Goal: Task Accomplishment & Management: Manage account settings

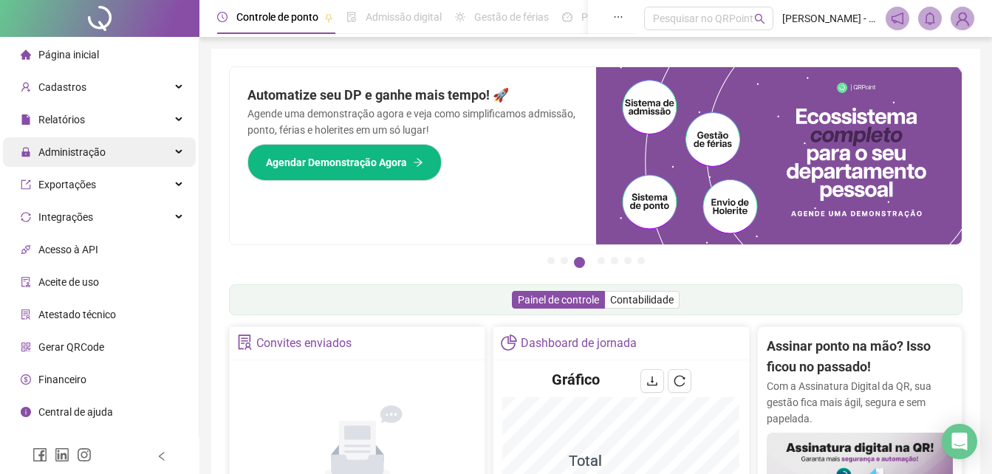
click at [101, 154] on span "Administração" at bounding box center [71, 152] width 67 height 12
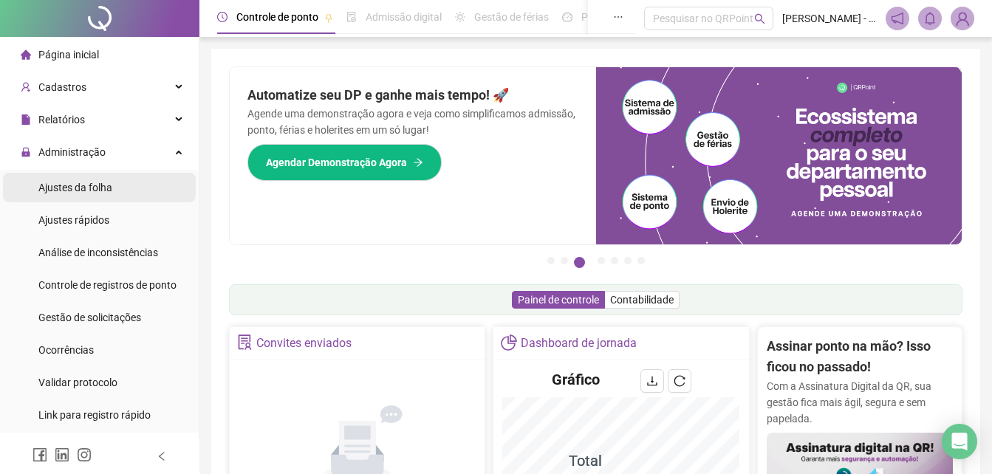
click at [79, 196] on div "Ajustes da folha" at bounding box center [75, 188] width 74 height 30
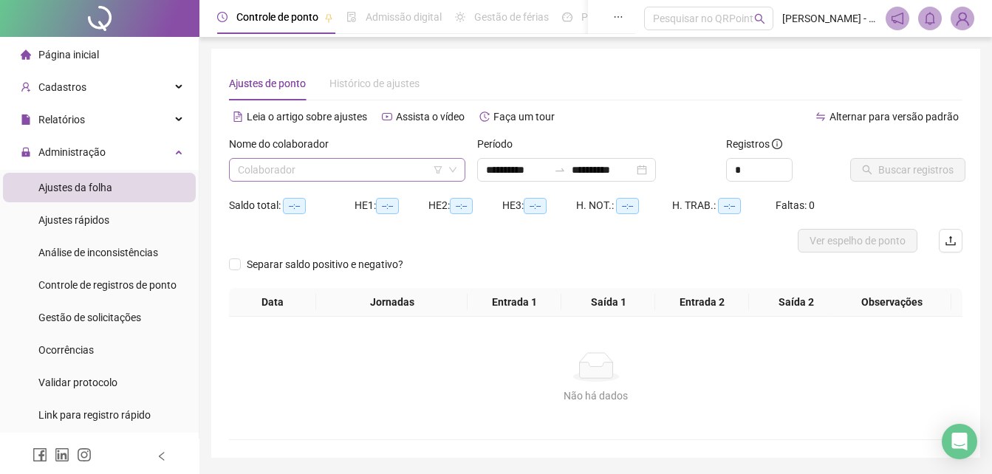
click at [366, 171] on input "search" at bounding box center [340, 170] width 205 height 22
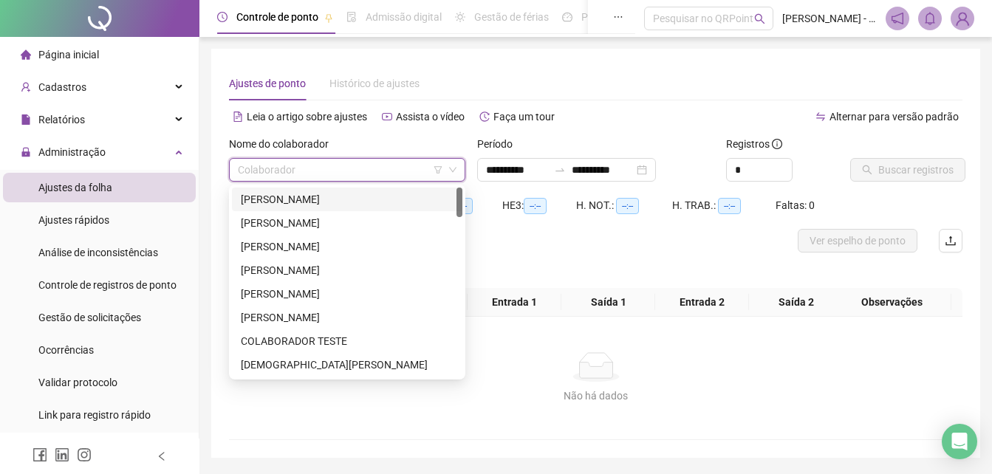
click at [328, 196] on div "[PERSON_NAME]" at bounding box center [347, 199] width 213 height 16
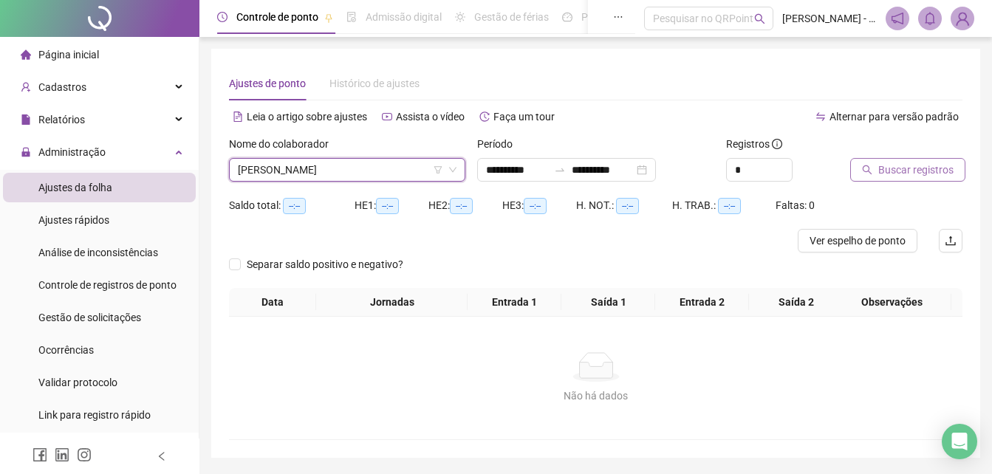
click at [881, 177] on span "Buscar registros" at bounding box center [915, 170] width 75 height 16
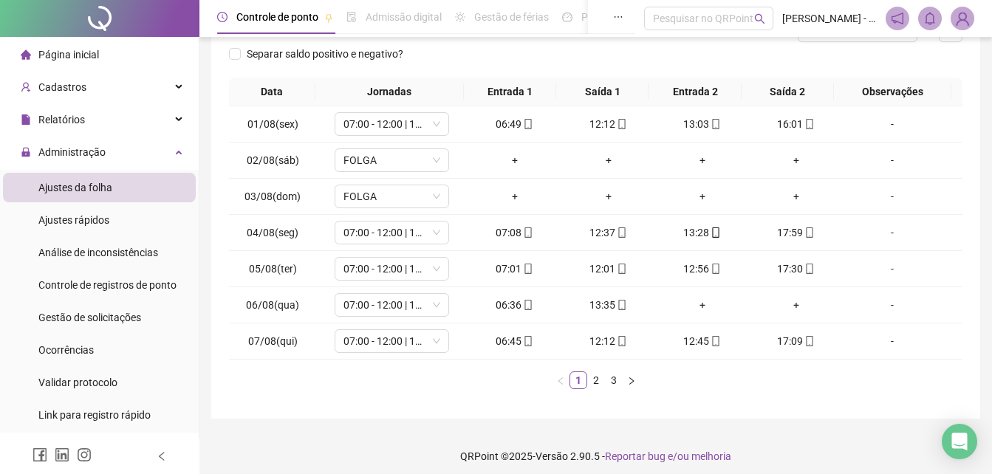
scroll to position [219, 0]
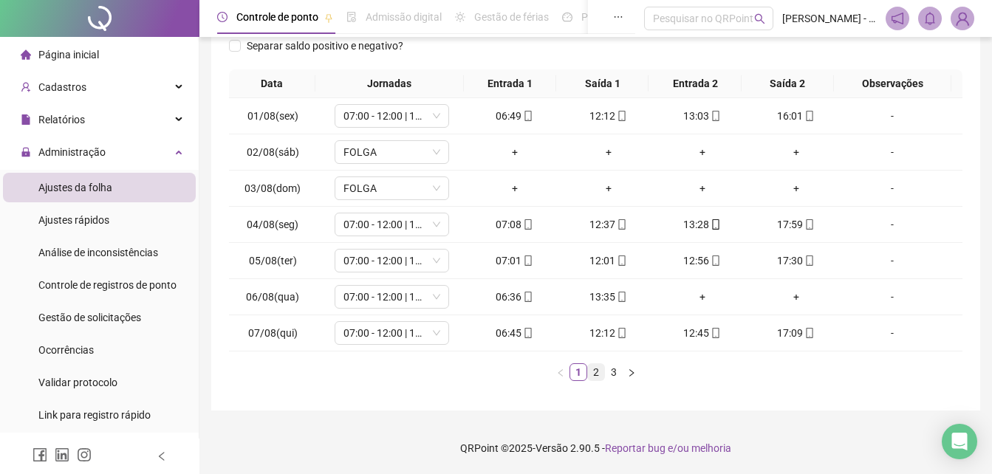
click at [594, 371] on link "2" at bounding box center [596, 372] width 16 height 16
click at [616, 372] on link "3" at bounding box center [614, 372] width 16 height 16
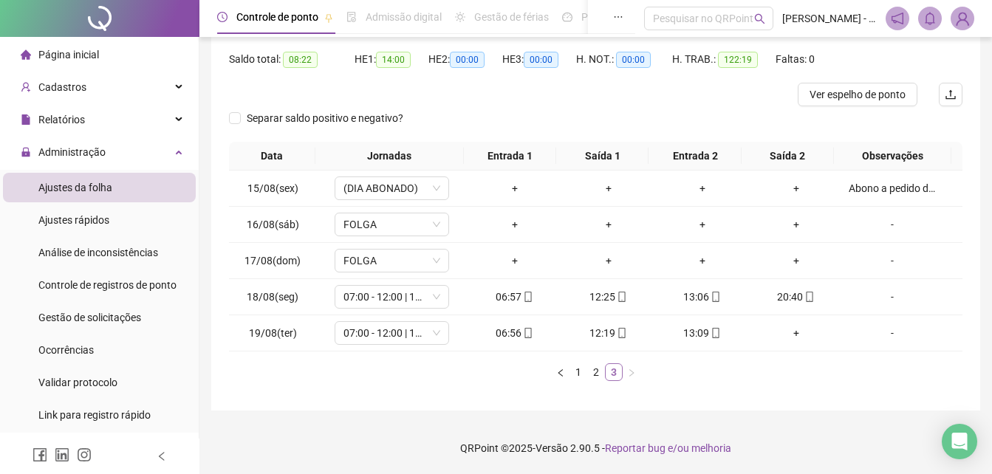
scroll to position [146, 0]
click at [599, 375] on link "2" at bounding box center [596, 372] width 16 height 16
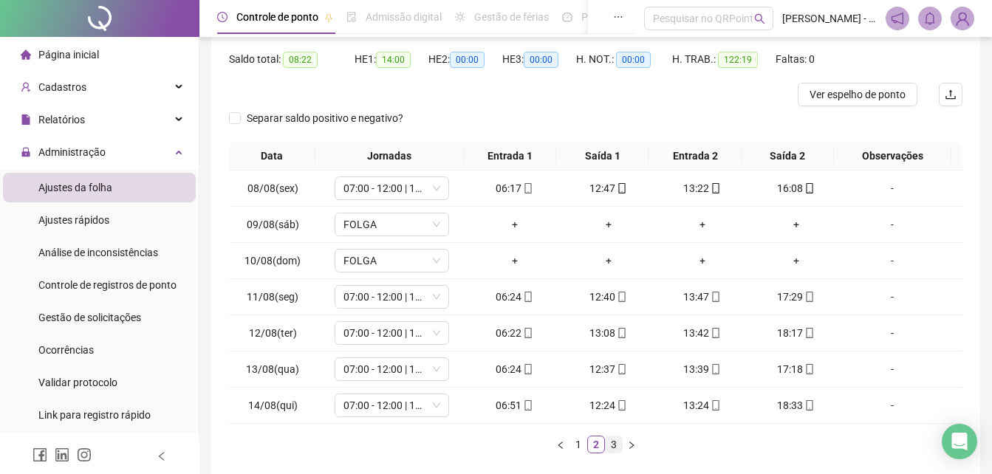
click at [616, 445] on link "3" at bounding box center [614, 445] width 16 height 16
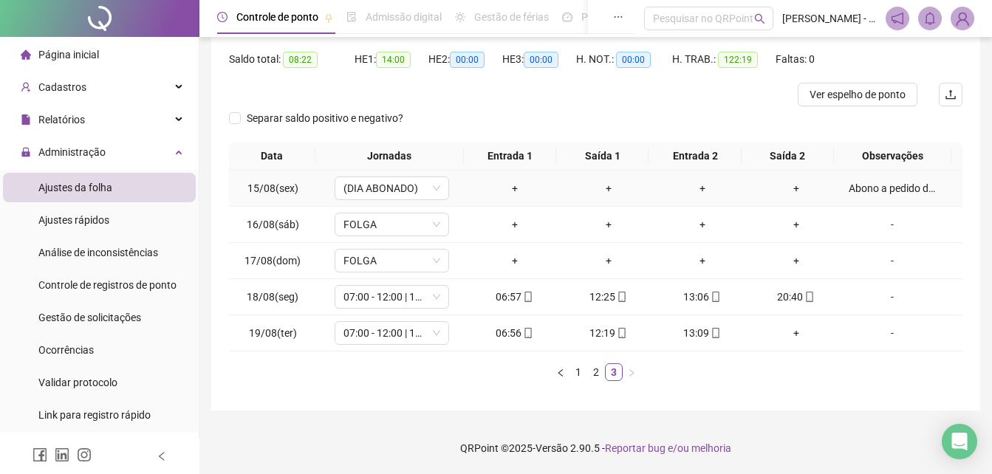
click at [881, 187] on div "Abono a pedido do encarregado da obra." at bounding box center [892, 188] width 87 height 16
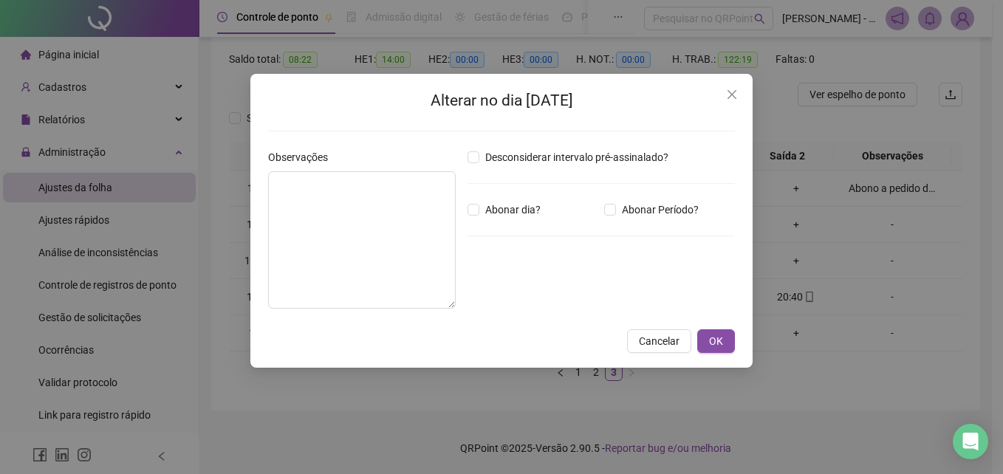
type textarea "**********"
click at [736, 101] on button "Close" at bounding box center [732, 95] width 24 height 24
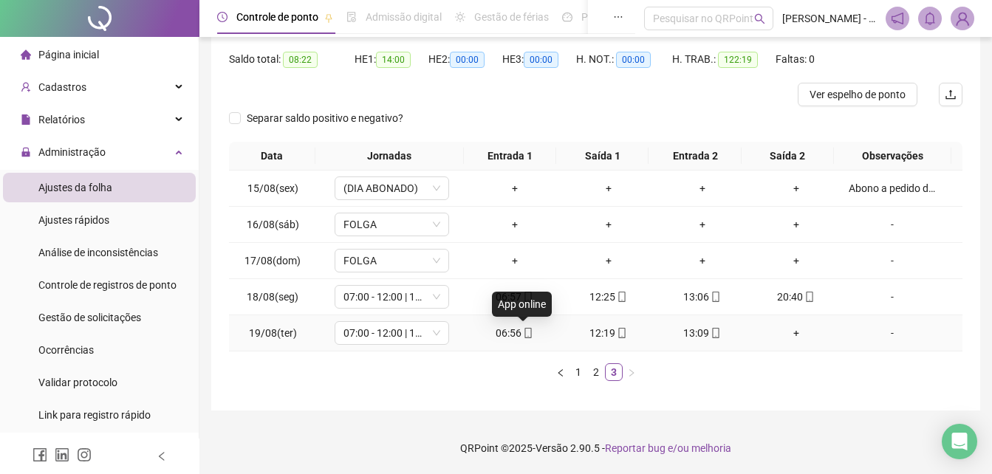
click at [523, 335] on icon "mobile" at bounding box center [528, 333] width 10 height 10
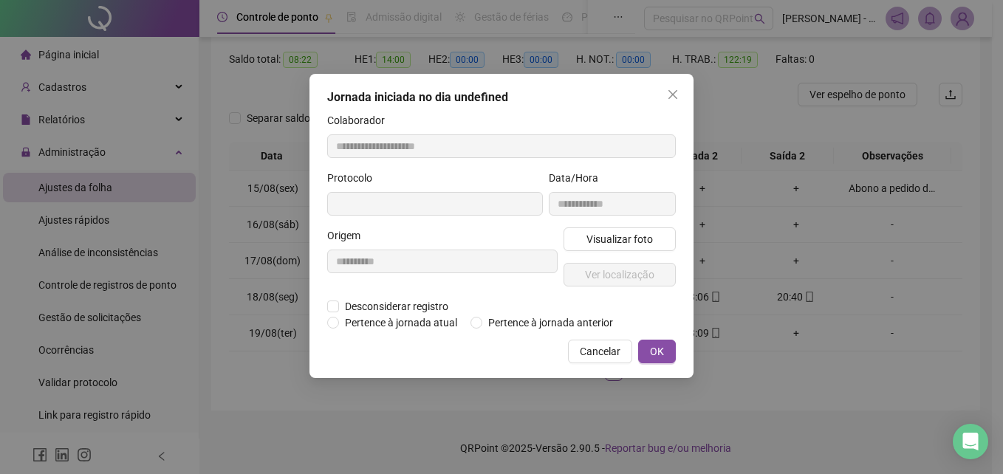
type input "**********"
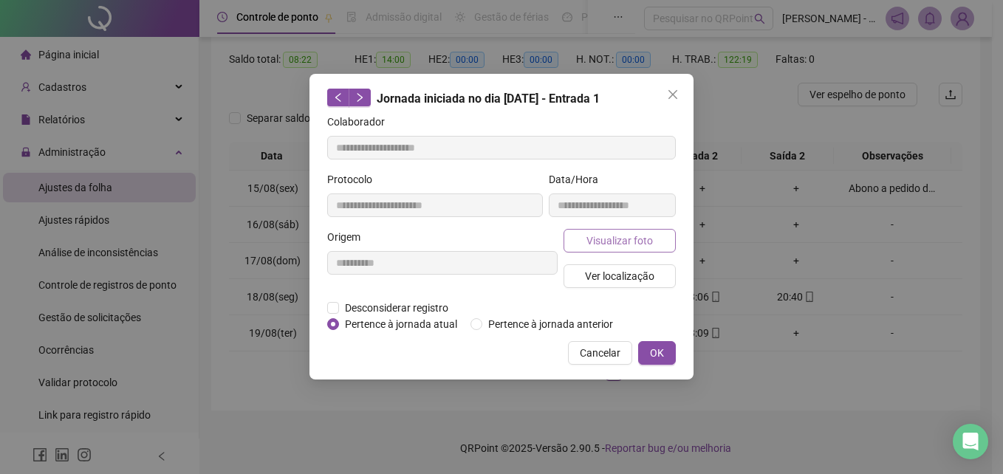
click at [605, 242] on span "Visualizar foto" at bounding box center [620, 241] width 66 height 16
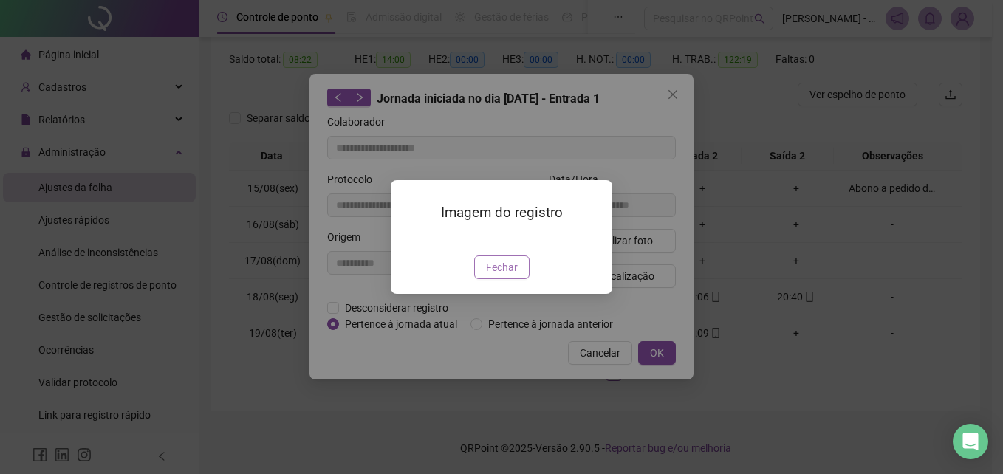
click at [495, 276] on span "Fechar" at bounding box center [502, 267] width 32 height 16
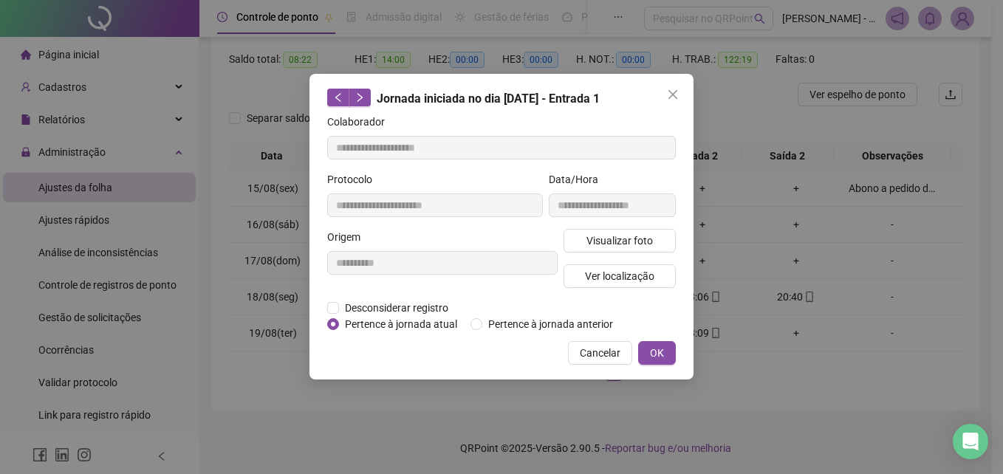
click at [632, 281] on span "Ver localização" at bounding box center [619, 276] width 69 height 16
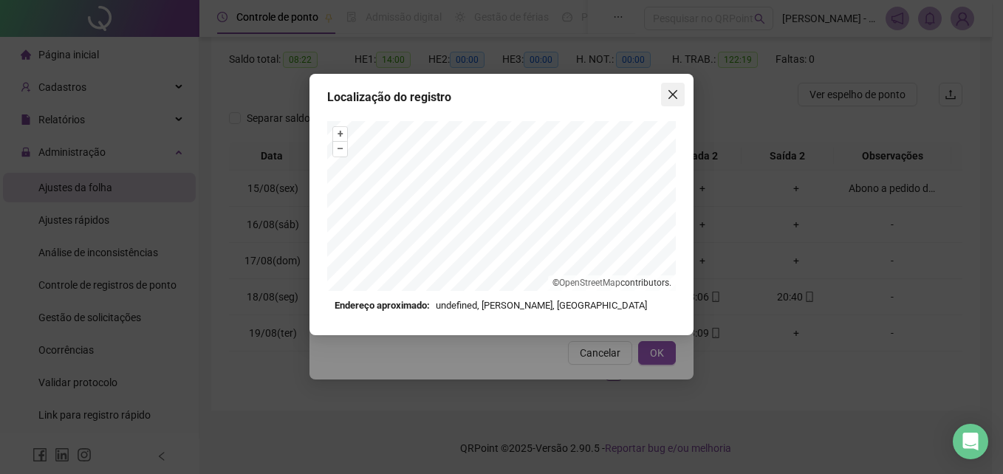
click at [672, 101] on button "Close" at bounding box center [673, 95] width 24 height 24
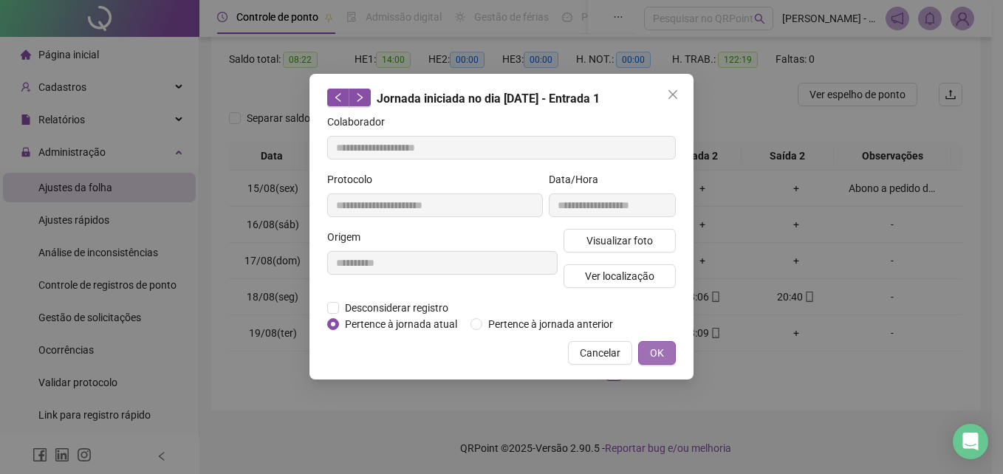
click at [648, 356] on button "OK" at bounding box center [657, 353] width 38 height 24
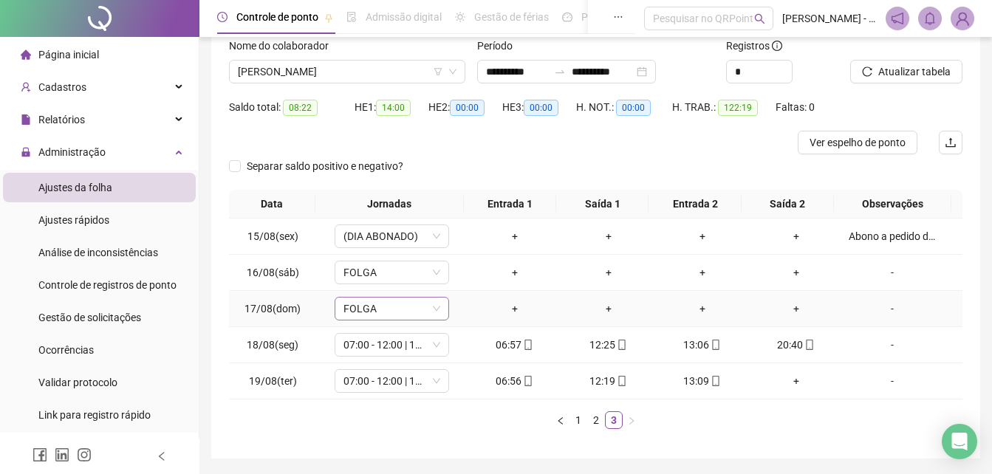
scroll to position [72, 0]
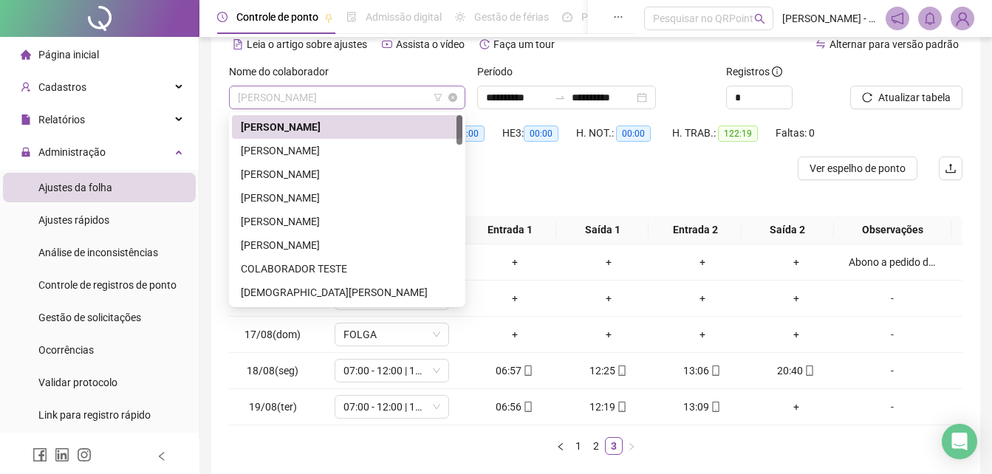
click at [397, 95] on span "[PERSON_NAME]" at bounding box center [347, 97] width 219 height 22
click at [333, 157] on div "[PERSON_NAME]" at bounding box center [347, 151] width 213 height 16
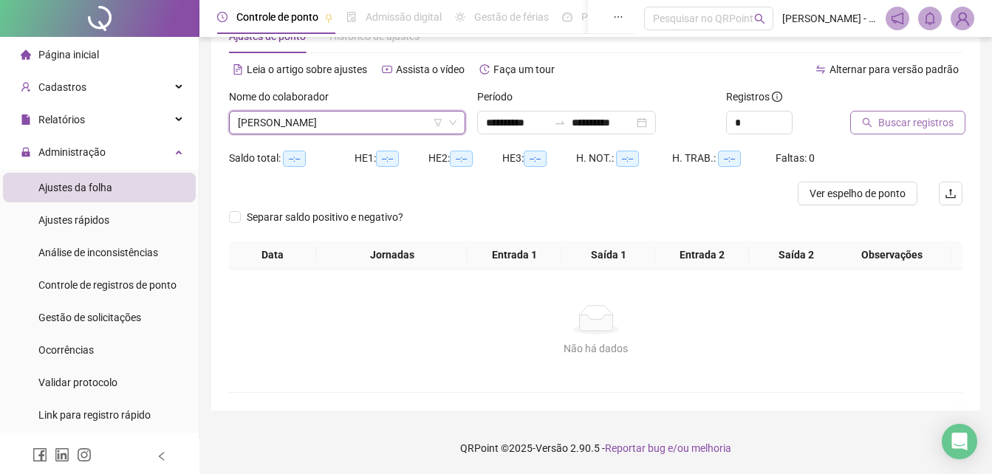
click at [892, 115] on span "Buscar registros" at bounding box center [915, 123] width 75 height 16
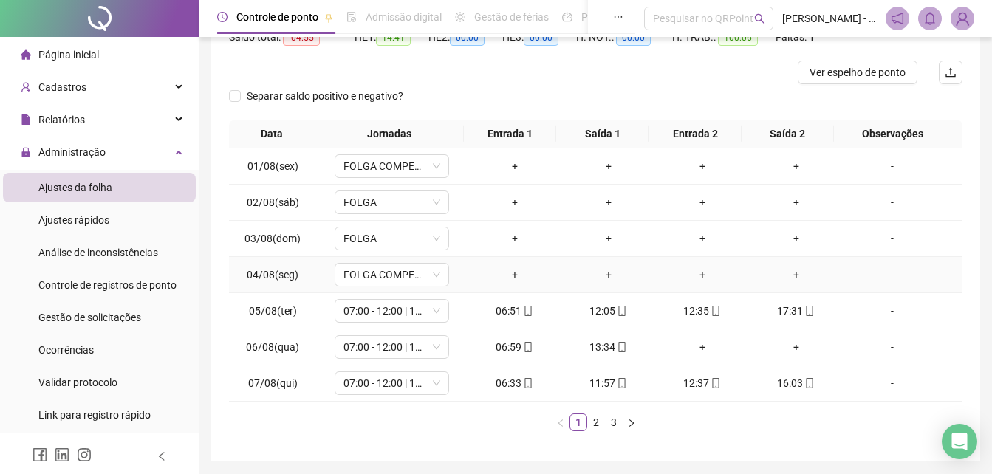
scroll to position [219, 0]
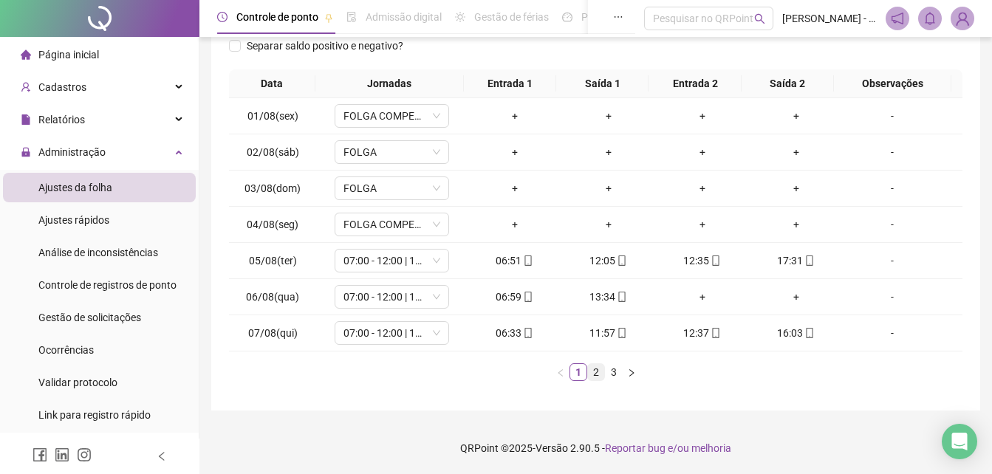
click at [601, 377] on link "2" at bounding box center [596, 372] width 16 height 16
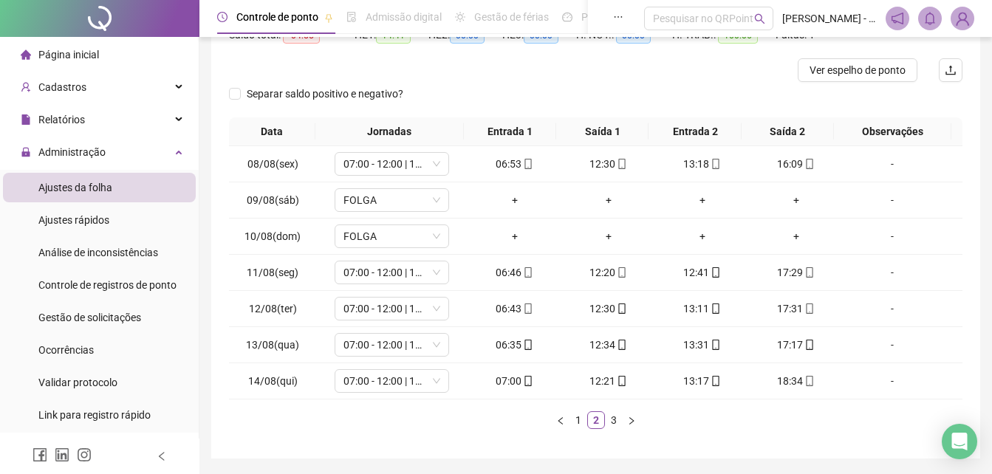
scroll to position [145, 0]
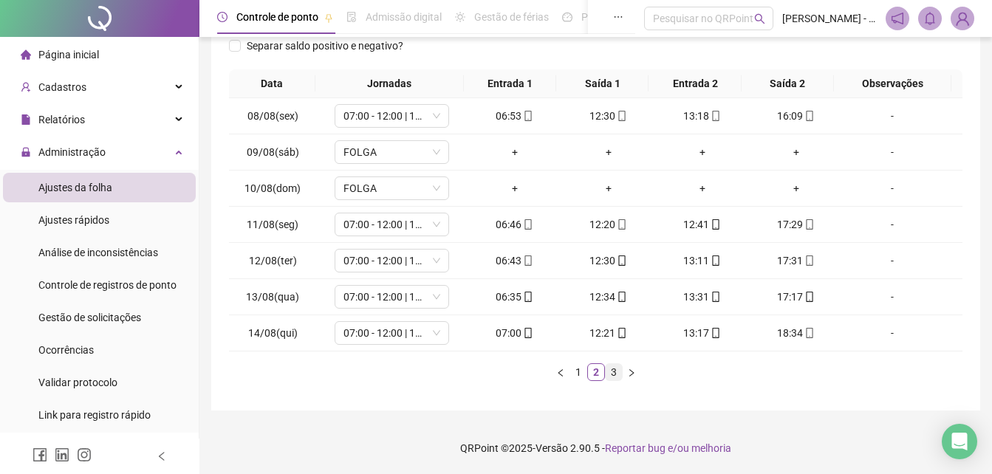
click at [610, 375] on link "3" at bounding box center [614, 372] width 16 height 16
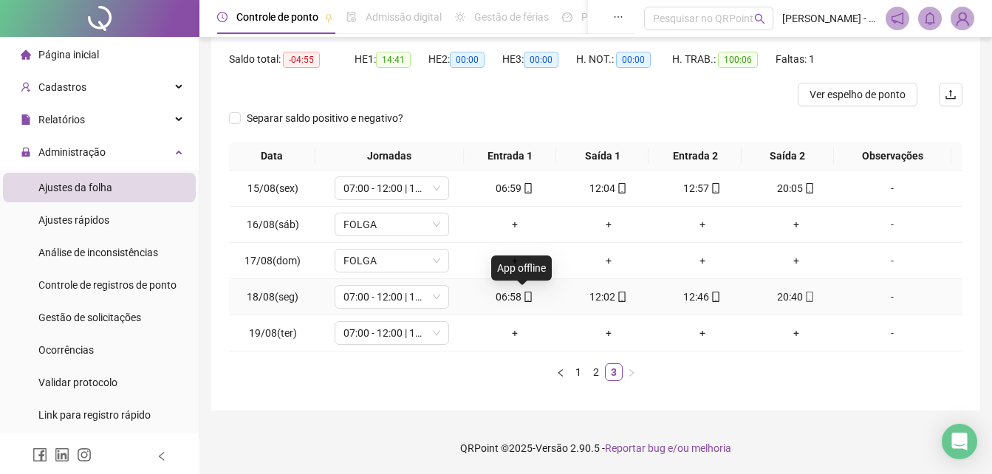
click at [523, 297] on icon "mobile" at bounding box center [528, 297] width 10 height 10
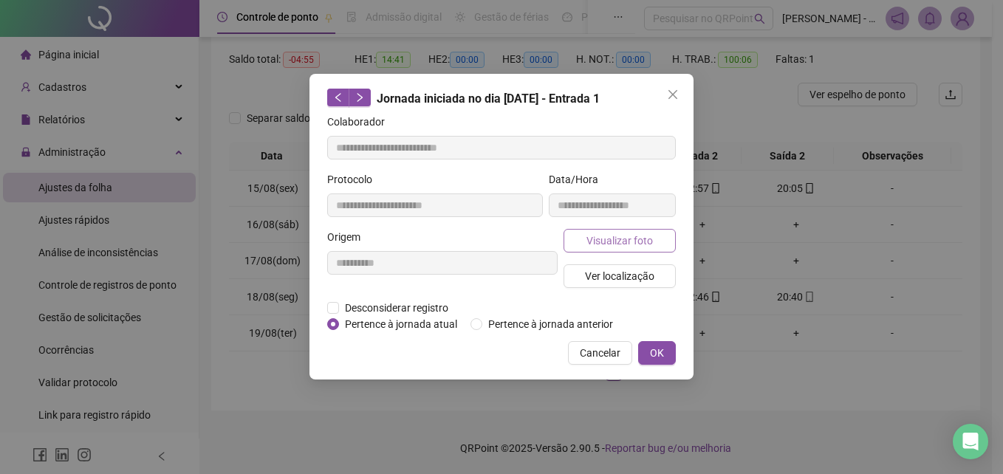
click at [622, 245] on span "Visualizar foto" at bounding box center [620, 241] width 66 height 16
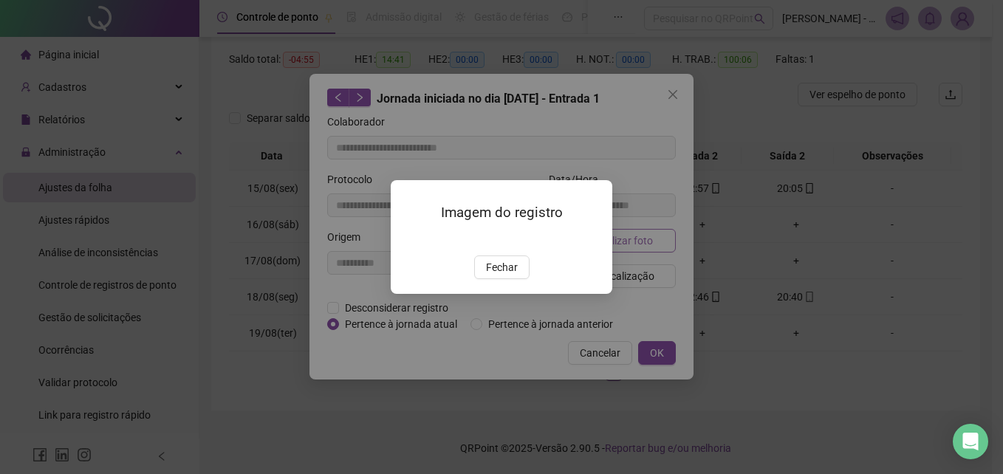
type input "**********"
click at [508, 276] on span "Fechar" at bounding box center [502, 267] width 32 height 16
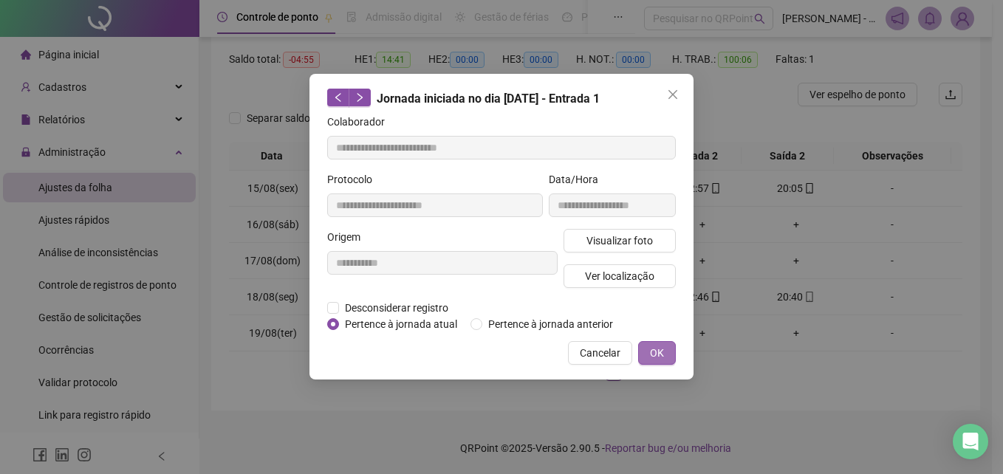
click at [658, 358] on span "OK" at bounding box center [657, 353] width 14 height 16
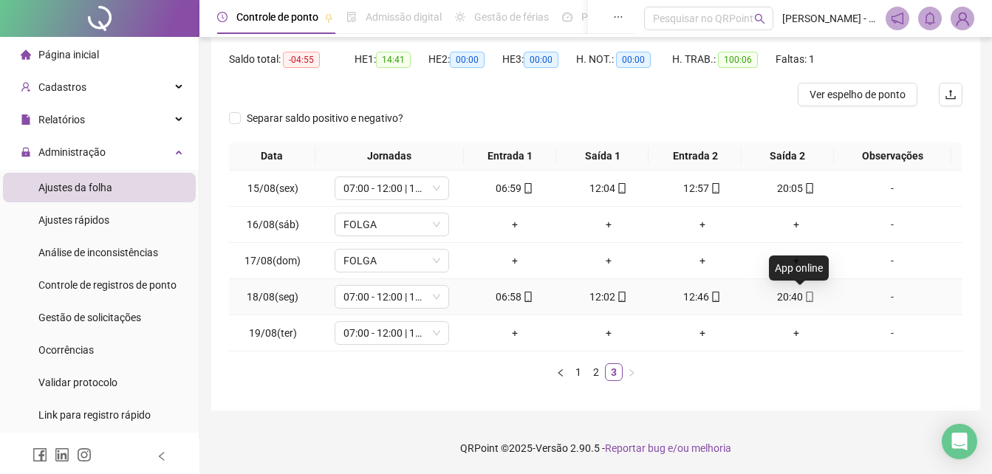
click at [805, 294] on icon "mobile" at bounding box center [810, 297] width 10 height 10
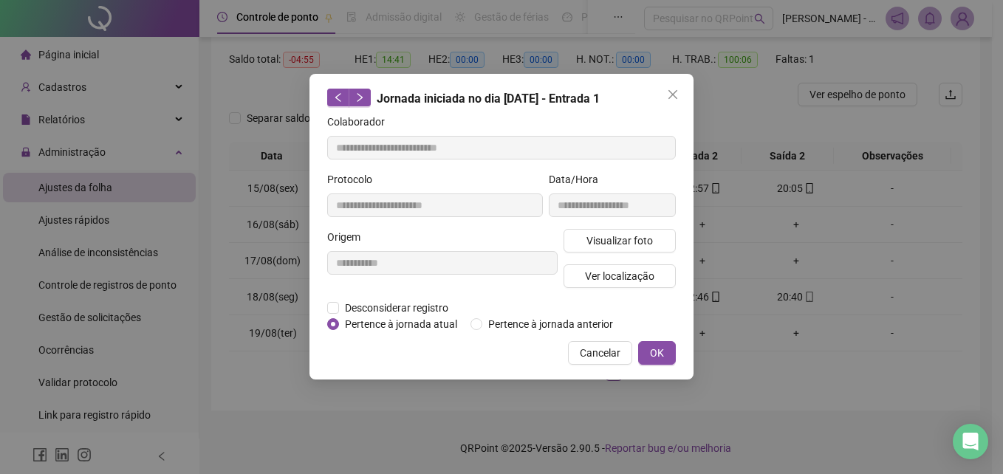
type input "**********"
click at [602, 233] on span "Visualizar foto" at bounding box center [620, 241] width 66 height 16
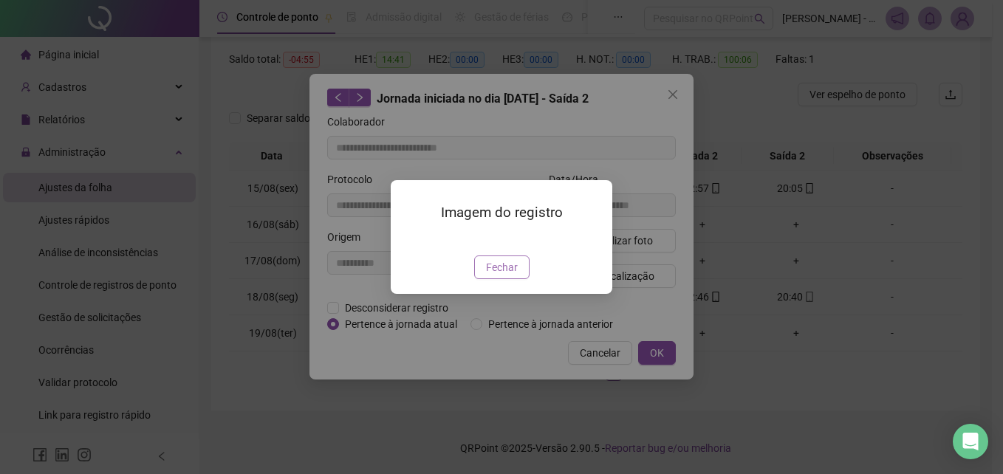
click at [506, 276] on span "Fechar" at bounding box center [502, 267] width 32 height 16
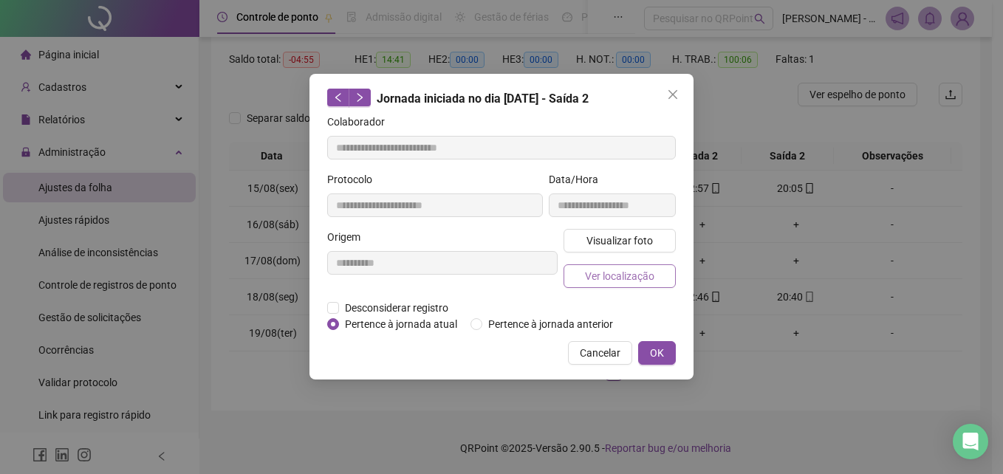
click at [618, 282] on span "Ver localização" at bounding box center [619, 276] width 69 height 16
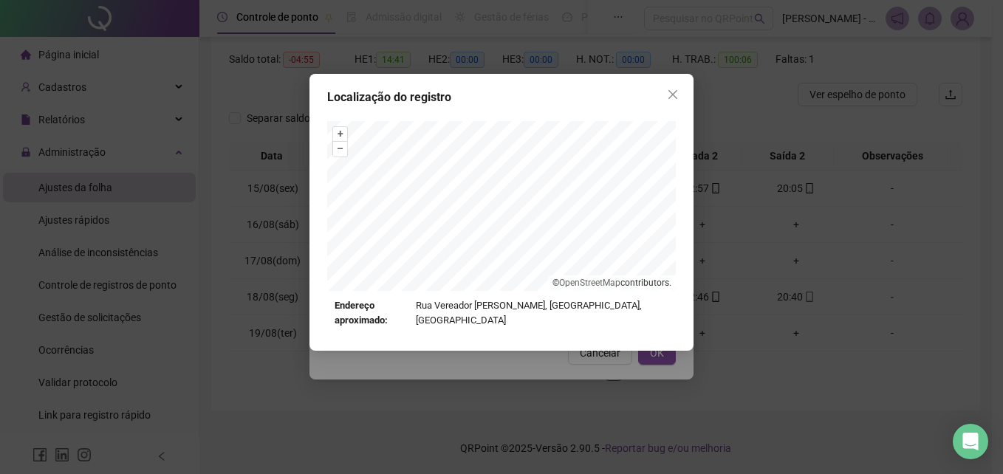
drag, startPoint x: 673, startPoint y: 92, endPoint x: 633, endPoint y: 150, distance: 70.7
click at [673, 92] on icon "close" at bounding box center [673, 95] width 12 height 12
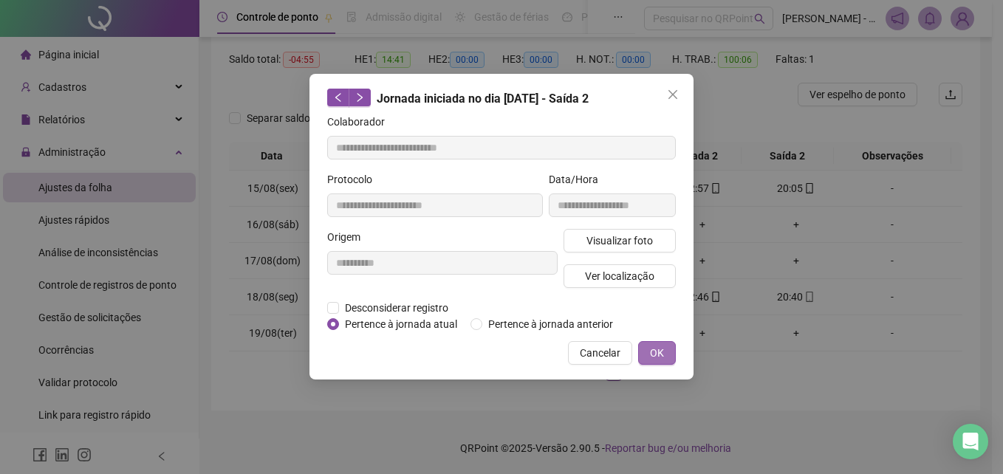
click at [669, 352] on button "OK" at bounding box center [657, 353] width 38 height 24
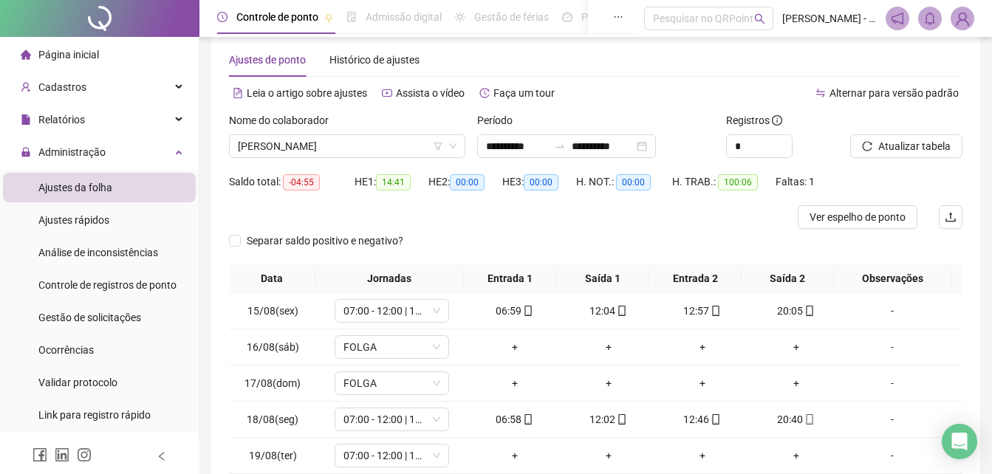
scroll to position [0, 0]
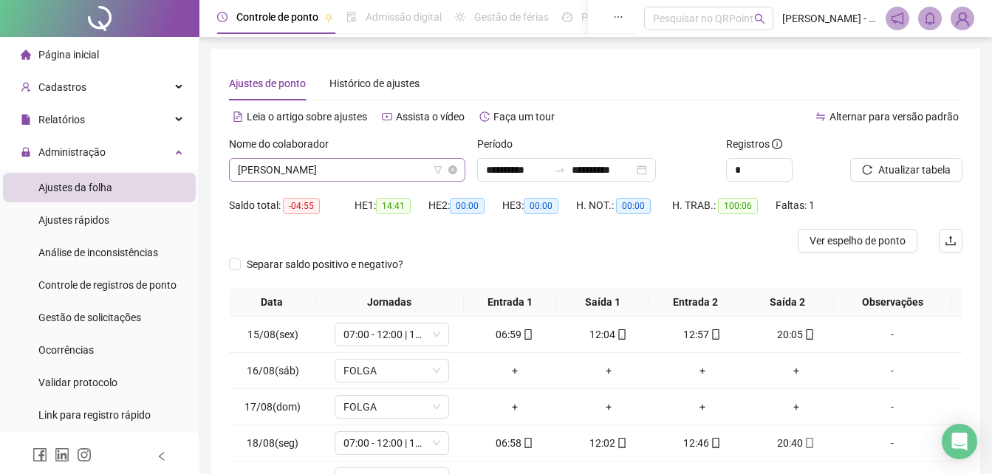
click at [416, 160] on span "[PERSON_NAME]" at bounding box center [347, 170] width 219 height 22
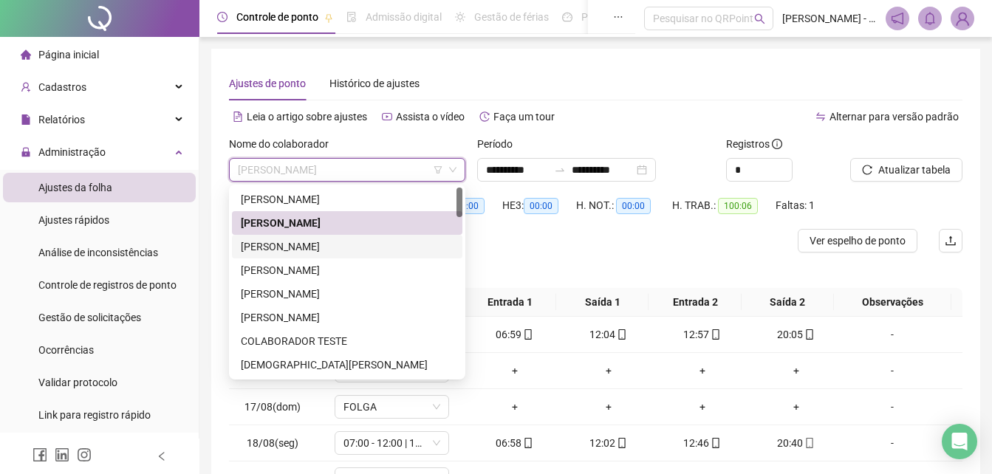
click at [338, 246] on div "[PERSON_NAME]" at bounding box center [347, 247] width 213 height 16
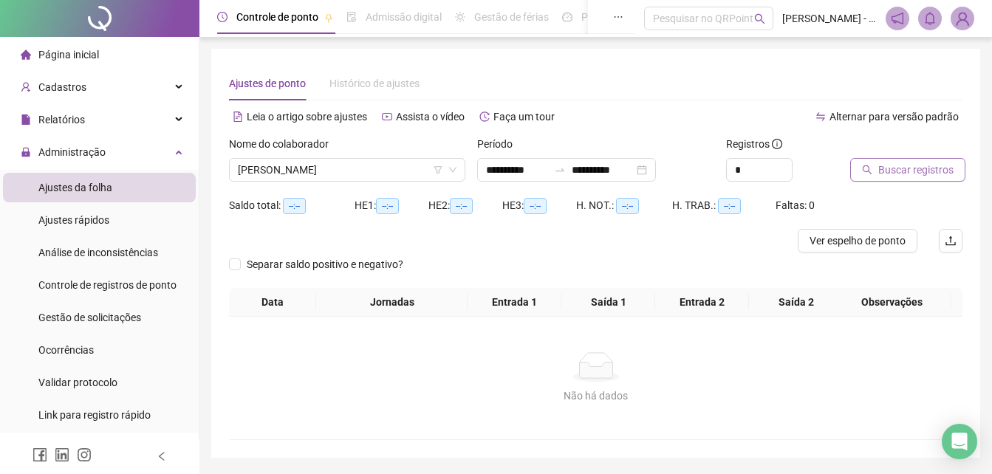
click at [904, 162] on span "Buscar registros" at bounding box center [915, 170] width 75 height 16
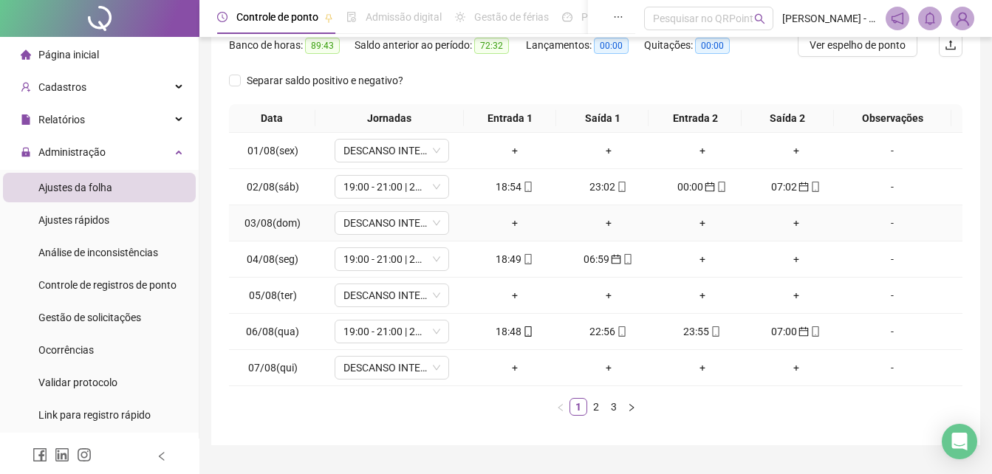
scroll to position [222, 0]
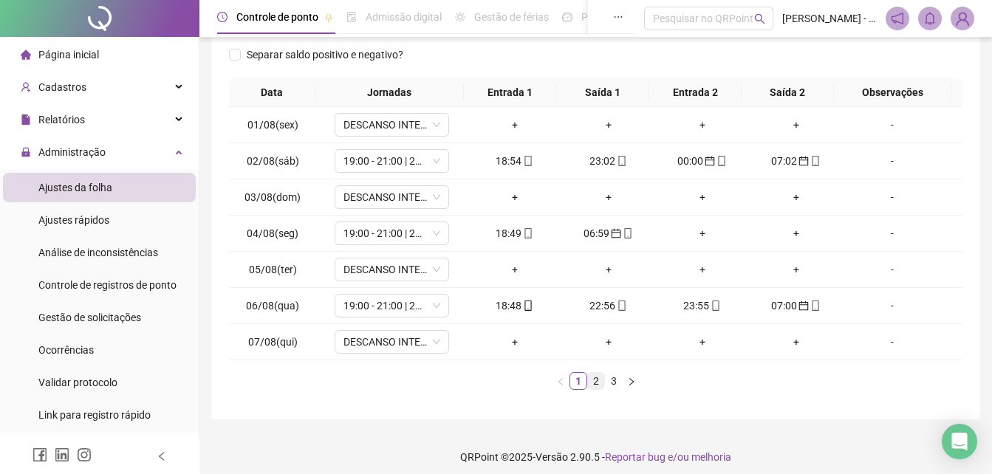
click at [595, 380] on link "2" at bounding box center [596, 381] width 16 height 16
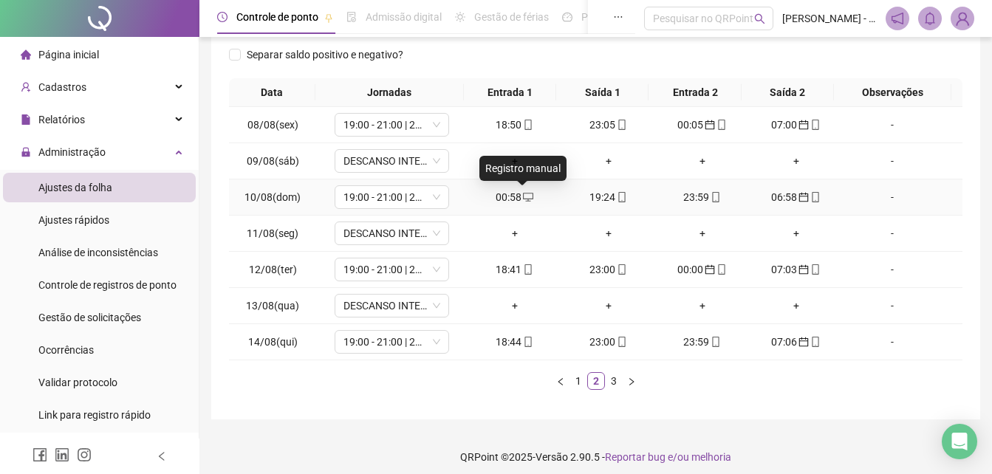
drag, startPoint x: 527, startPoint y: 197, endPoint x: 713, endPoint y: 235, distance: 189.9
click at [915, 226] on div "-" at bounding box center [892, 233] width 87 height 16
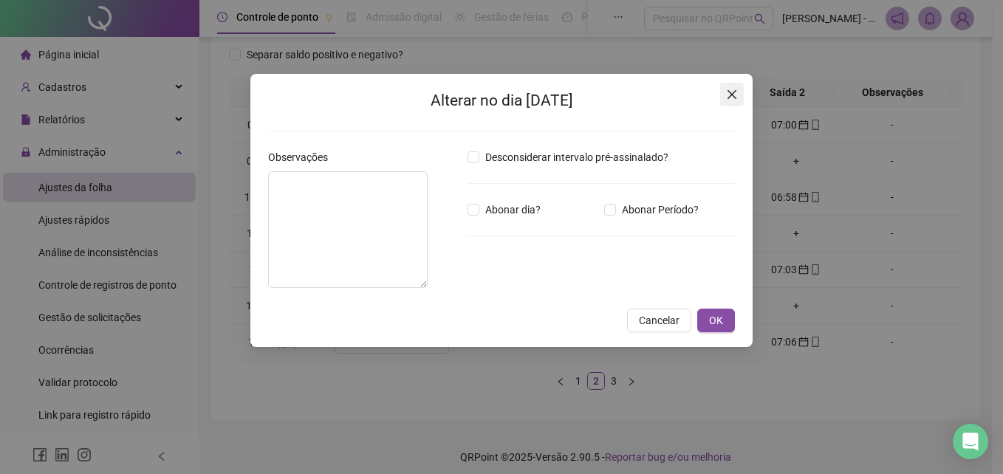
click at [726, 100] on button "Close" at bounding box center [732, 95] width 24 height 24
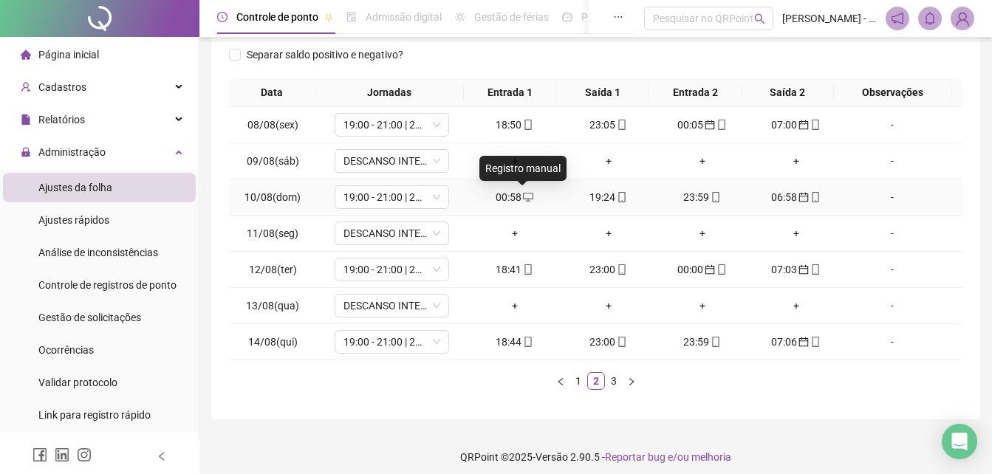
click at [523, 194] on icon "desktop" at bounding box center [528, 197] width 10 height 10
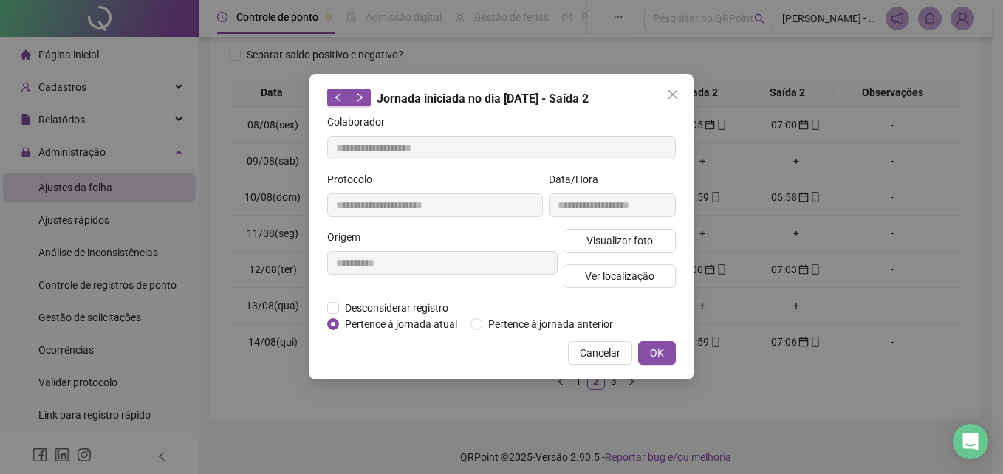
type input "**********"
click at [672, 98] on icon "close" at bounding box center [673, 95] width 12 height 12
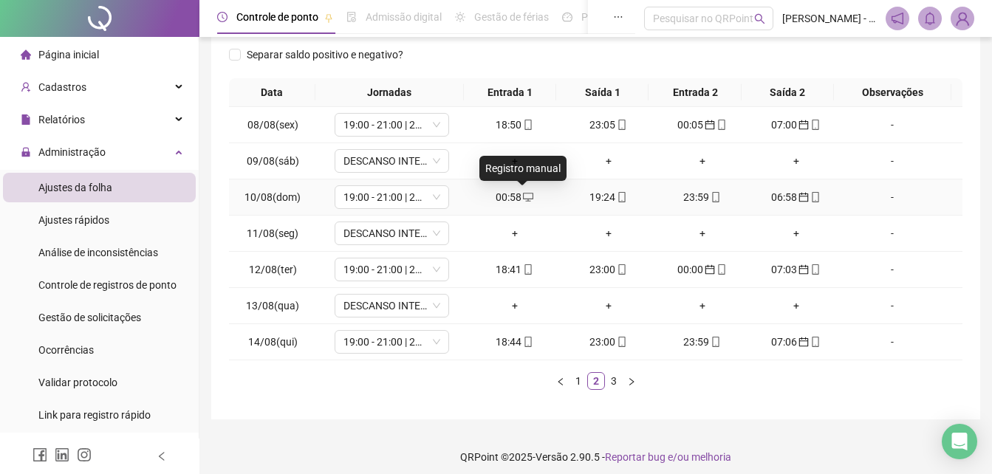
click at [525, 194] on icon "desktop" at bounding box center [528, 197] width 10 height 10
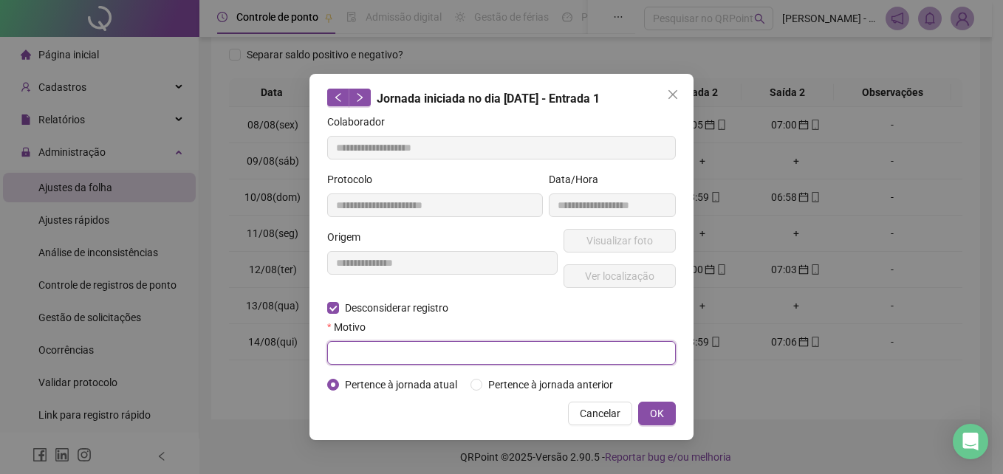
click at [377, 353] on input "text" at bounding box center [501, 353] width 349 height 24
type input "****"
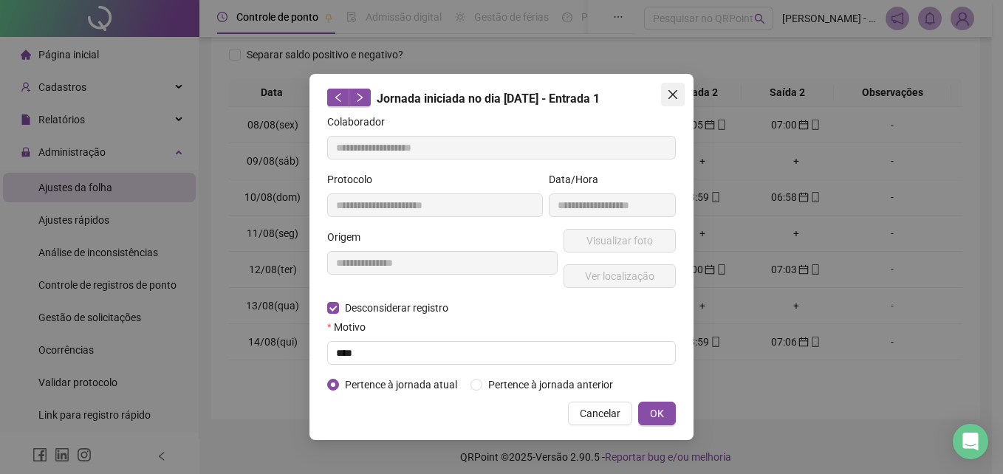
click at [677, 98] on icon "close" at bounding box center [673, 94] width 9 height 9
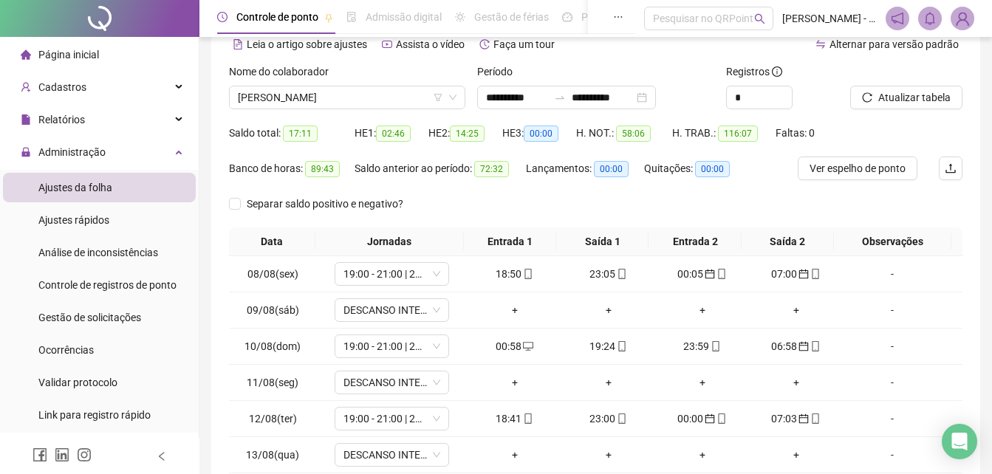
scroll to position [0, 0]
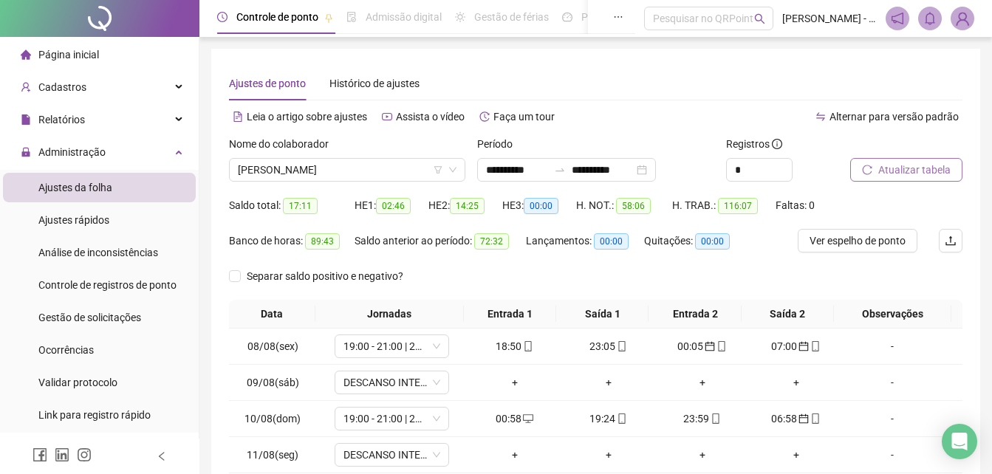
click at [921, 165] on span "Atualizar tabela" at bounding box center [914, 170] width 72 height 16
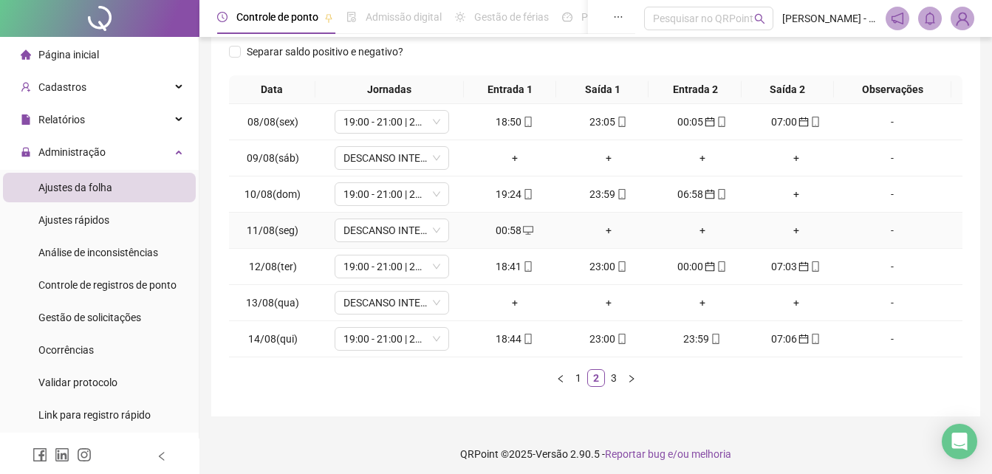
scroll to position [230, 0]
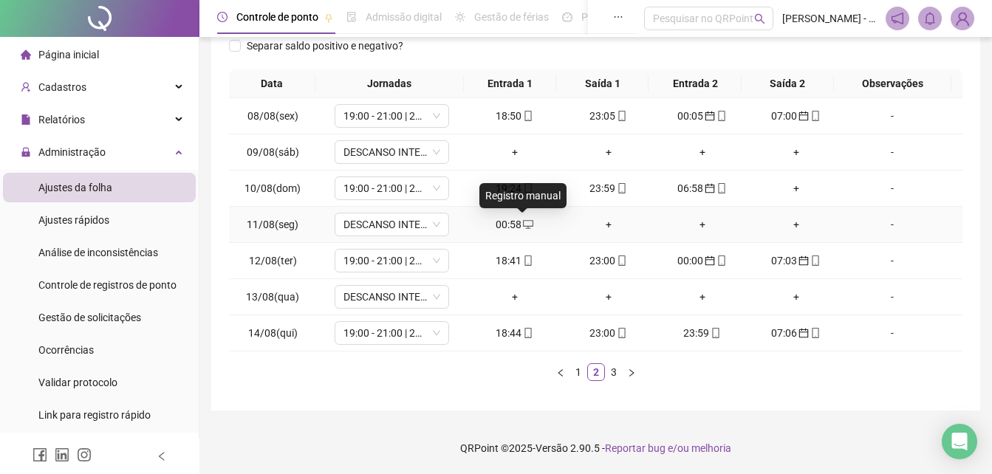
click at [524, 227] on icon "desktop" at bounding box center [528, 224] width 10 height 10
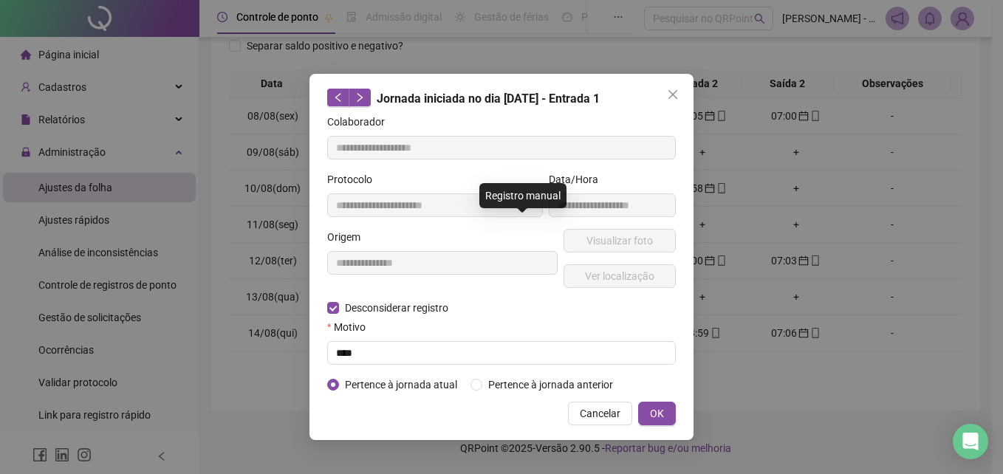
type input "**********"
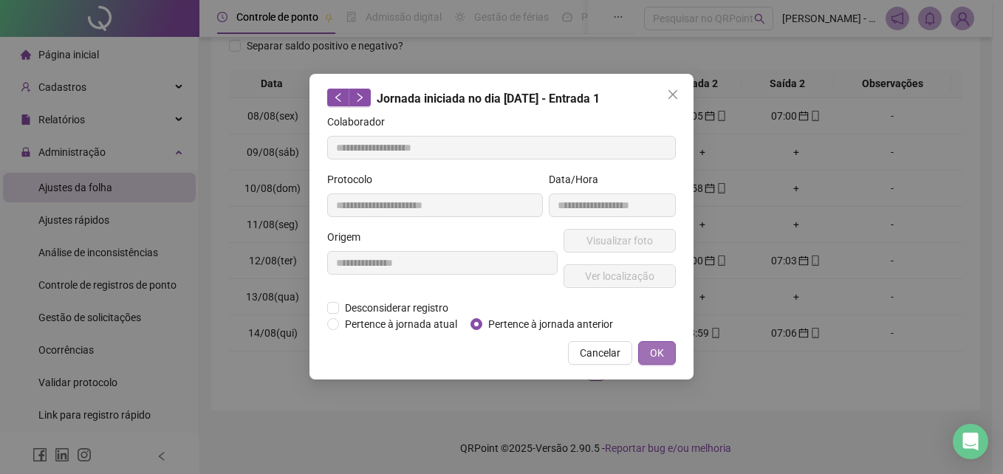
click at [660, 356] on span "OK" at bounding box center [657, 353] width 14 height 16
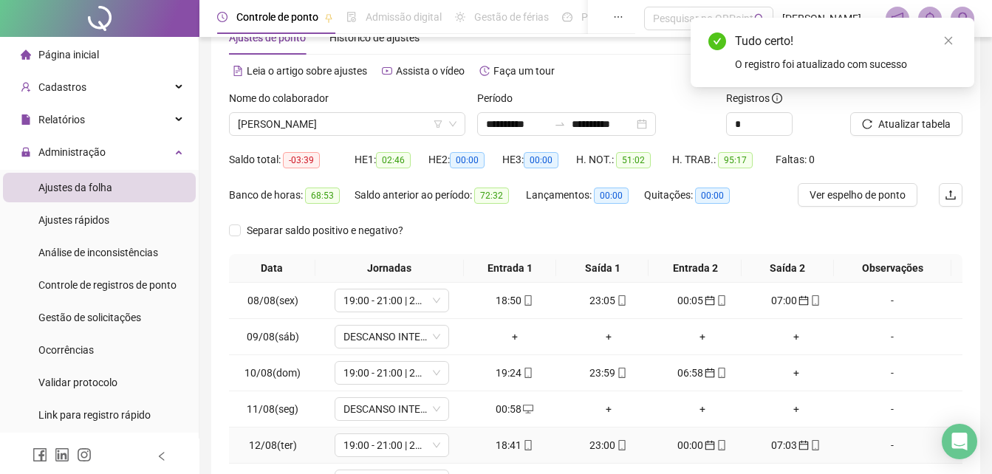
scroll to position [0, 0]
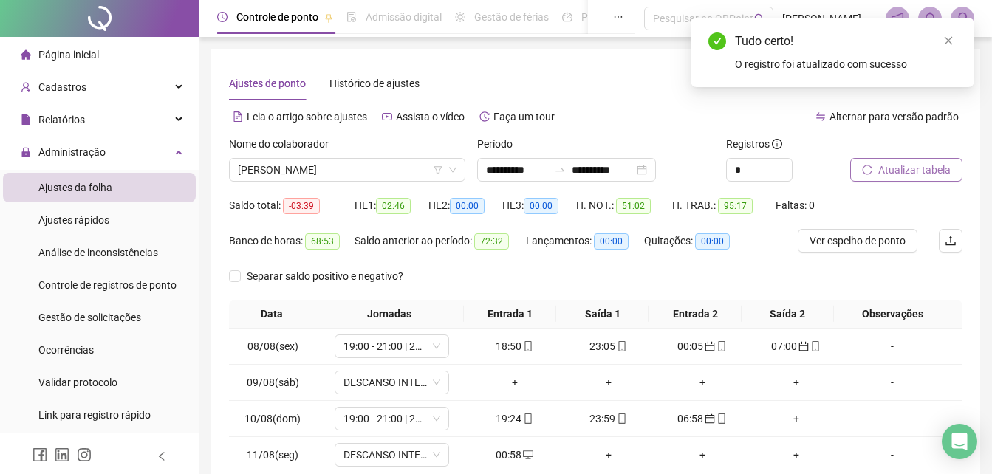
click at [919, 168] on span "Atualizar tabela" at bounding box center [914, 170] width 72 height 16
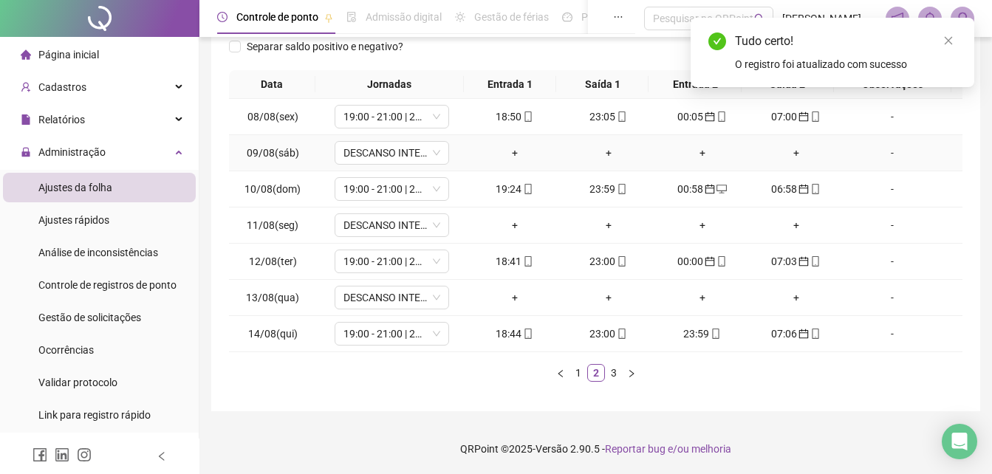
scroll to position [230, 0]
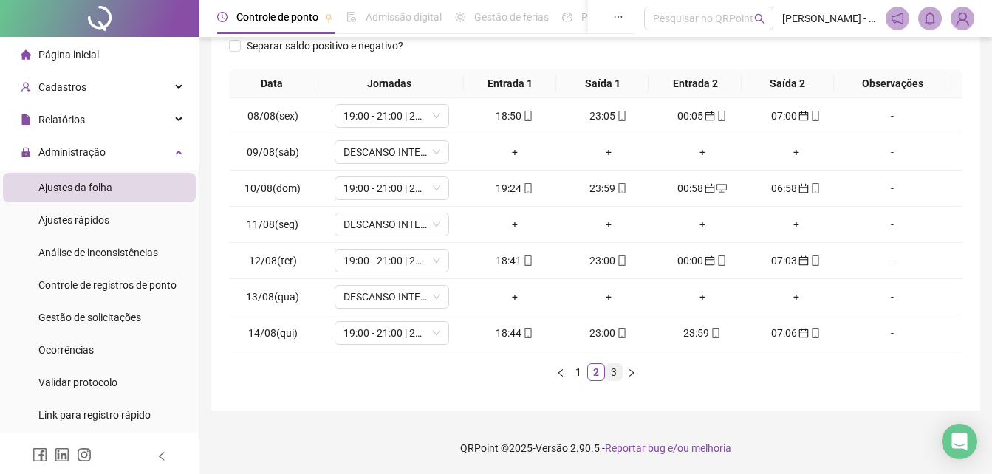
click at [612, 373] on link "3" at bounding box center [614, 372] width 16 height 16
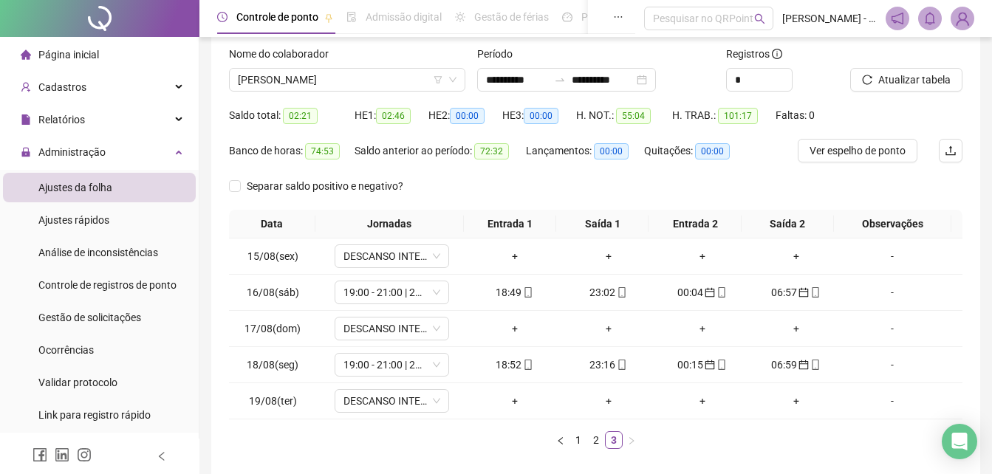
scroll to position [0, 0]
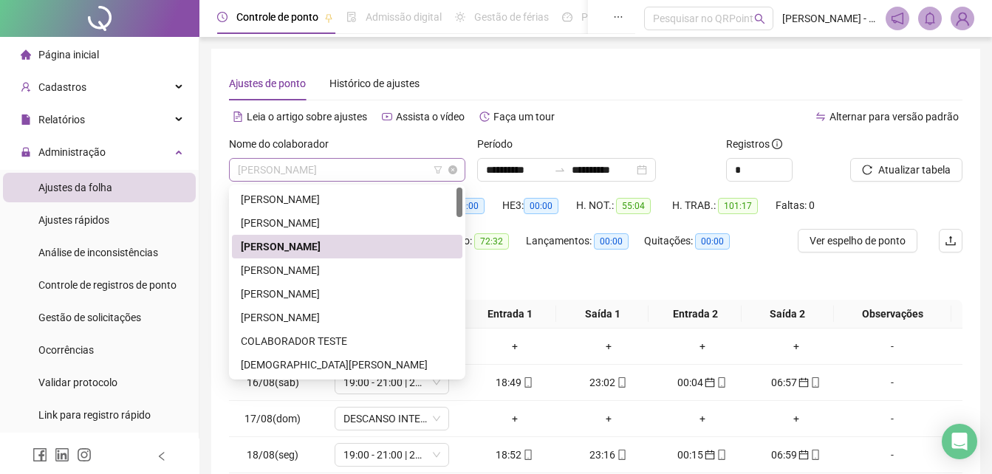
click at [392, 173] on span "[PERSON_NAME]" at bounding box center [347, 170] width 219 height 22
click at [331, 270] on div "[PERSON_NAME]" at bounding box center [347, 270] width 213 height 16
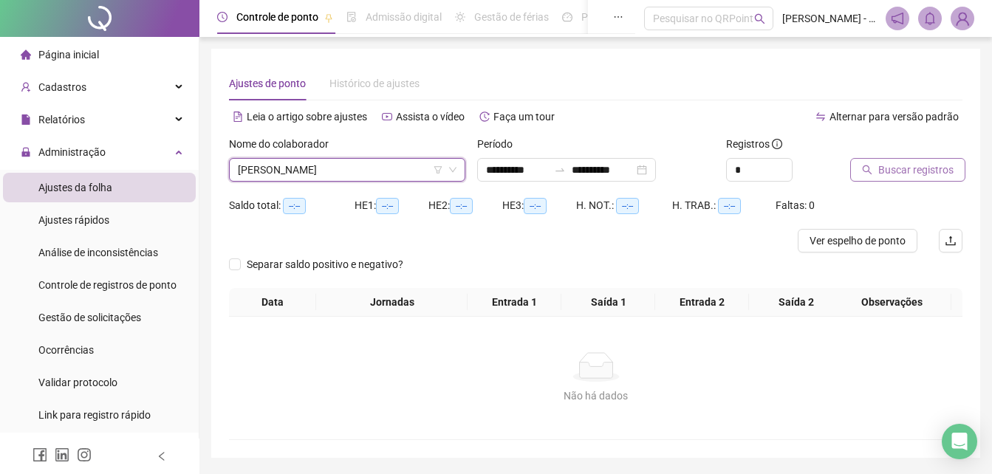
click at [904, 164] on span "Buscar registros" at bounding box center [915, 170] width 75 height 16
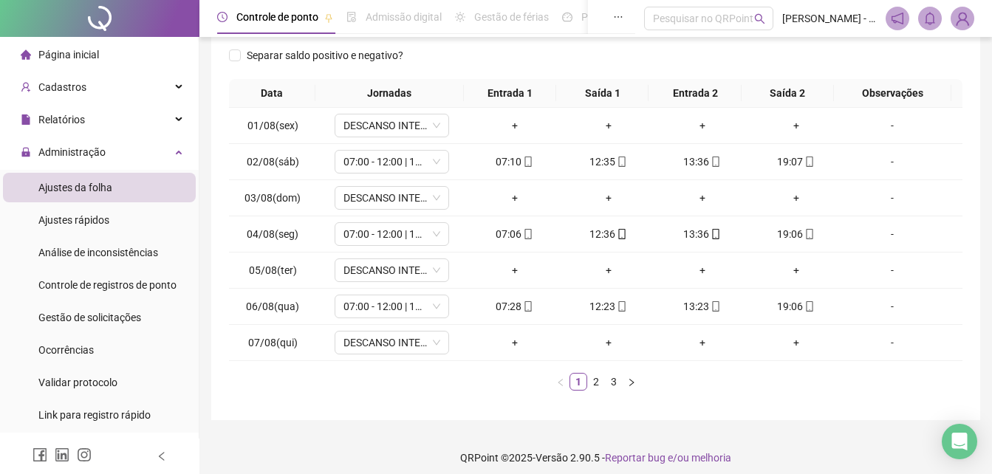
scroll to position [222, 0]
click at [600, 379] on link "2" at bounding box center [596, 381] width 16 height 16
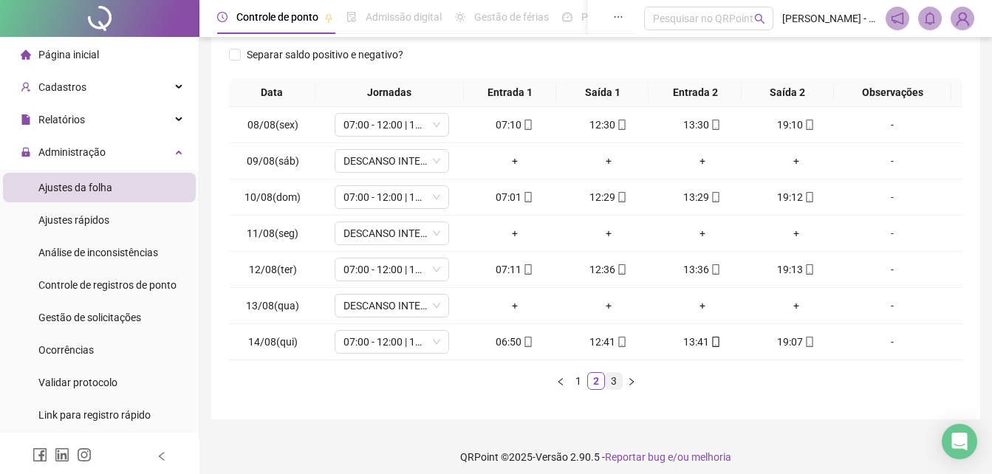
click at [615, 384] on link "3" at bounding box center [614, 381] width 16 height 16
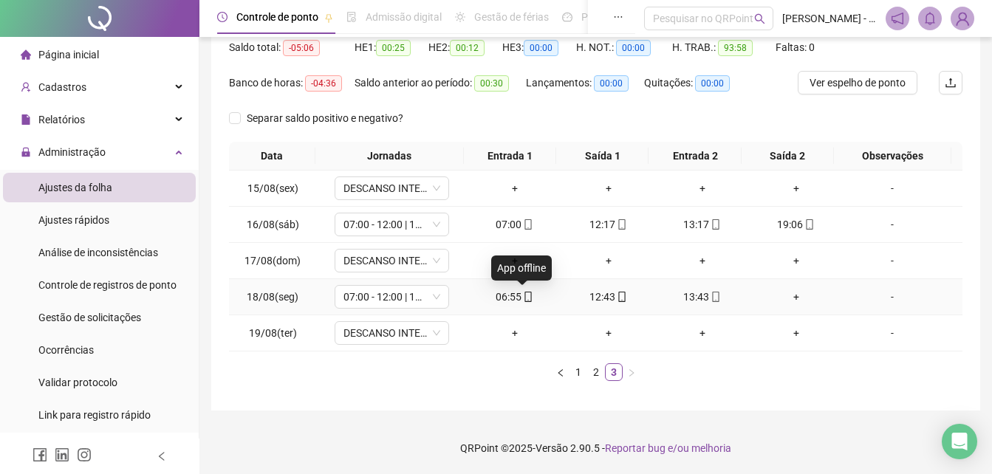
click at [523, 298] on icon "mobile" at bounding box center [528, 297] width 10 height 10
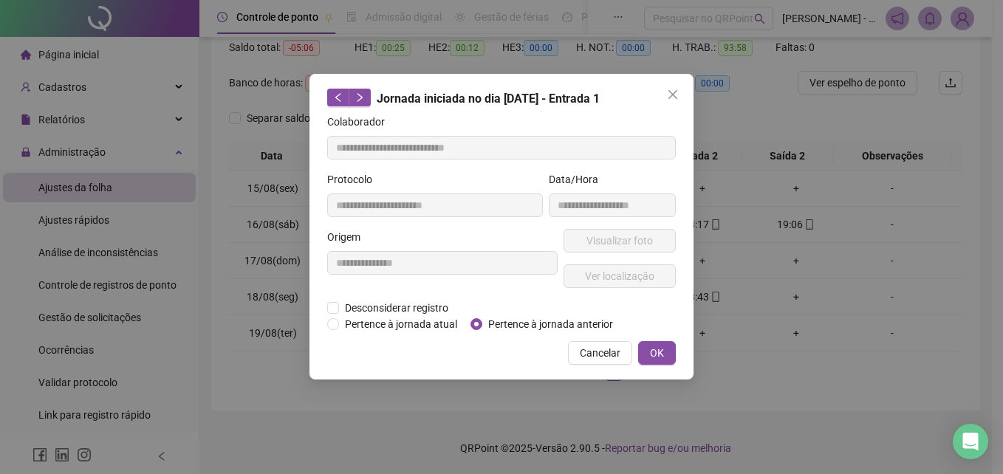
type input "**********"
click at [627, 243] on span "Visualizar foto" at bounding box center [620, 241] width 66 height 16
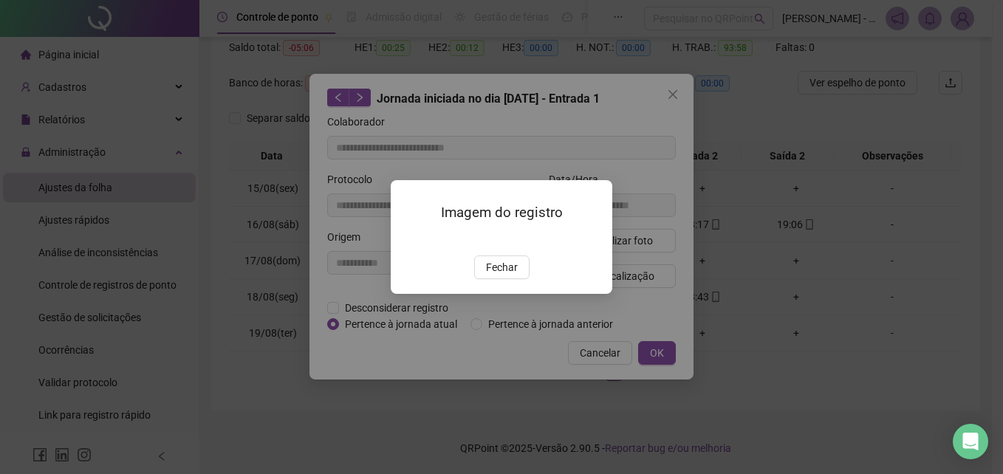
click at [497, 276] on span "Fechar" at bounding box center [502, 267] width 32 height 16
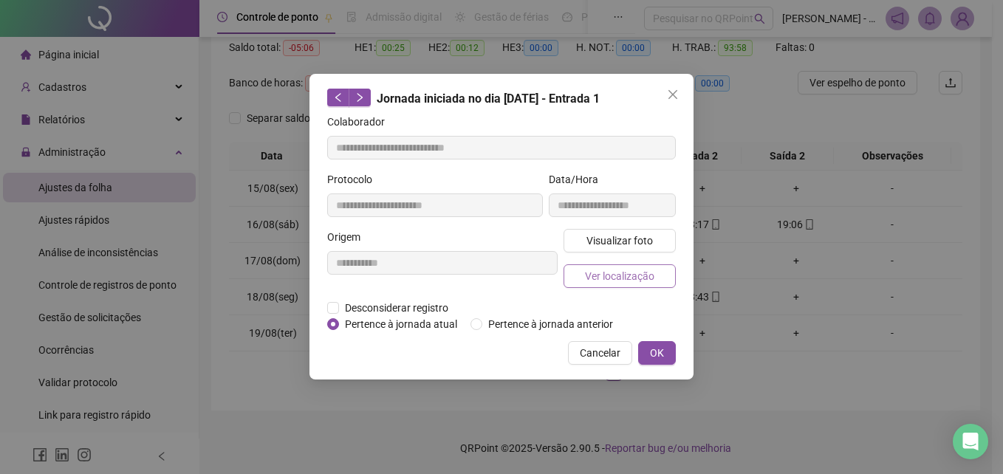
click at [619, 278] on span "Ver localização" at bounding box center [619, 276] width 69 height 16
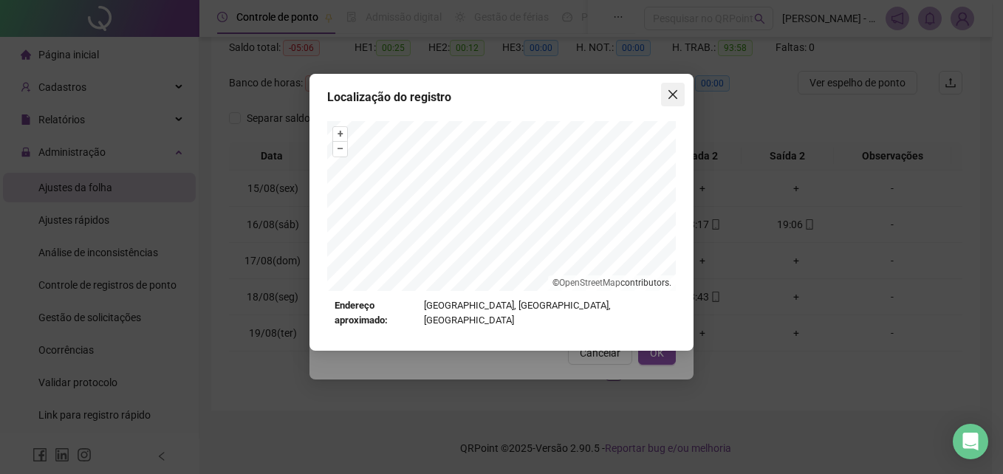
click at [669, 92] on icon "close" at bounding box center [673, 95] width 12 height 12
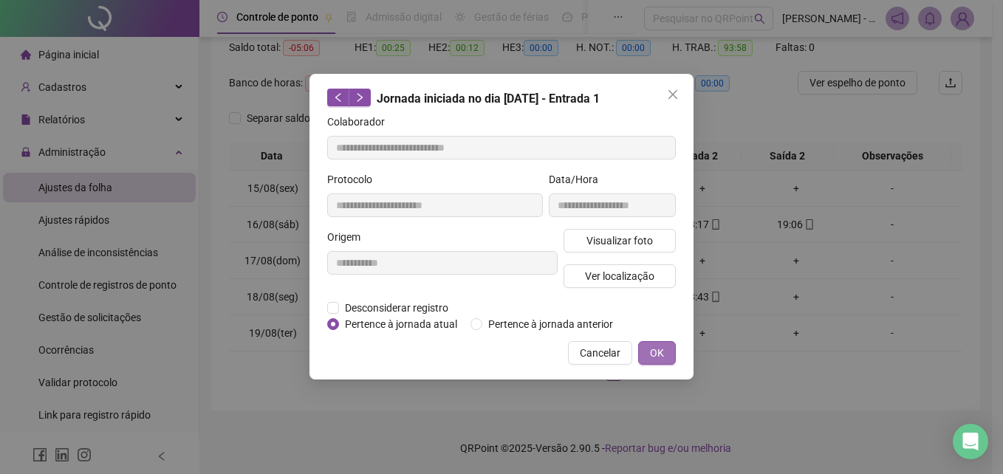
click at [665, 354] on button "OK" at bounding box center [657, 353] width 38 height 24
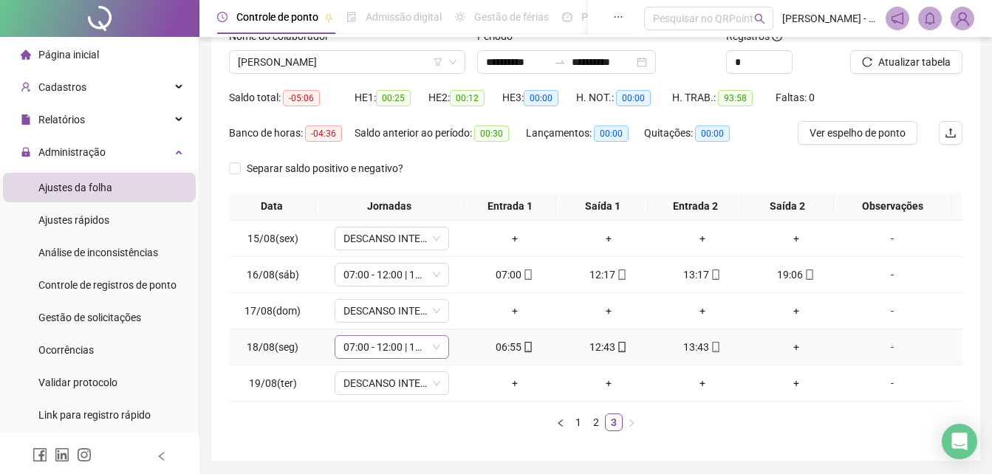
scroll to position [10, 0]
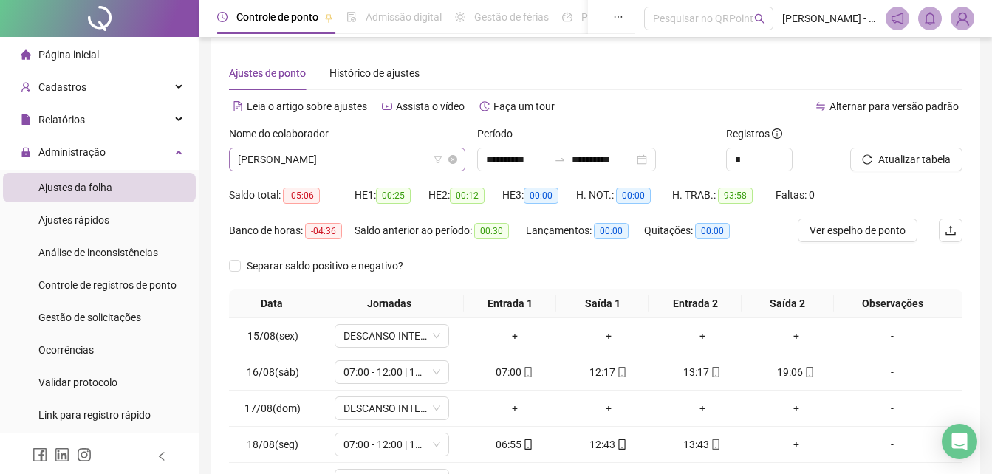
click at [409, 159] on span "[PERSON_NAME]" at bounding box center [347, 159] width 219 height 22
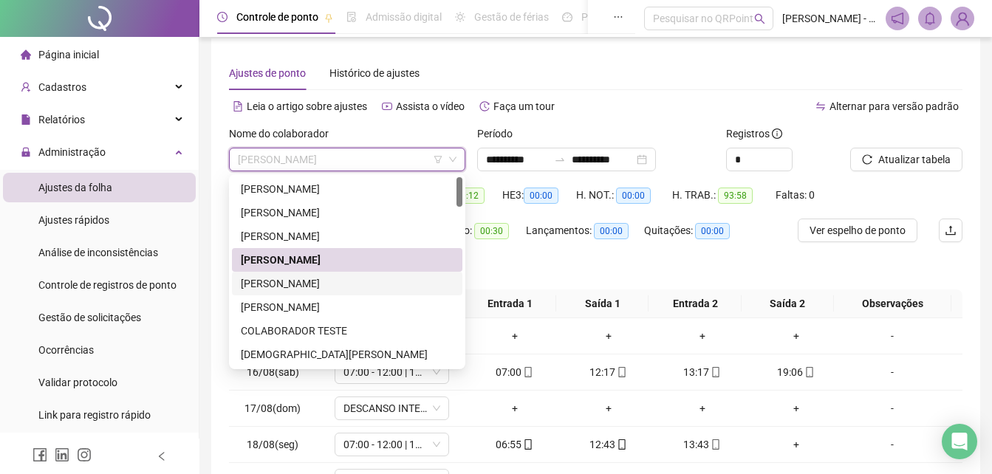
click at [293, 285] on div "[PERSON_NAME]" at bounding box center [347, 284] width 213 height 16
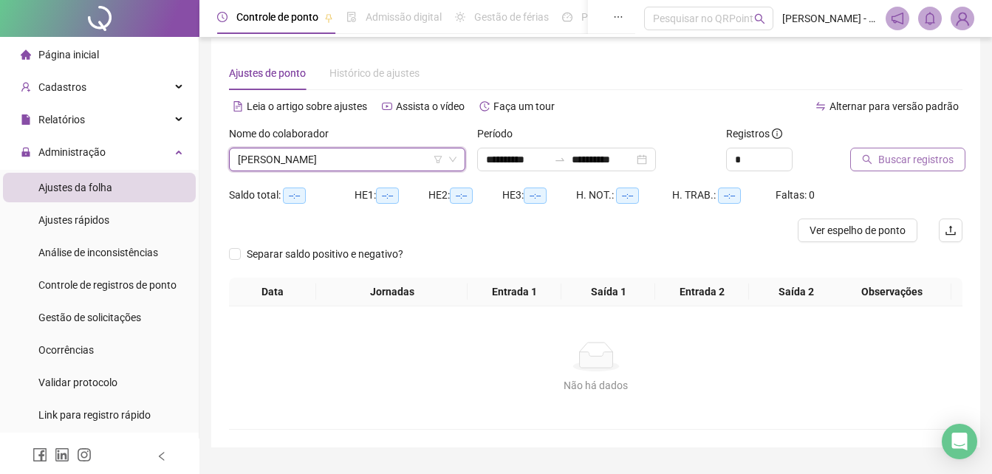
click at [872, 162] on button "Buscar registros" at bounding box center [907, 160] width 115 height 24
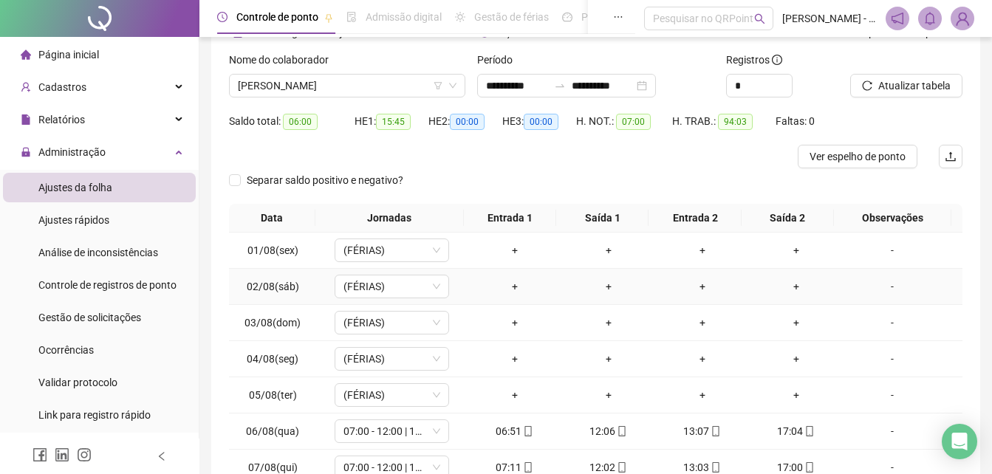
scroll to position [158, 0]
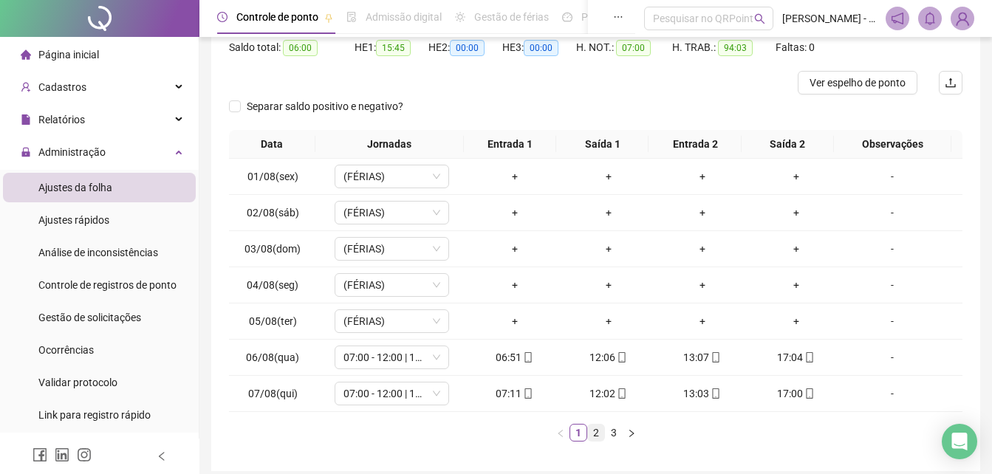
click at [598, 437] on link "2" at bounding box center [596, 433] width 16 height 16
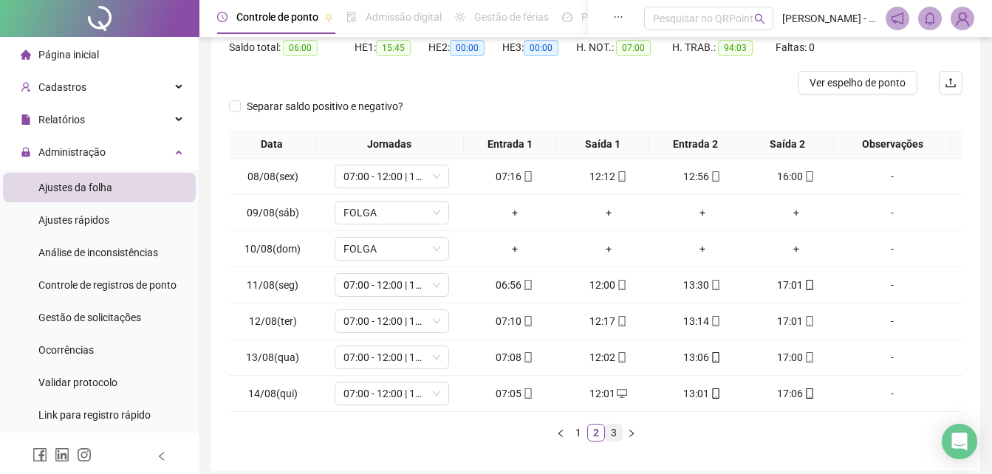
click at [618, 440] on link "3" at bounding box center [614, 433] width 16 height 16
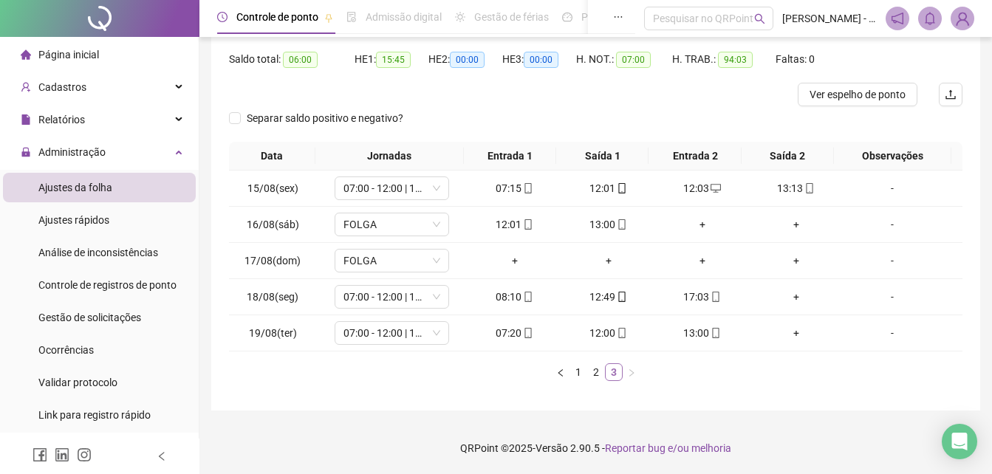
scroll to position [146, 0]
click at [523, 332] on icon "mobile" at bounding box center [528, 333] width 10 height 10
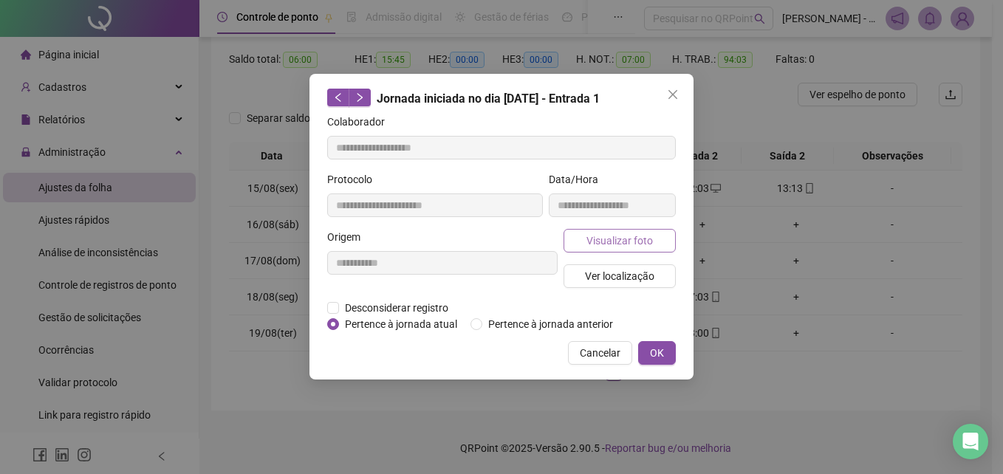
type input "**********"
click at [632, 241] on span "Visualizar foto" at bounding box center [620, 241] width 66 height 16
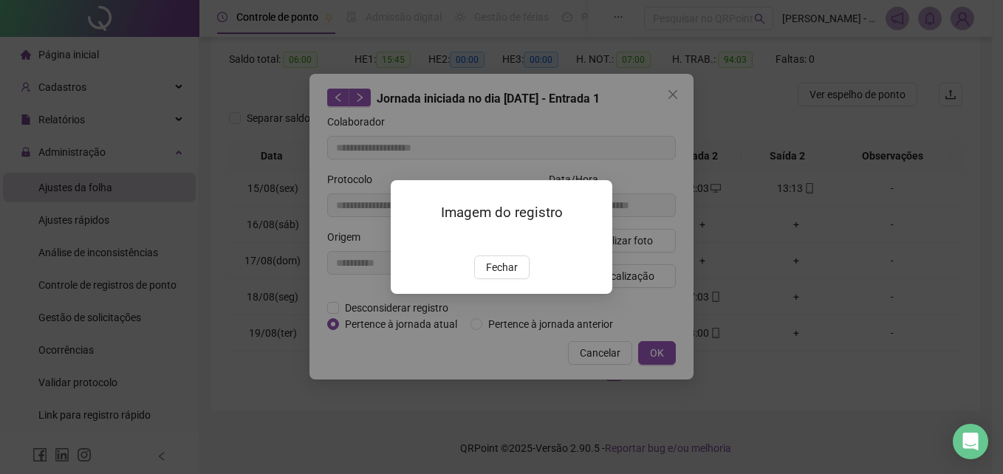
drag, startPoint x: 505, startPoint y: 362, endPoint x: 507, endPoint y: 352, distance: 10.6
click at [505, 279] on button "Fechar" at bounding box center [501, 268] width 55 height 24
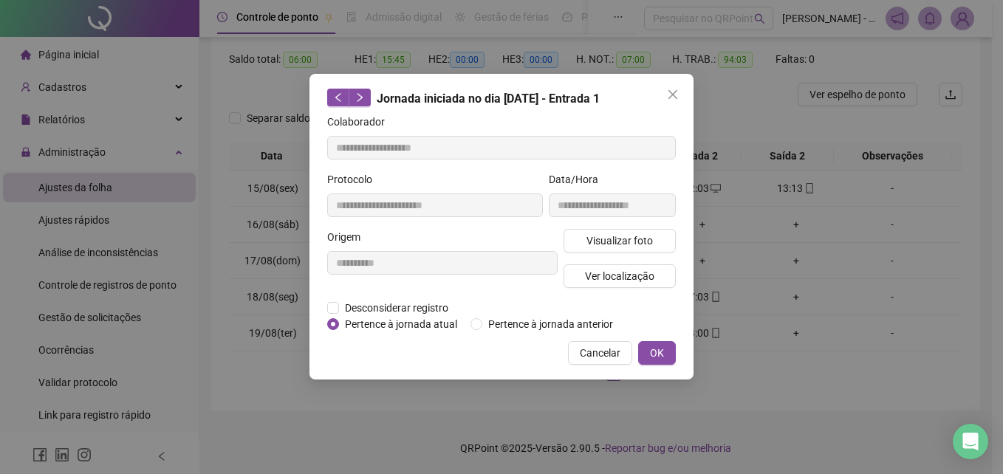
drag, startPoint x: 507, startPoint y: 351, endPoint x: 608, endPoint y: 373, distance: 103.6
click at [673, 352] on button "OK" at bounding box center [657, 353] width 38 height 24
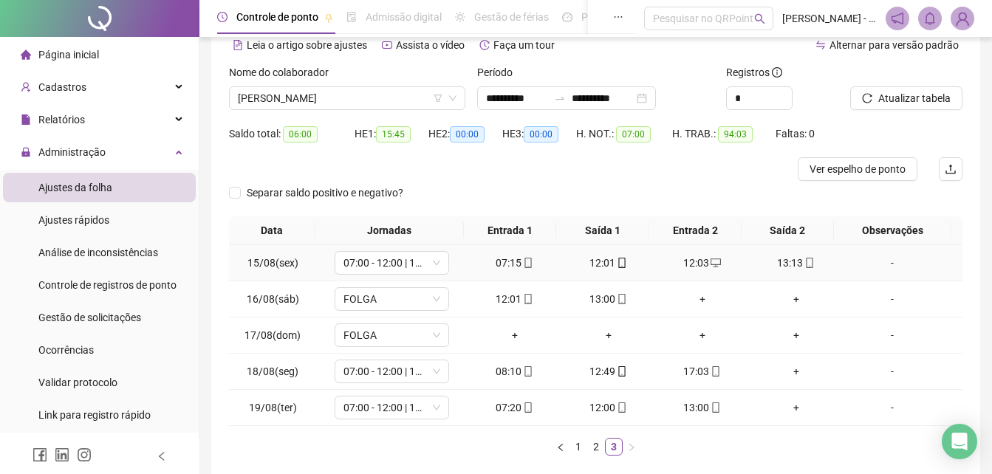
scroll to position [0, 0]
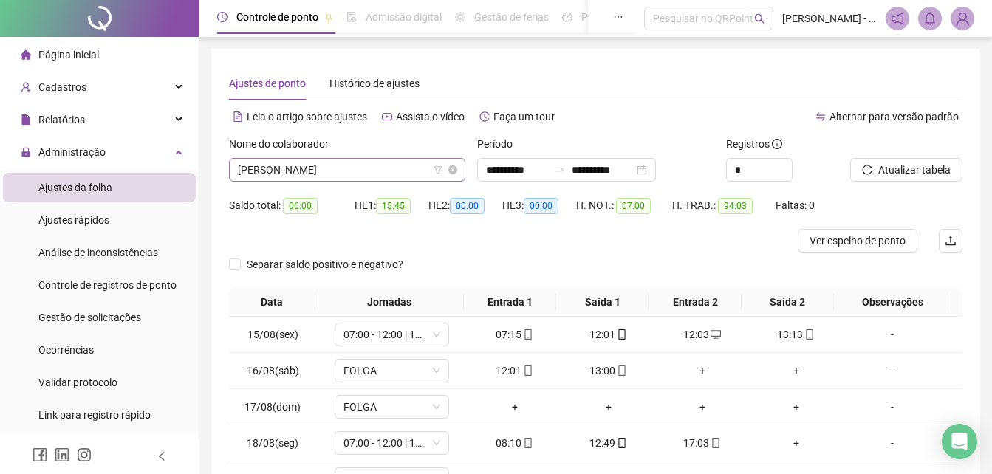
click at [406, 163] on span "[PERSON_NAME]" at bounding box center [347, 170] width 219 height 22
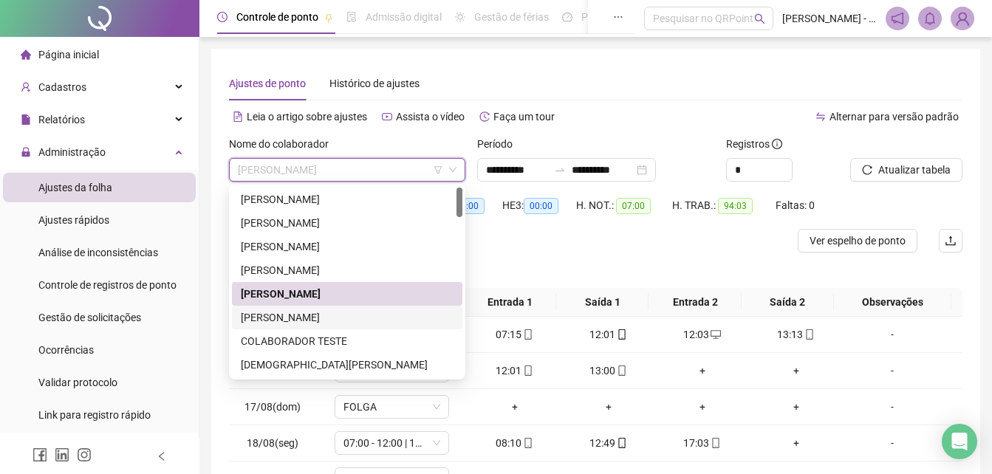
click at [308, 322] on div "[PERSON_NAME]" at bounding box center [347, 318] width 213 height 16
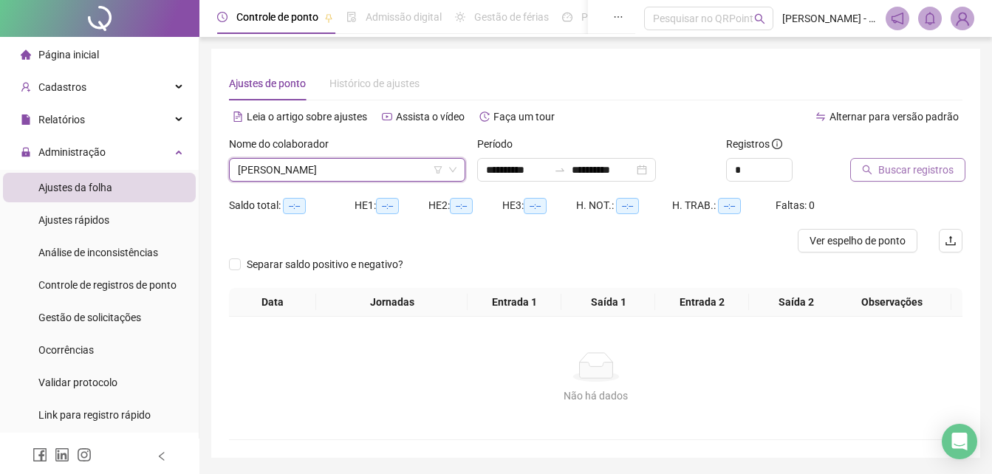
click at [919, 168] on span "Buscar registros" at bounding box center [915, 170] width 75 height 16
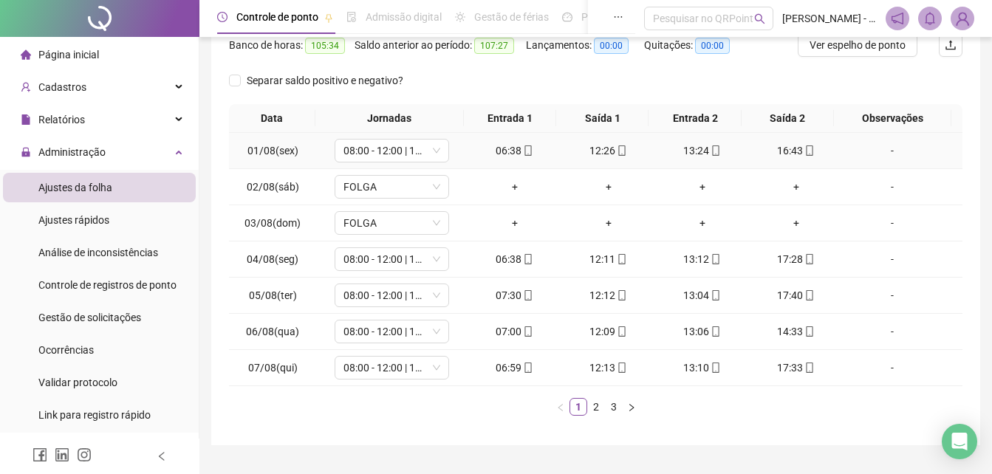
scroll to position [222, 0]
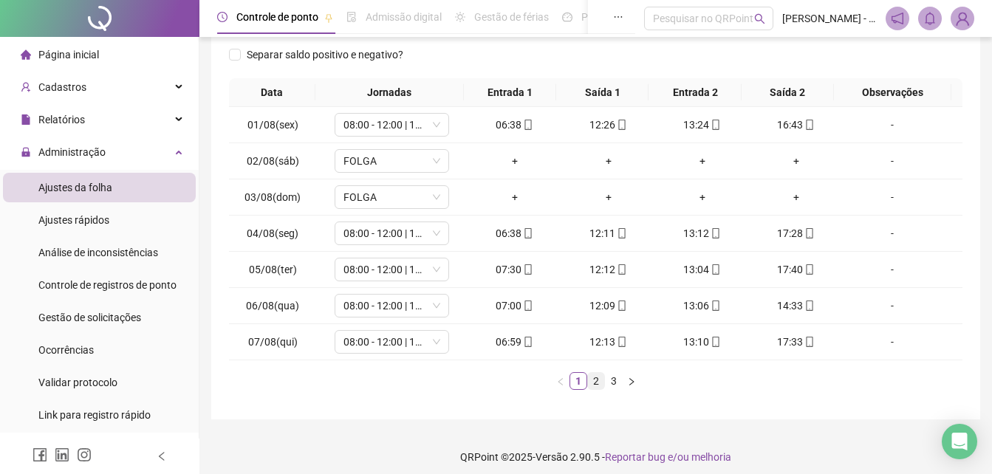
click at [591, 386] on link "2" at bounding box center [596, 381] width 16 height 16
click at [582, 383] on link "1" at bounding box center [578, 381] width 16 height 16
click at [595, 383] on link "2" at bounding box center [596, 381] width 16 height 16
click at [616, 383] on link "3" at bounding box center [614, 381] width 16 height 16
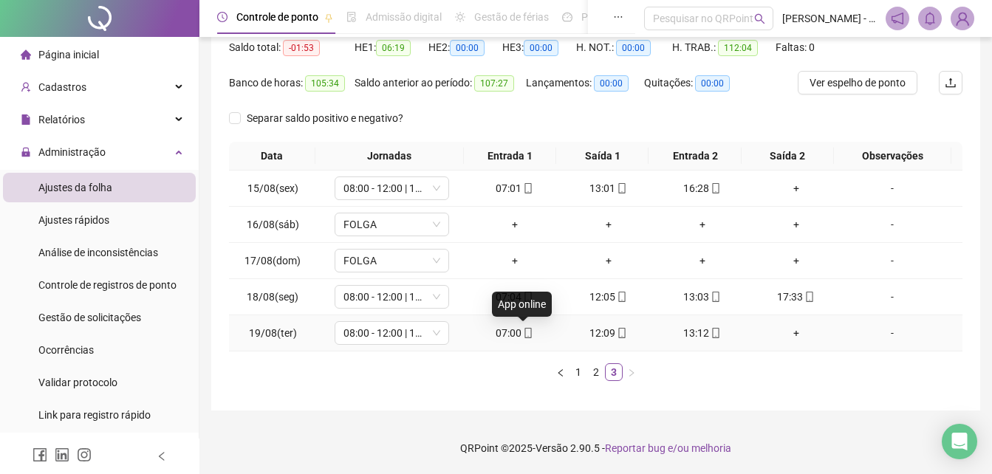
click at [523, 335] on icon "mobile" at bounding box center [528, 333] width 10 height 10
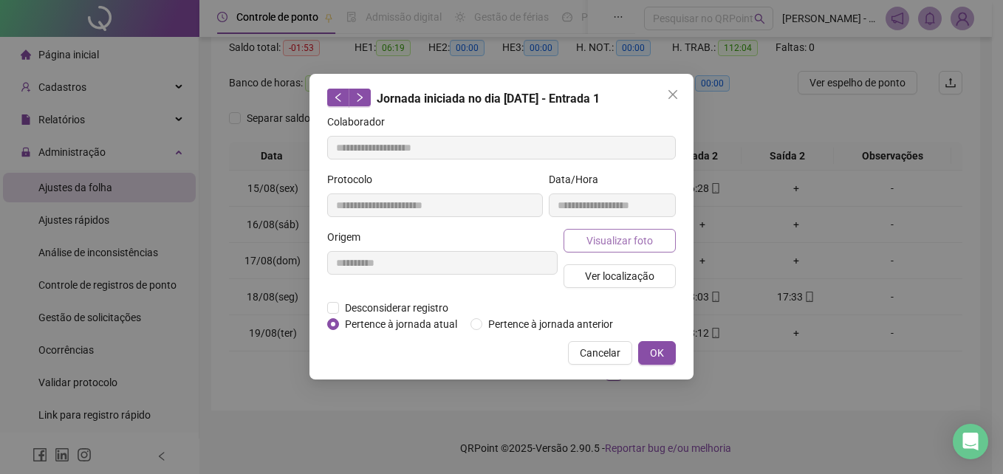
type input "**********"
click at [587, 239] on span "Visualizar foto" at bounding box center [620, 241] width 66 height 16
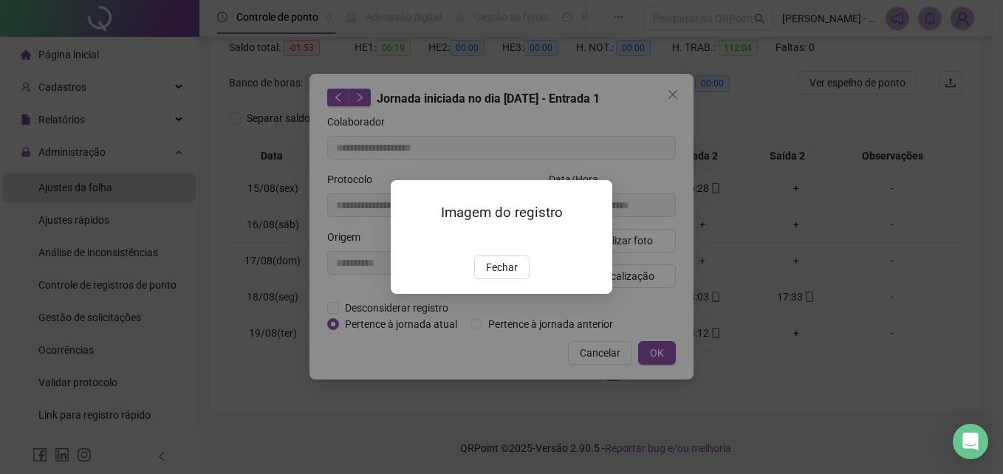
click at [409, 239] on img at bounding box center [409, 239] width 0 height 0
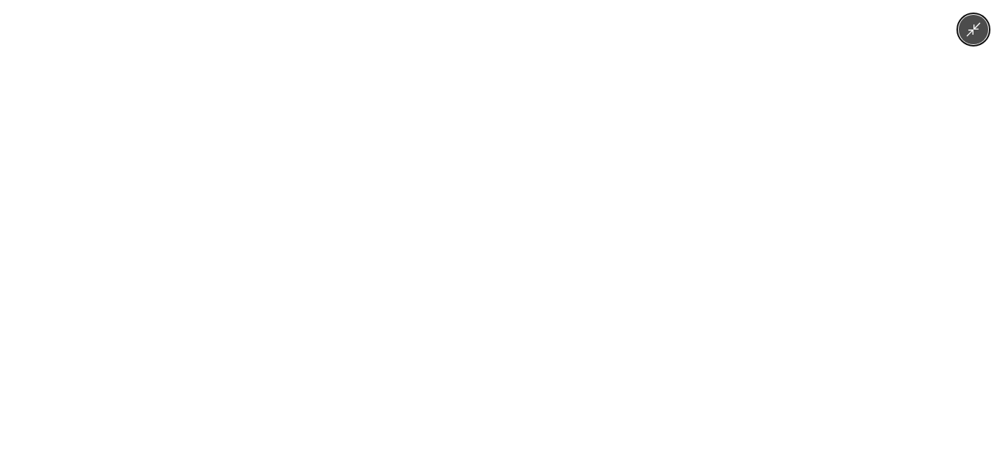
click at [762, 242] on div at bounding box center [501, 237] width 1003 height 474
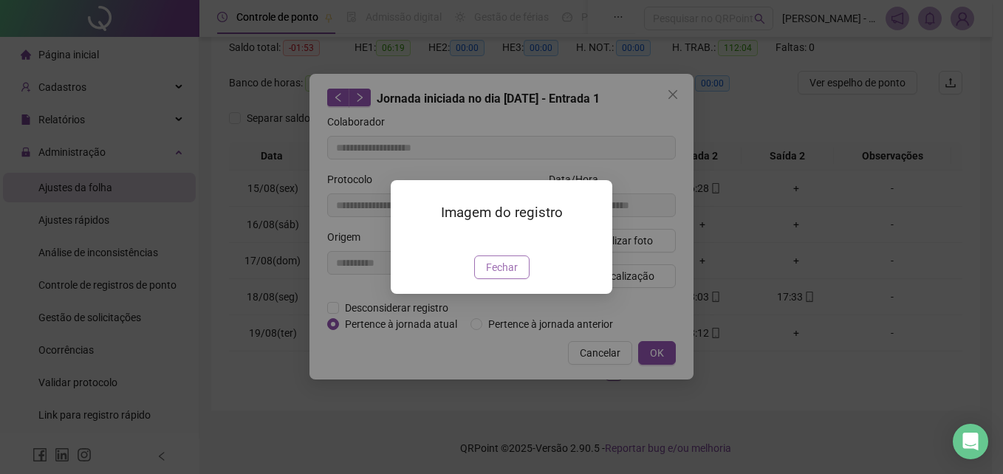
drag, startPoint x: 506, startPoint y: 355, endPoint x: 628, endPoint y: 349, distance: 122.0
click at [509, 276] on span "Fechar" at bounding box center [502, 267] width 32 height 16
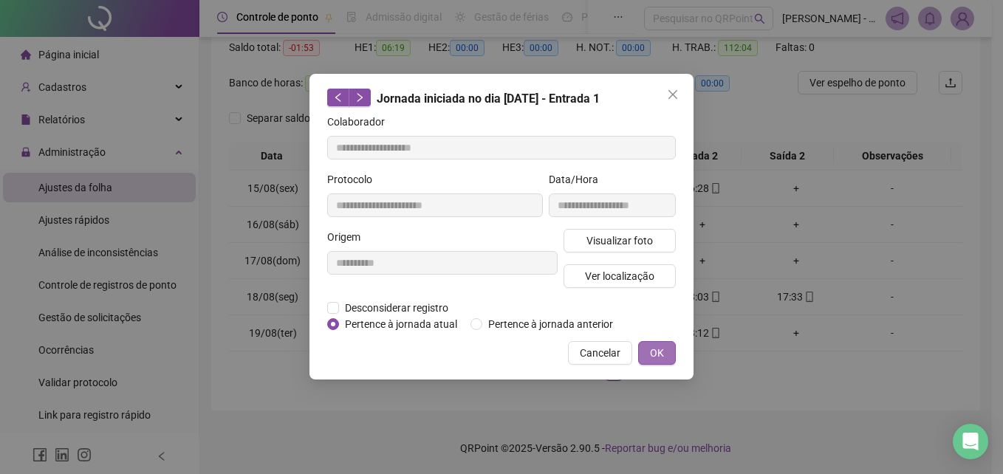
click at [645, 352] on button "OK" at bounding box center [657, 353] width 38 height 24
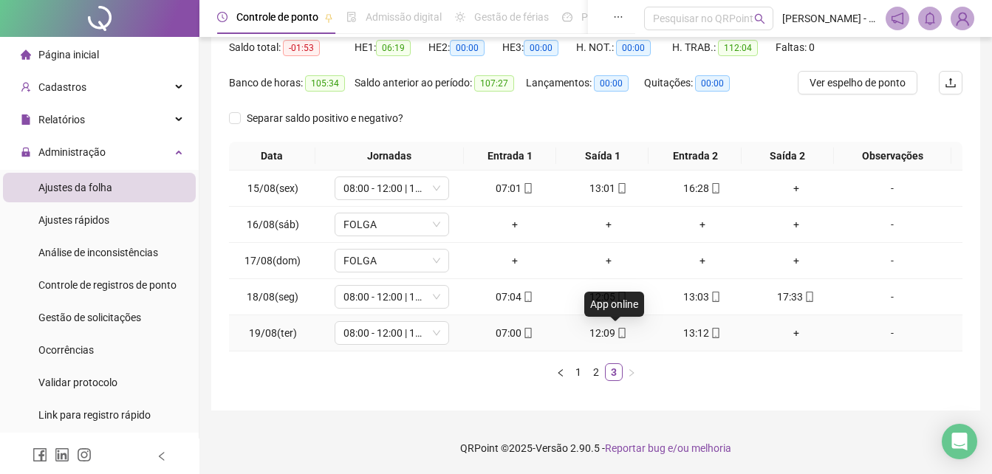
click at [619, 338] on span at bounding box center [621, 333] width 12 height 12
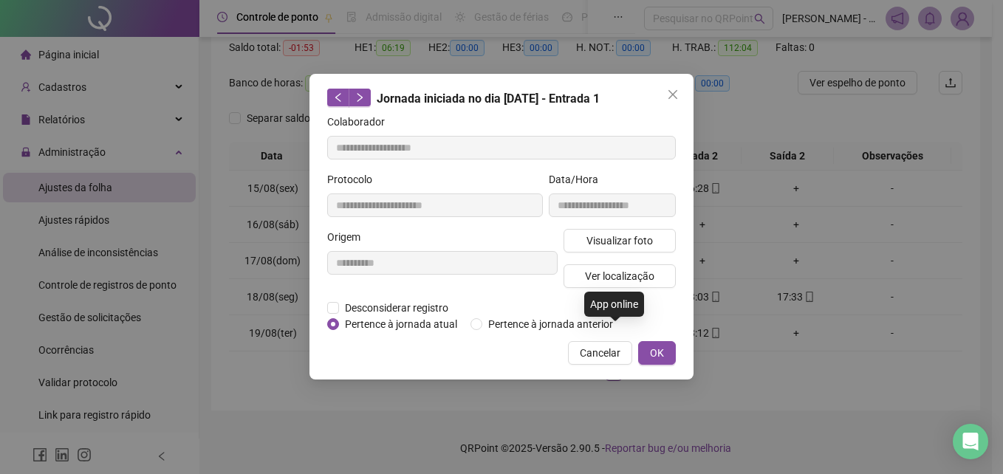
type input "**********"
click at [612, 250] on button "Visualizar foto" at bounding box center [620, 241] width 112 height 24
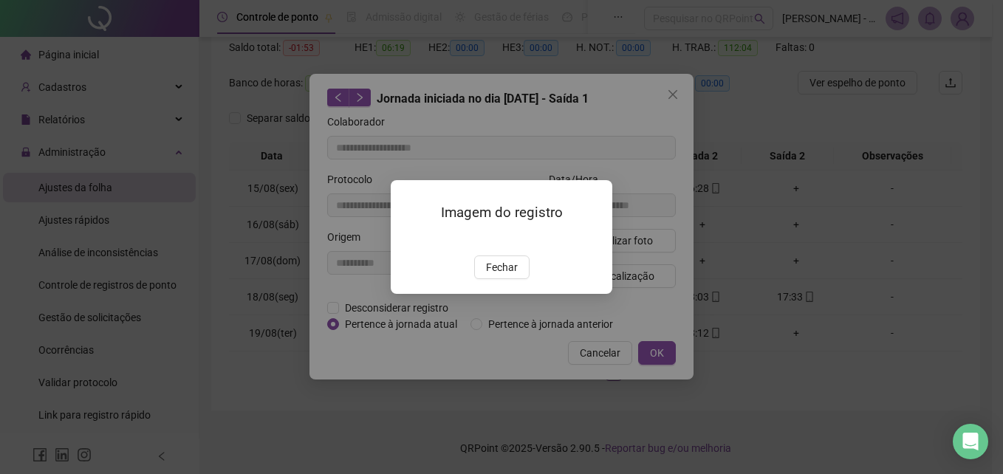
click at [409, 239] on img at bounding box center [409, 239] width 0 height 0
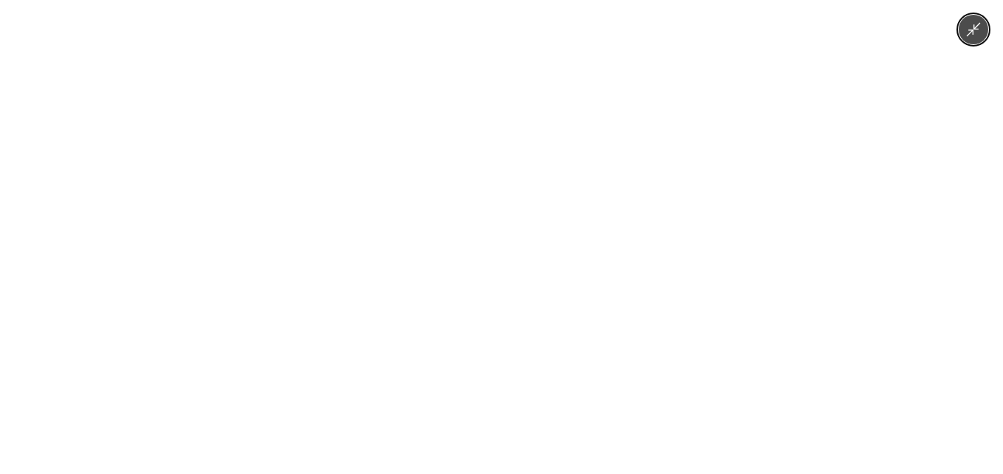
click at [804, 309] on div at bounding box center [501, 237] width 1003 height 474
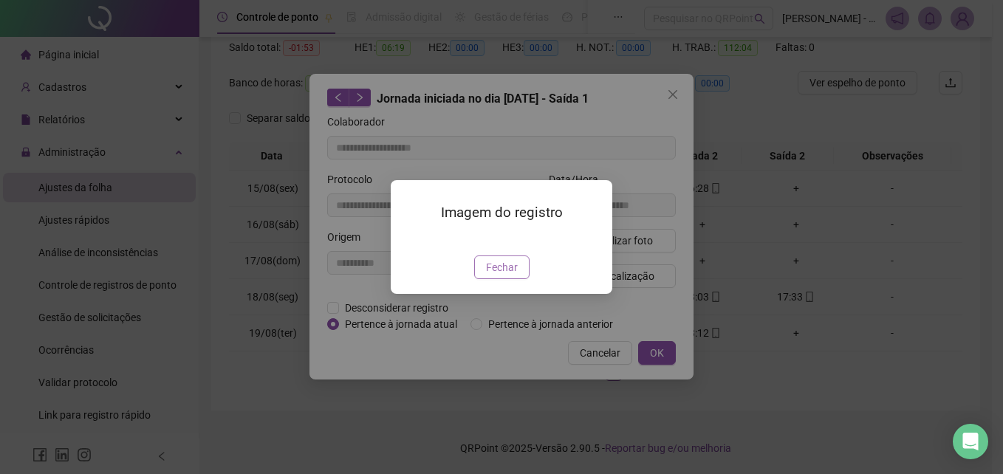
click at [496, 276] on span "Fechar" at bounding box center [502, 267] width 32 height 16
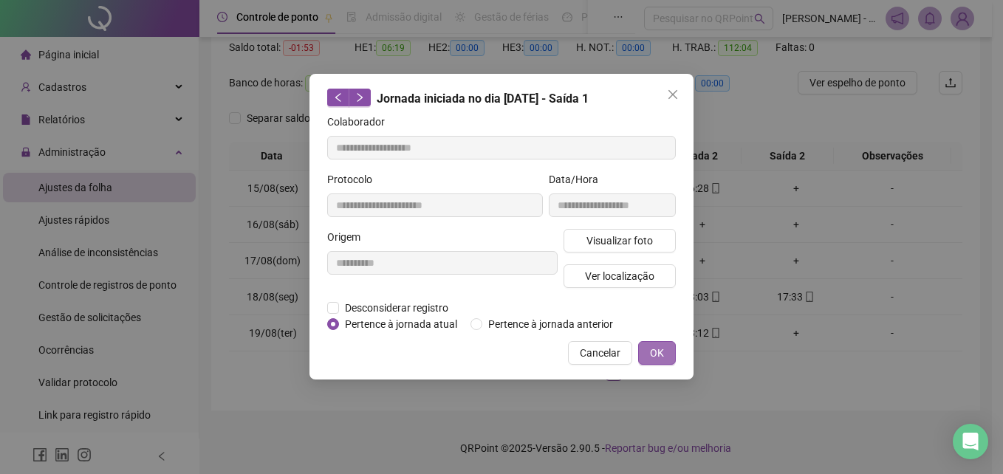
click at [665, 358] on button "OK" at bounding box center [657, 353] width 38 height 24
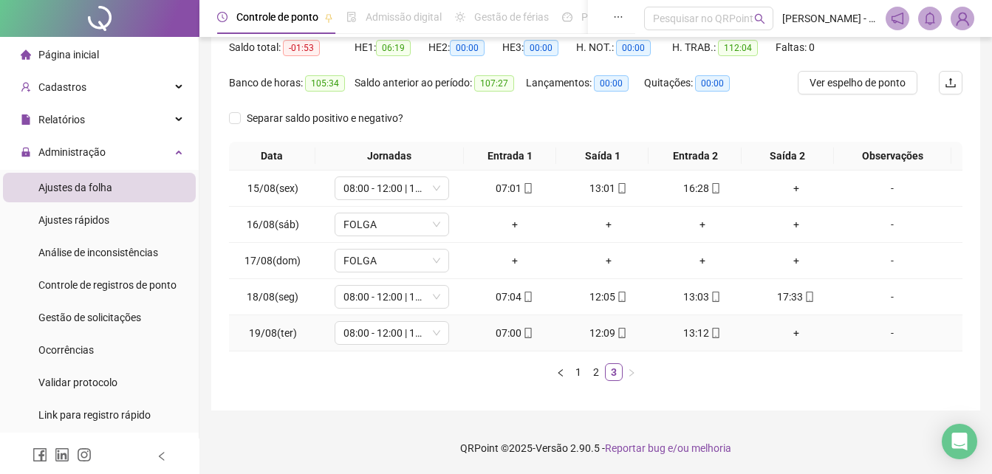
click at [711, 335] on icon "mobile" at bounding box center [716, 333] width 10 height 10
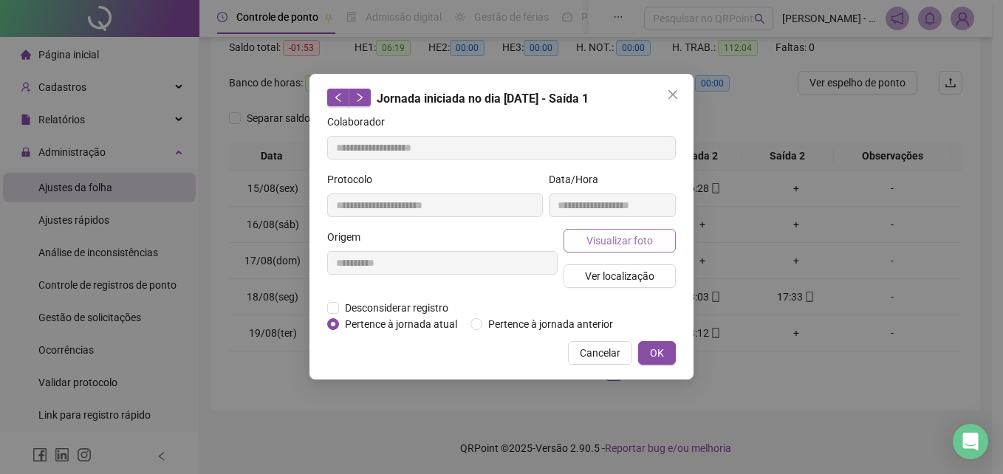
click at [602, 245] on span "Visualizar foto" at bounding box center [620, 241] width 66 height 16
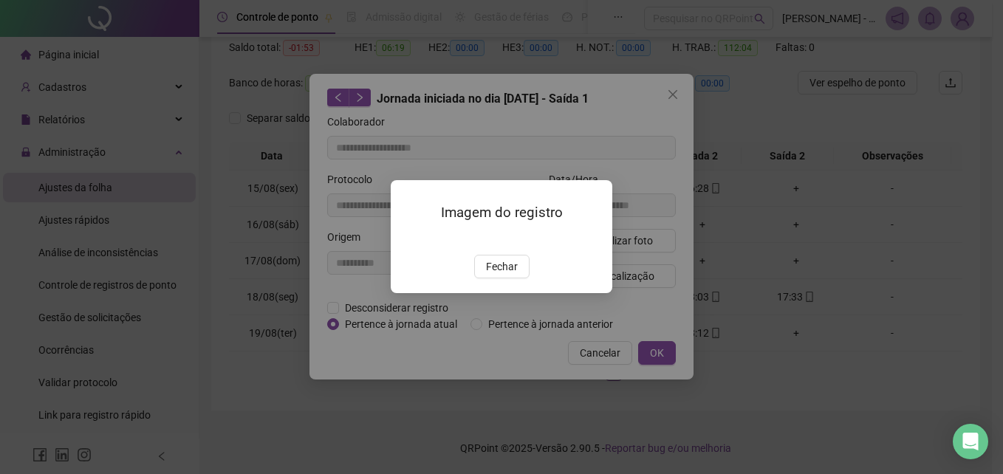
type input "**********"
click at [409, 239] on img at bounding box center [409, 239] width 0 height 0
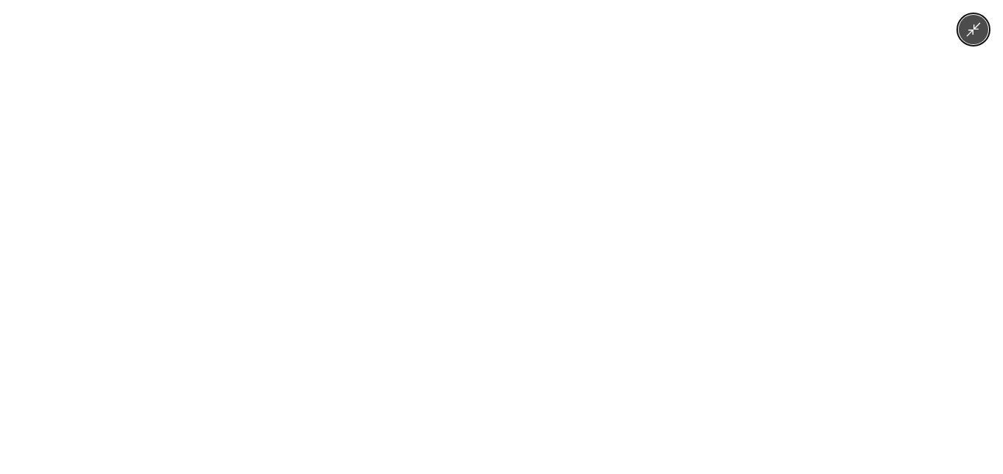
click at [799, 232] on div at bounding box center [501, 237] width 1003 height 474
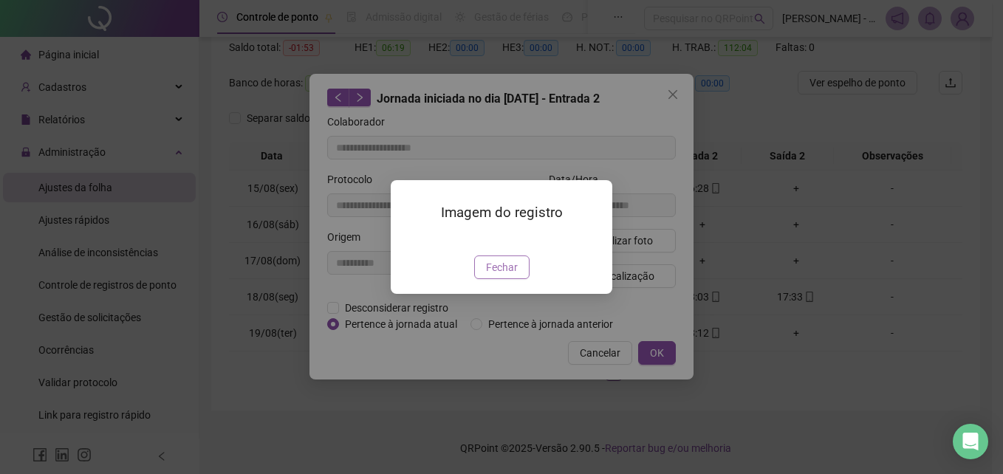
click at [516, 276] on span "Fechar" at bounding box center [502, 267] width 32 height 16
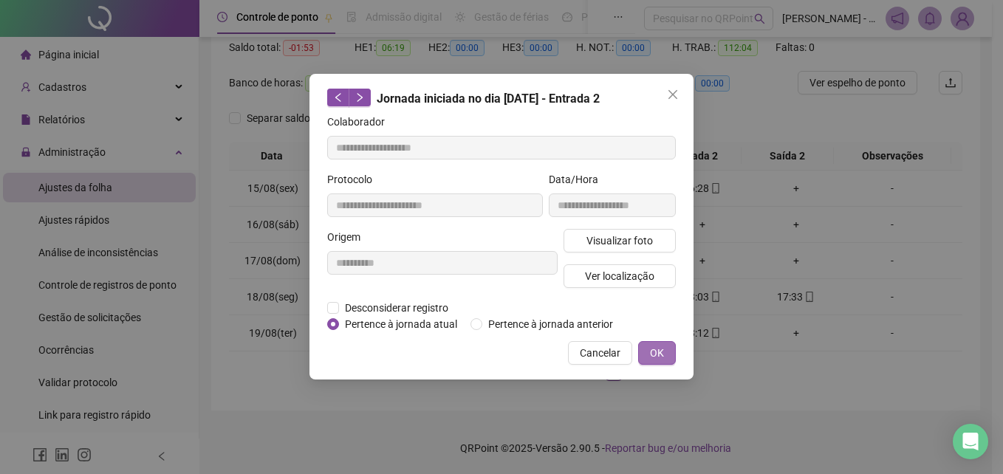
click at [655, 360] on span "OK" at bounding box center [657, 353] width 14 height 16
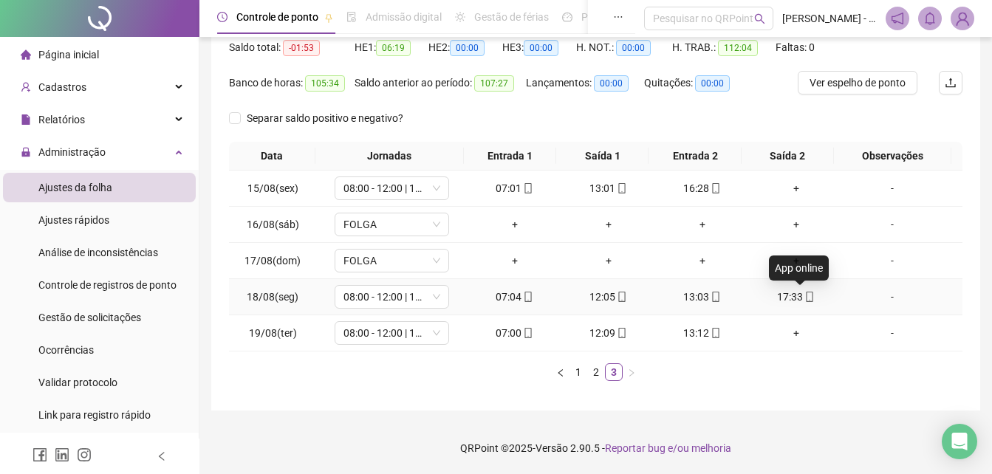
click at [805, 296] on icon "mobile" at bounding box center [810, 297] width 10 height 10
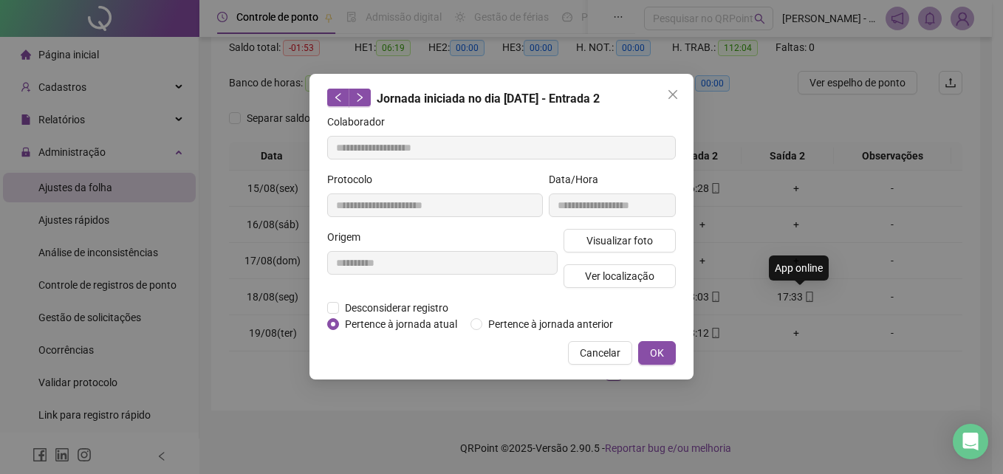
type input "**********"
click at [604, 247] on span "Visualizar foto" at bounding box center [620, 241] width 66 height 16
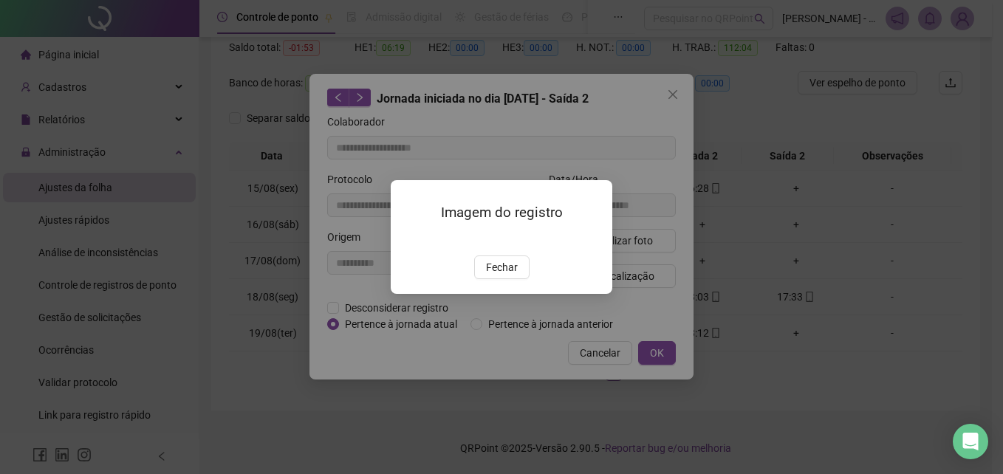
drag, startPoint x: 520, startPoint y: 259, endPoint x: 531, endPoint y: 233, distance: 28.1
click at [409, 239] on img at bounding box center [409, 239] width 0 height 0
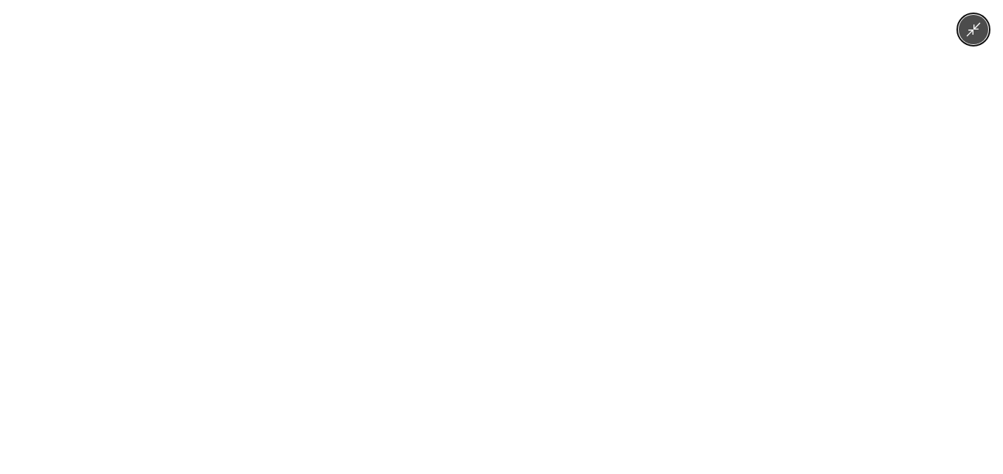
click at [770, 306] on div at bounding box center [501, 237] width 1003 height 474
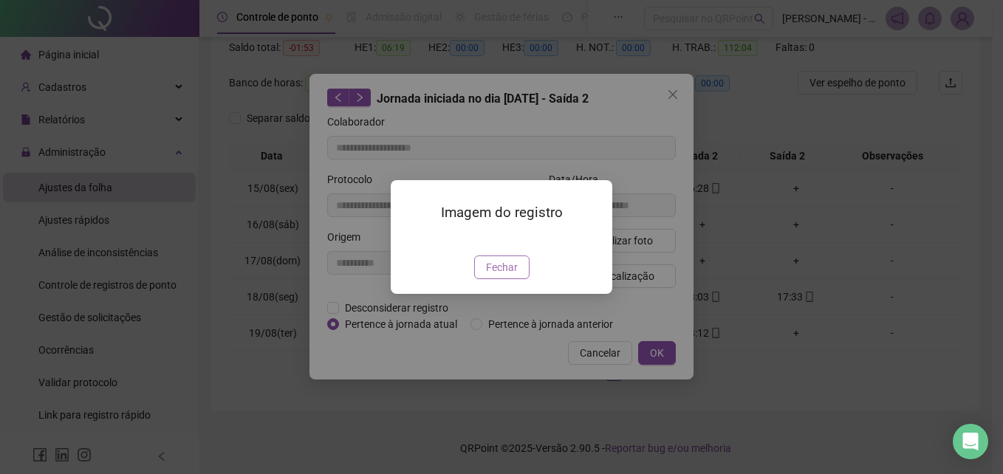
click at [515, 276] on span "Fechar" at bounding box center [502, 267] width 32 height 16
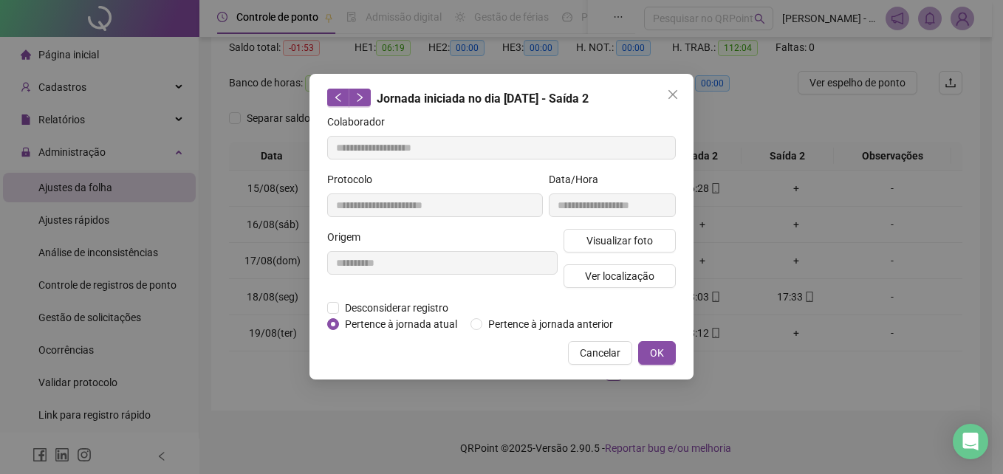
click at [647, 346] on button "OK" at bounding box center [657, 353] width 38 height 24
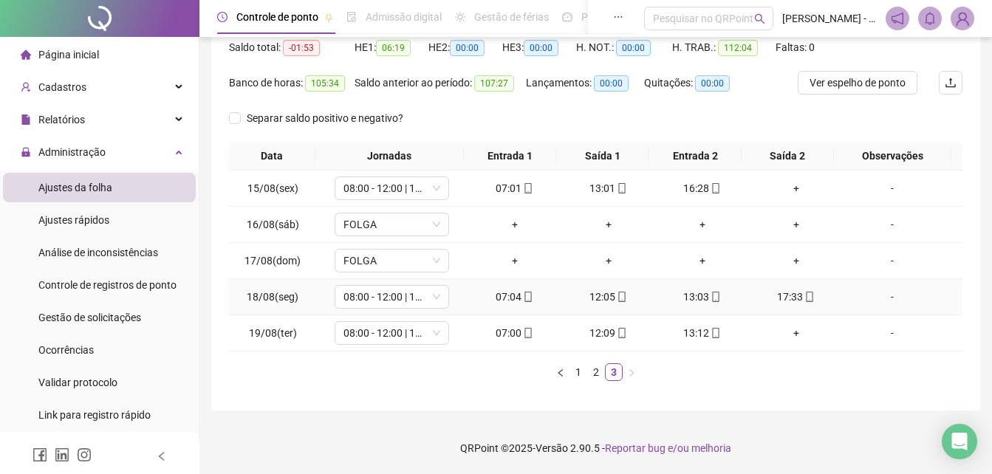
click at [525, 296] on icon "mobile" at bounding box center [528, 297] width 7 height 10
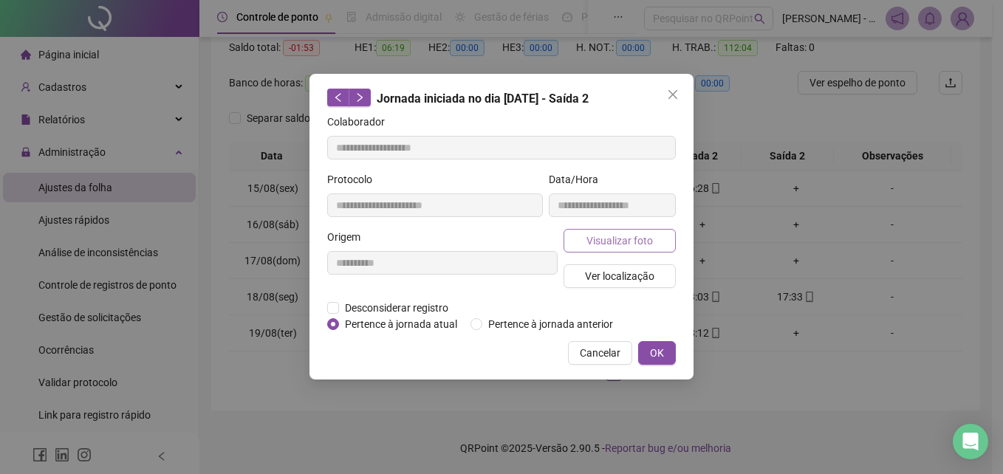
type input "**********"
click at [589, 239] on span "Visualizar foto" at bounding box center [620, 241] width 66 height 16
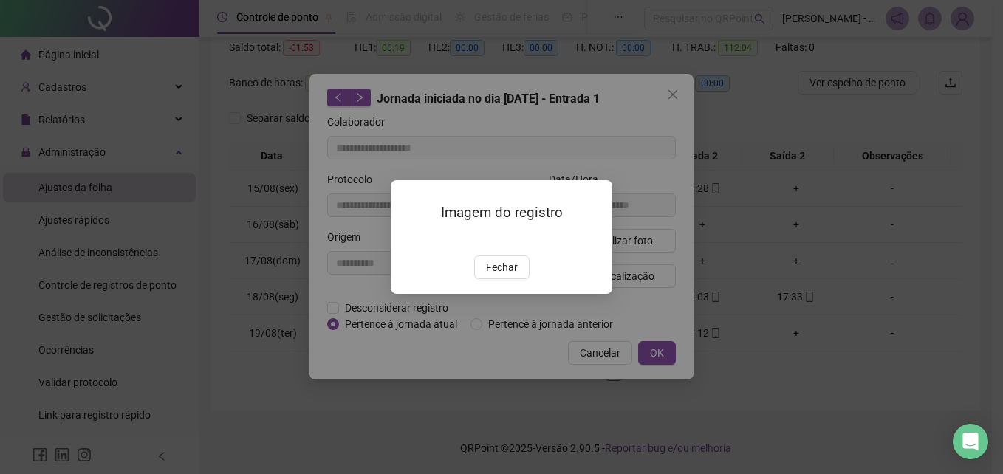
click at [409, 239] on img at bounding box center [409, 239] width 0 height 0
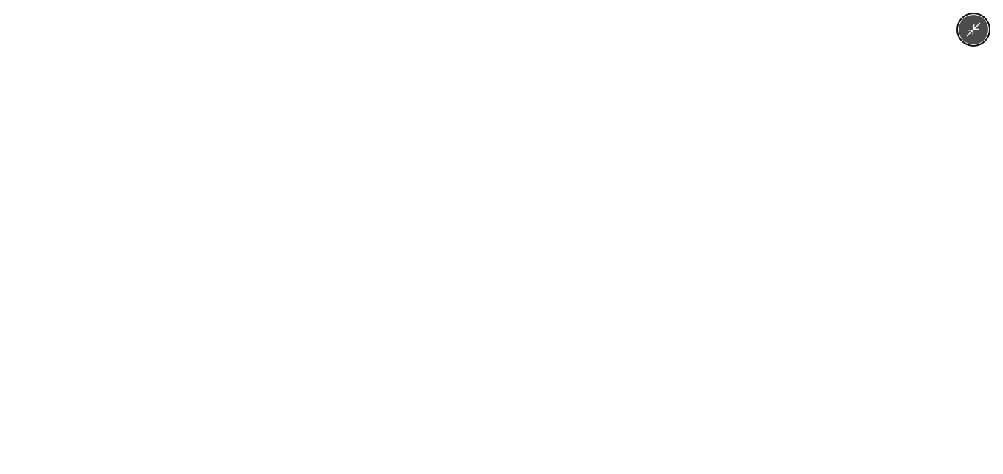
click at [765, 198] on div at bounding box center [501, 237] width 1003 height 474
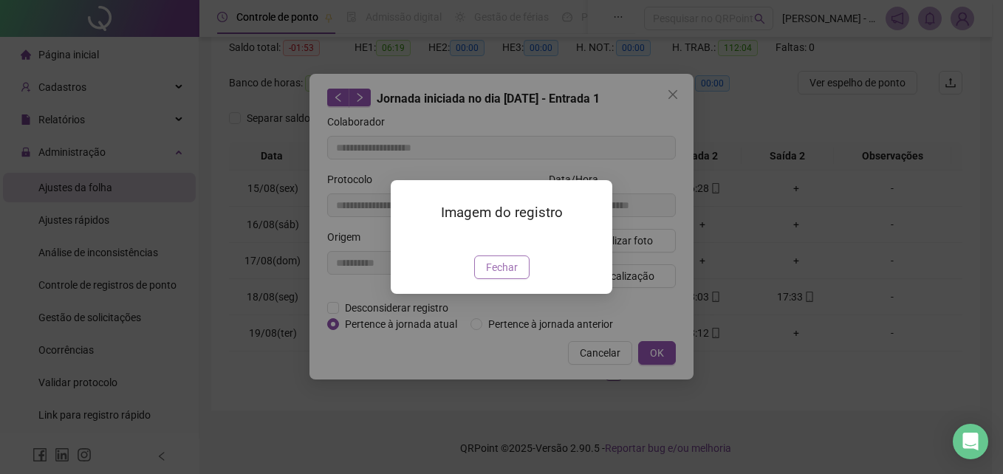
click at [517, 279] on button "Fechar" at bounding box center [501, 268] width 55 height 24
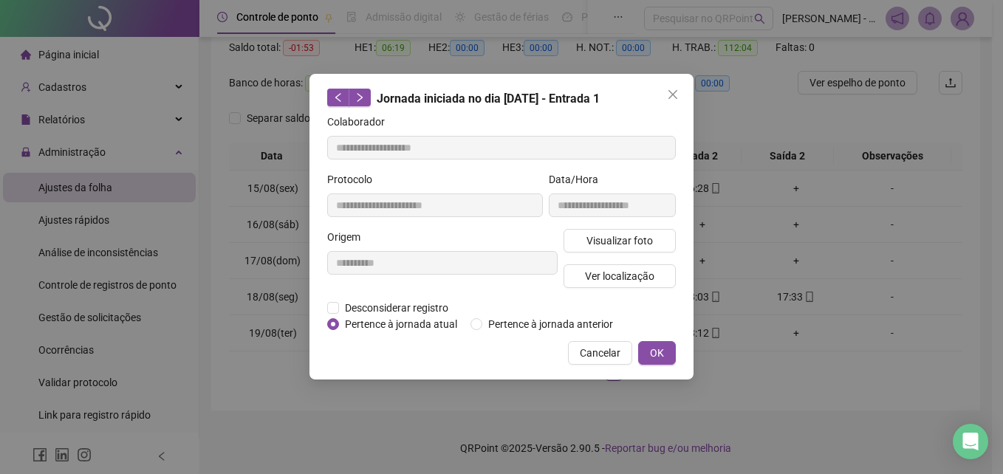
click at [649, 360] on button "OK" at bounding box center [657, 353] width 38 height 24
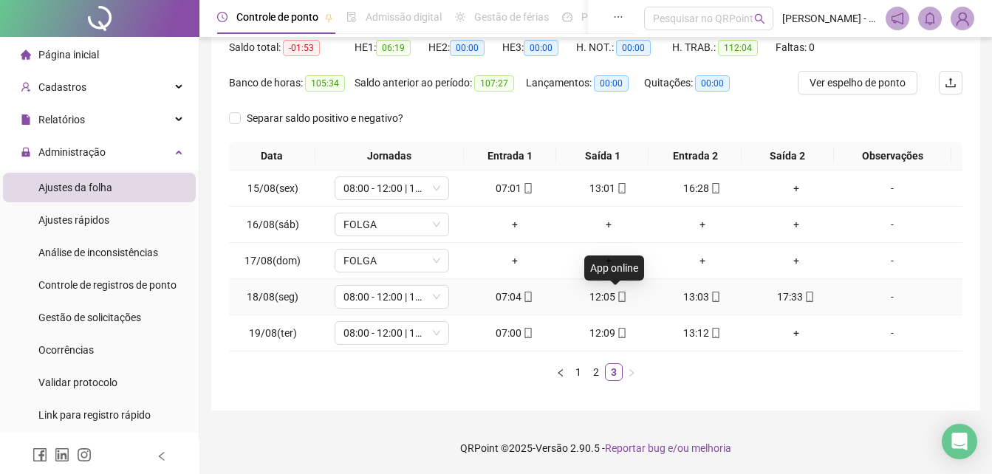
click at [617, 296] on icon "mobile" at bounding box center [622, 297] width 10 height 10
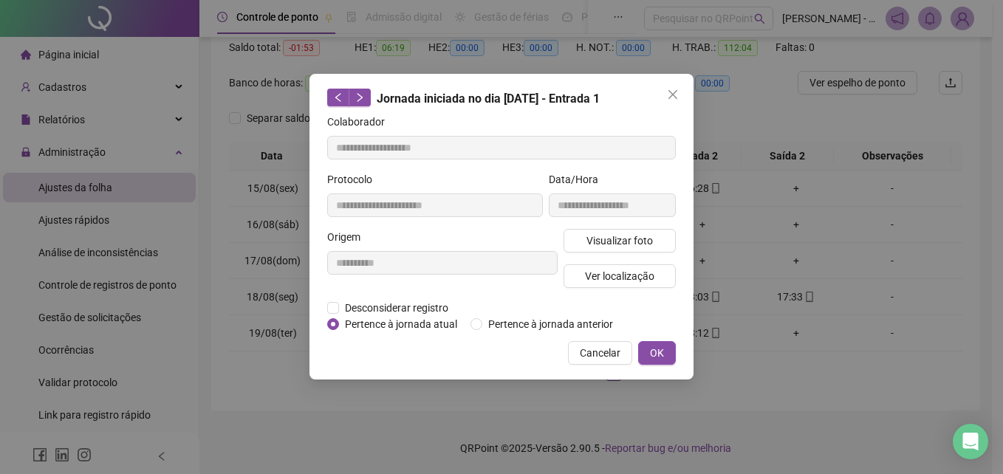
type input "**********"
click at [603, 239] on span "Visualizar foto" at bounding box center [620, 241] width 66 height 16
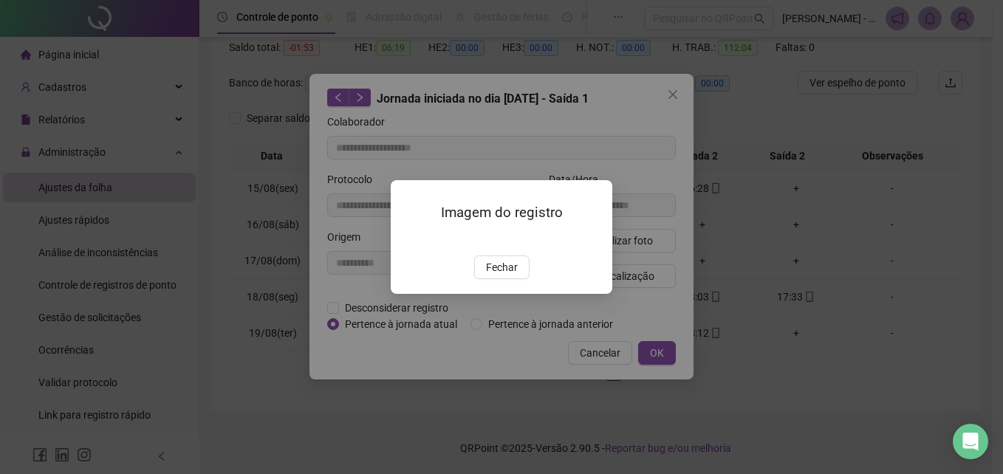
click at [409, 239] on img at bounding box center [409, 239] width 0 height 0
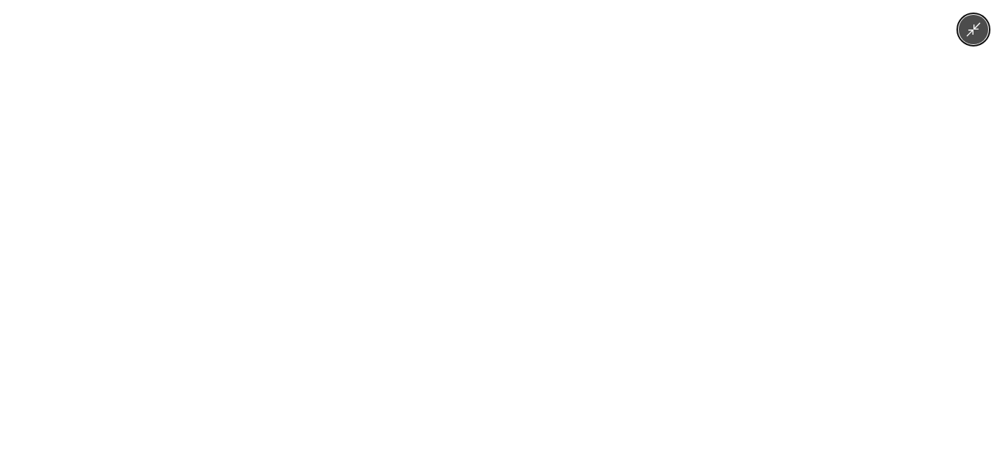
click at [841, 224] on div at bounding box center [501, 237] width 1003 height 474
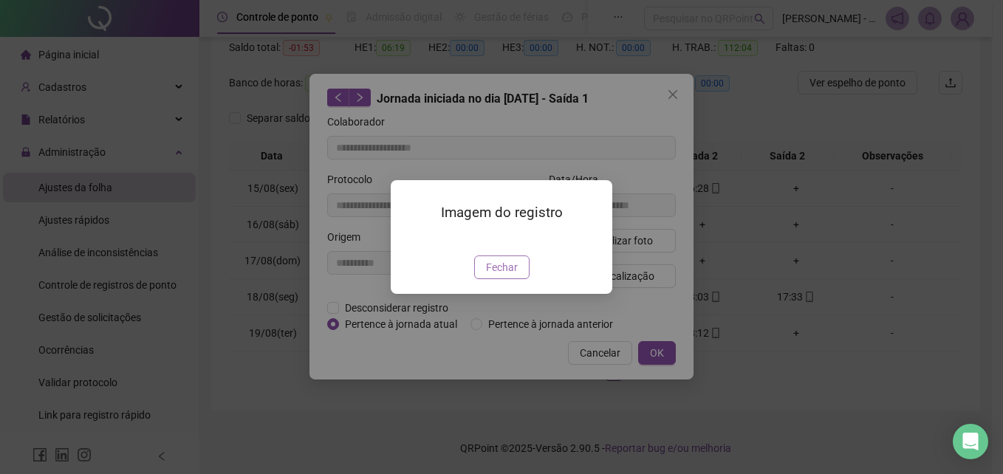
click at [492, 276] on span "Fechar" at bounding box center [502, 267] width 32 height 16
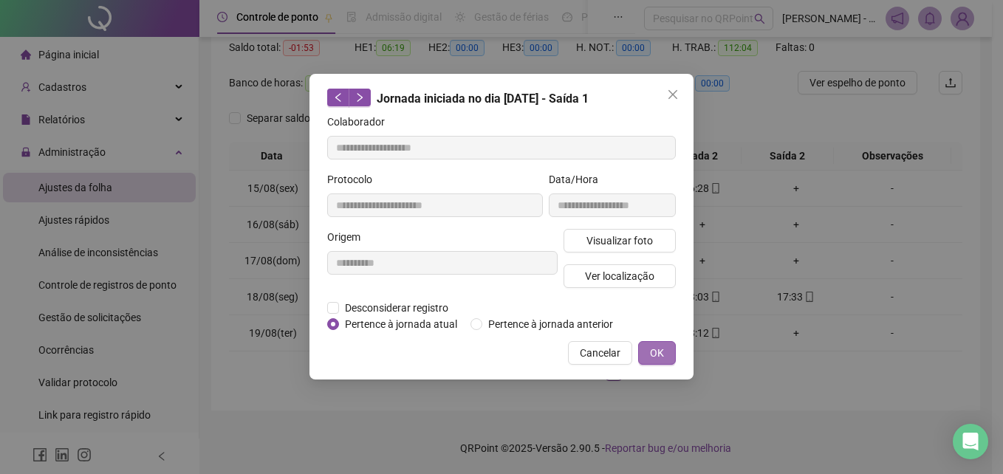
click at [652, 351] on span "OK" at bounding box center [657, 353] width 14 height 16
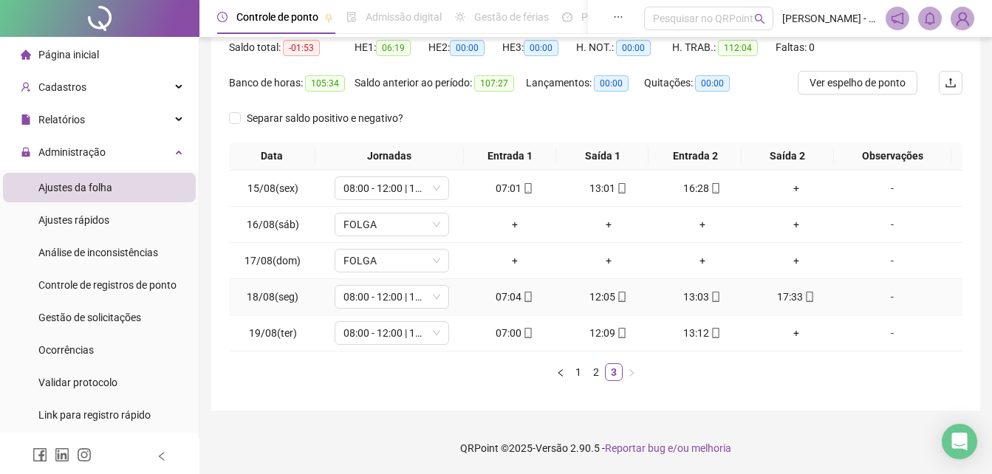
click at [711, 299] on icon "mobile" at bounding box center [716, 297] width 10 height 10
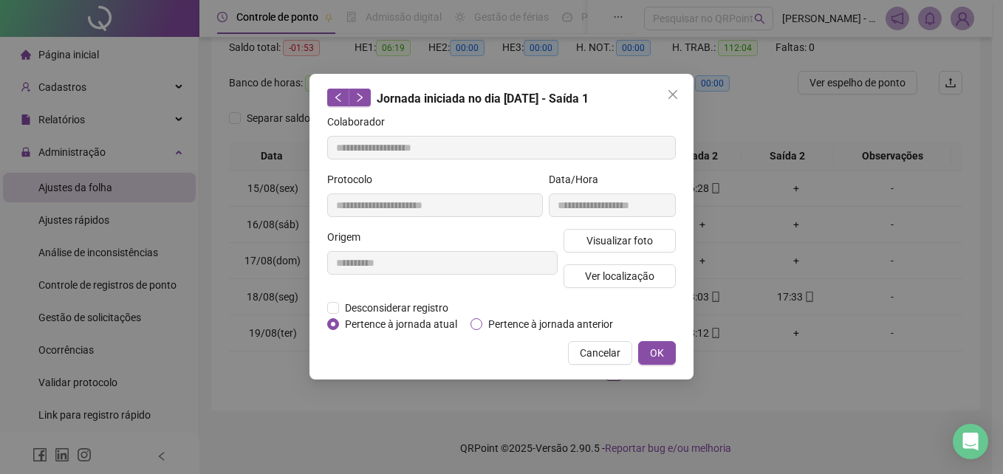
type input "**********"
click at [591, 236] on span "Visualizar foto" at bounding box center [620, 241] width 66 height 16
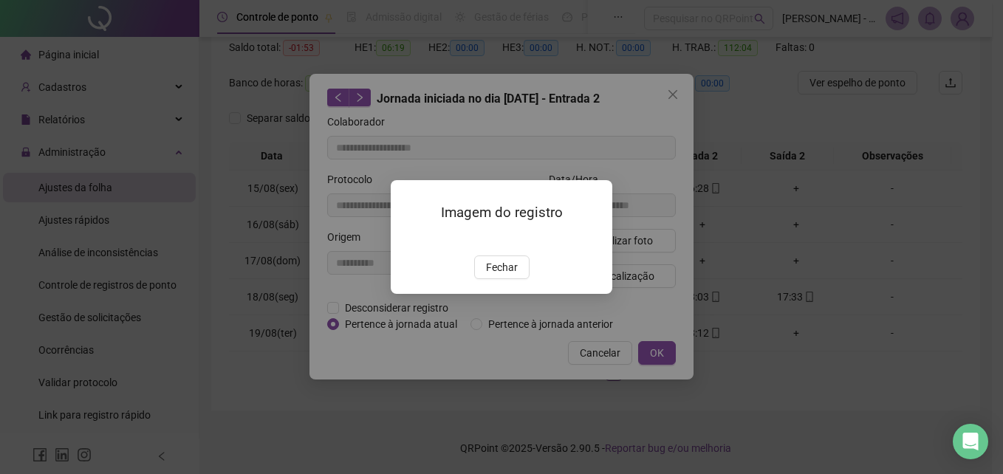
click at [409, 239] on img at bounding box center [409, 239] width 0 height 0
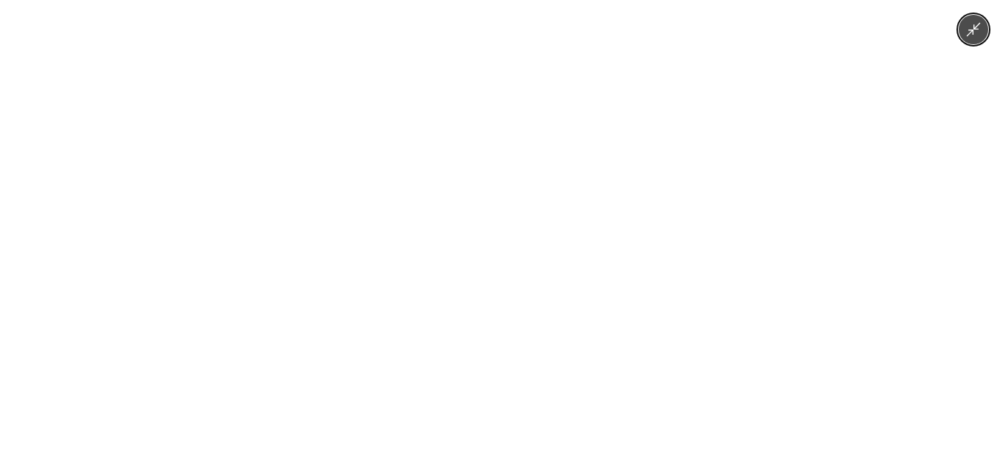
click at [786, 205] on div at bounding box center [501, 237] width 1003 height 474
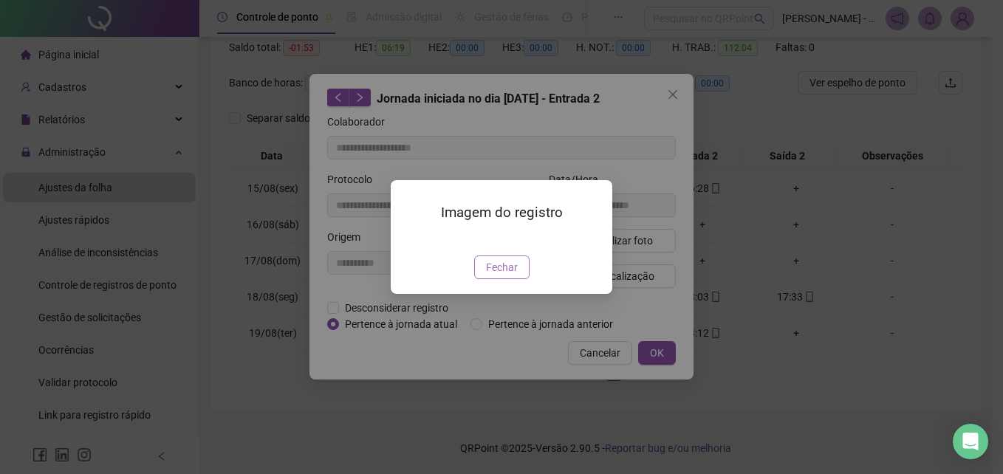
click at [505, 276] on span "Fechar" at bounding box center [502, 267] width 32 height 16
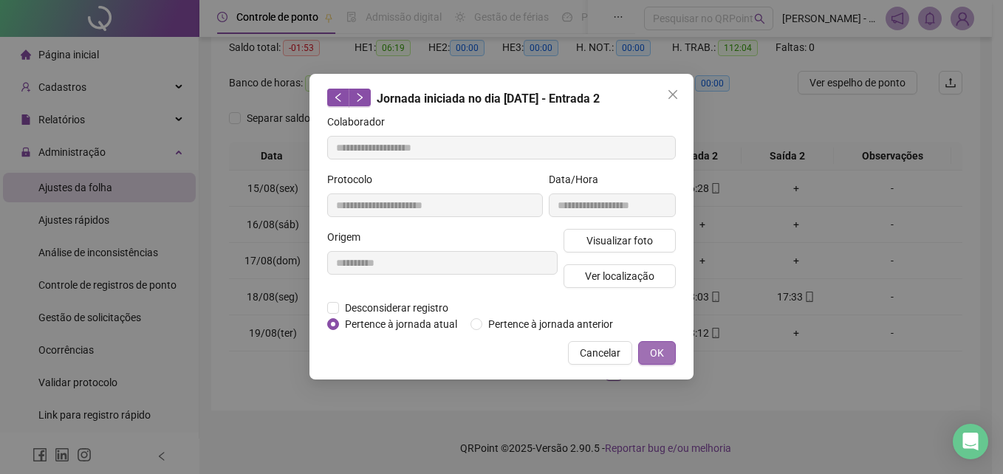
click at [665, 349] on button "OK" at bounding box center [657, 353] width 38 height 24
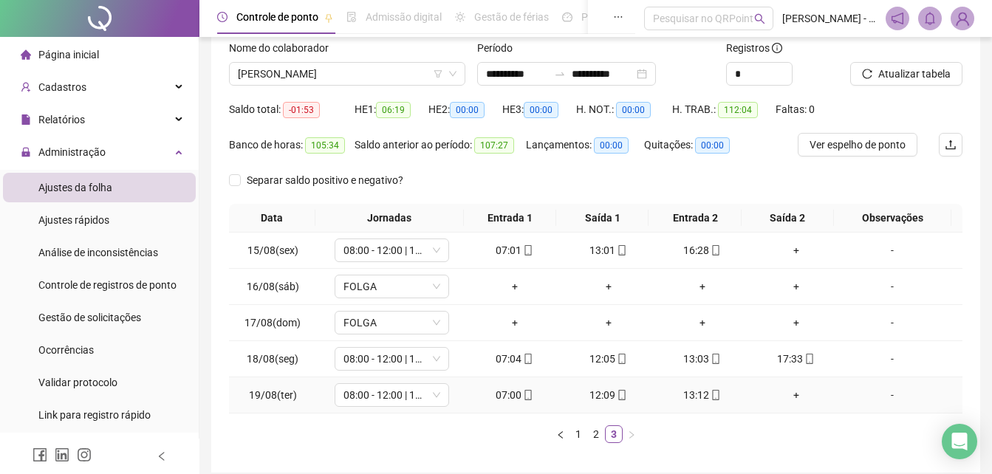
scroll to position [10, 0]
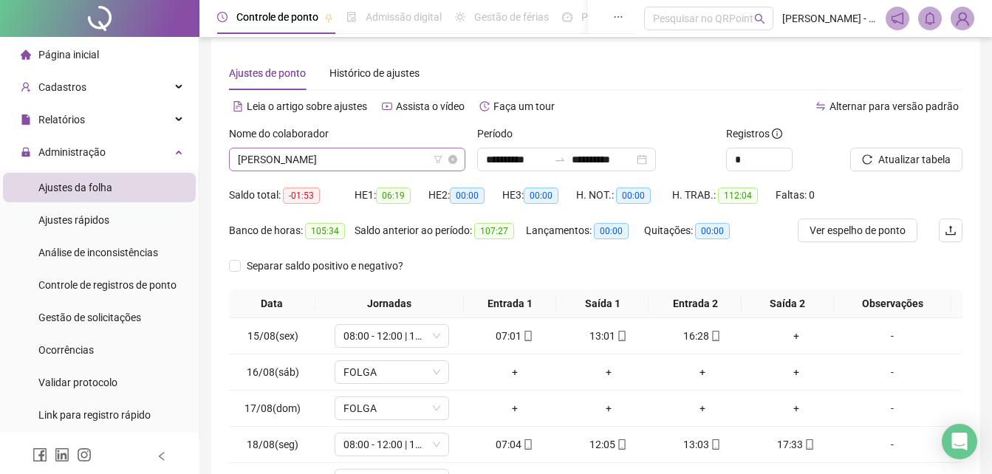
click at [380, 165] on span "[PERSON_NAME]" at bounding box center [347, 159] width 219 height 22
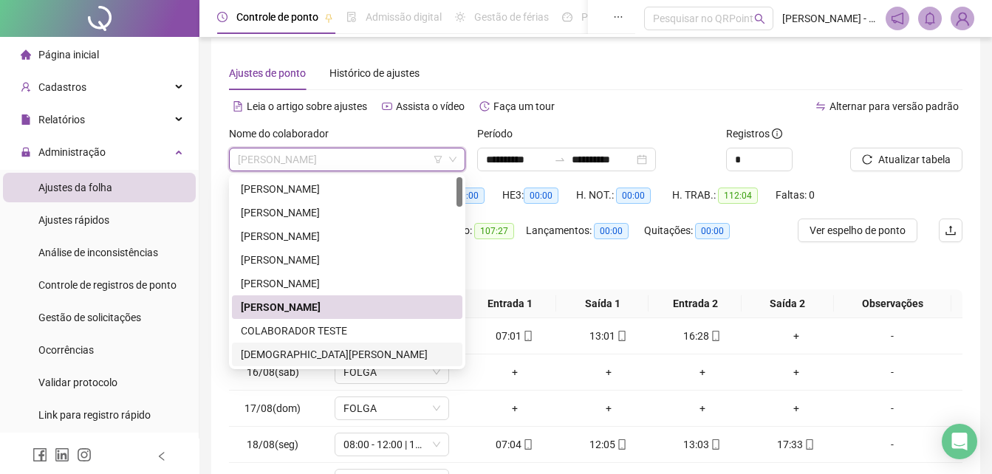
click at [328, 358] on div "[DEMOGRAPHIC_DATA][PERSON_NAME]" at bounding box center [347, 354] width 213 height 16
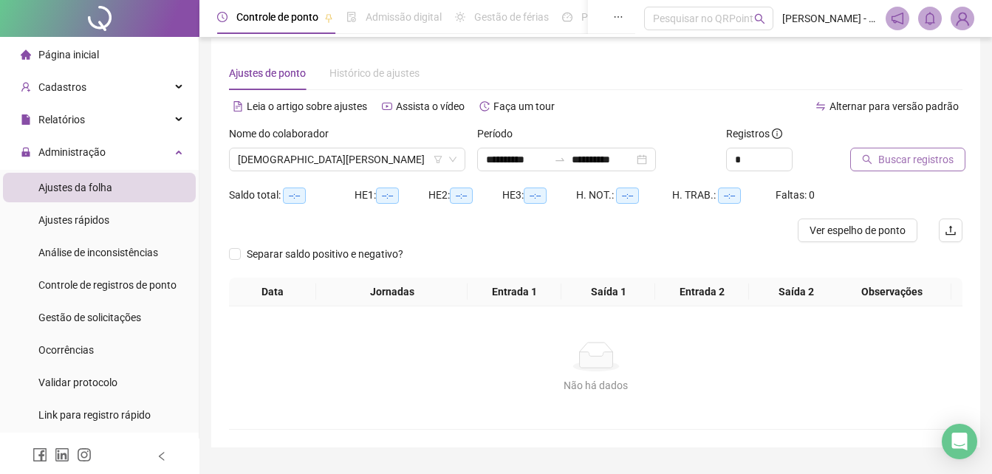
click at [895, 171] on button "Buscar registros" at bounding box center [907, 160] width 115 height 24
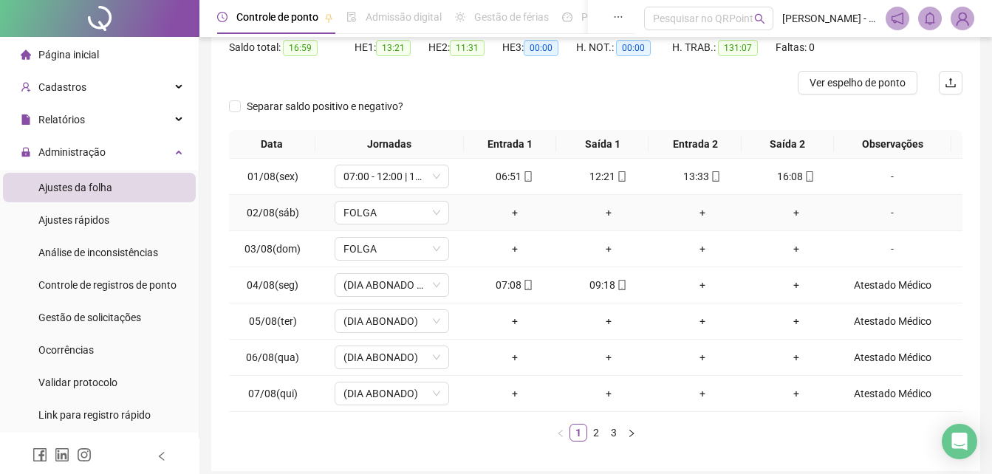
scroll to position [219, 0]
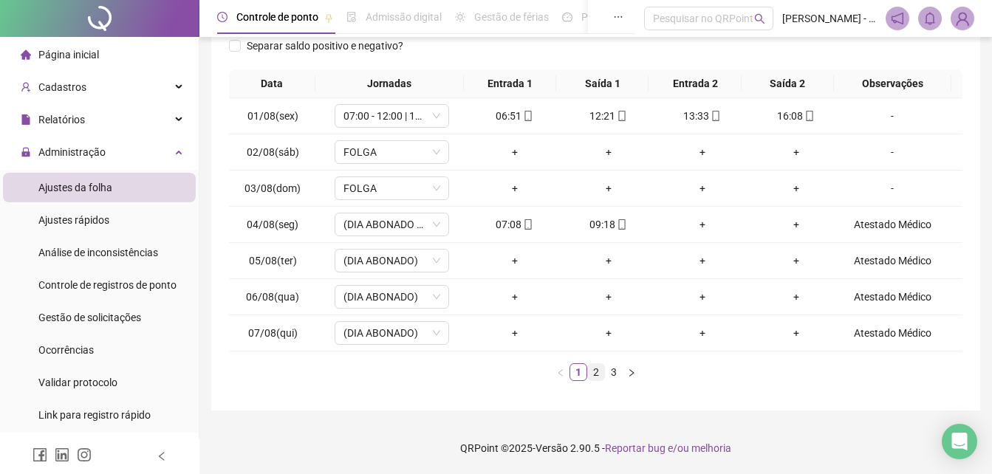
click at [596, 374] on link "2" at bounding box center [596, 372] width 16 height 16
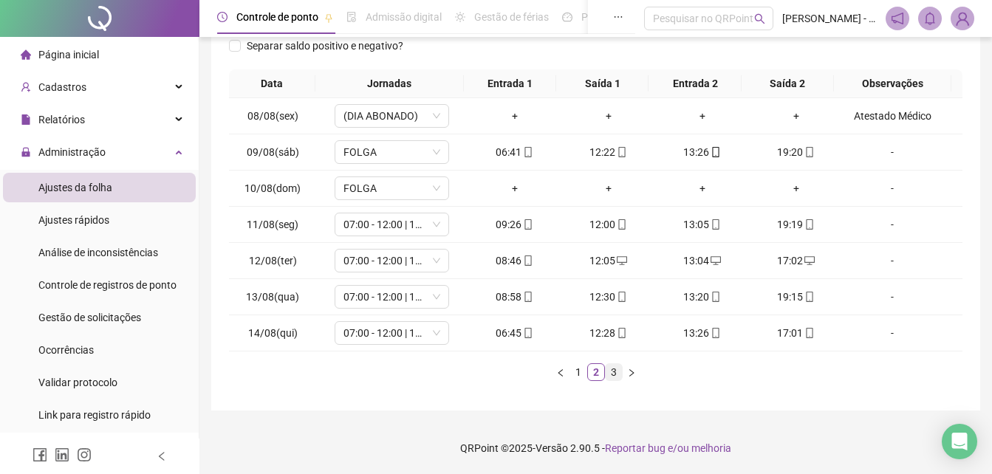
click at [615, 377] on link "3" at bounding box center [614, 372] width 16 height 16
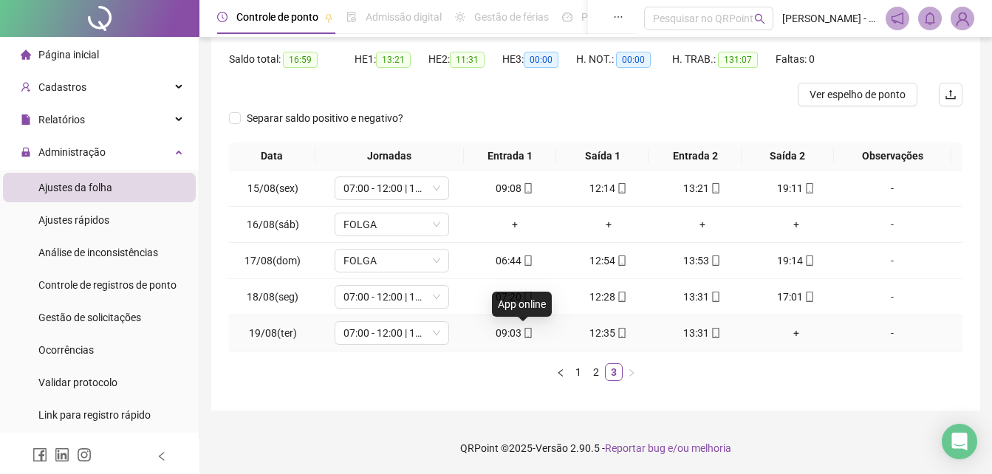
click at [522, 338] on span at bounding box center [528, 333] width 12 height 12
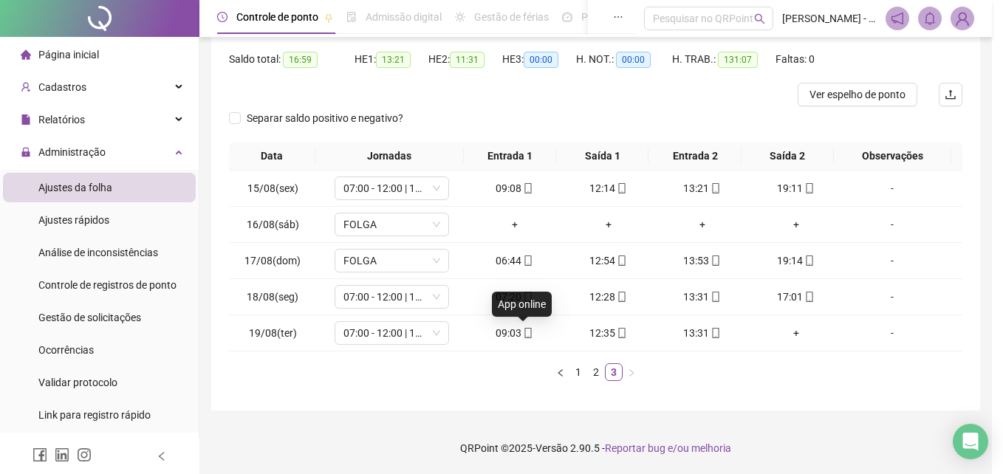
type input "**********"
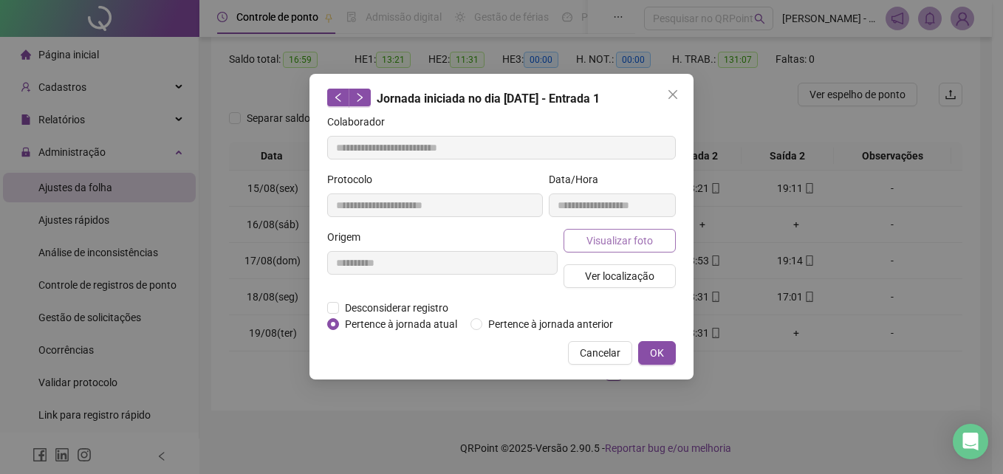
click at [592, 247] on span "Visualizar foto" at bounding box center [620, 241] width 66 height 16
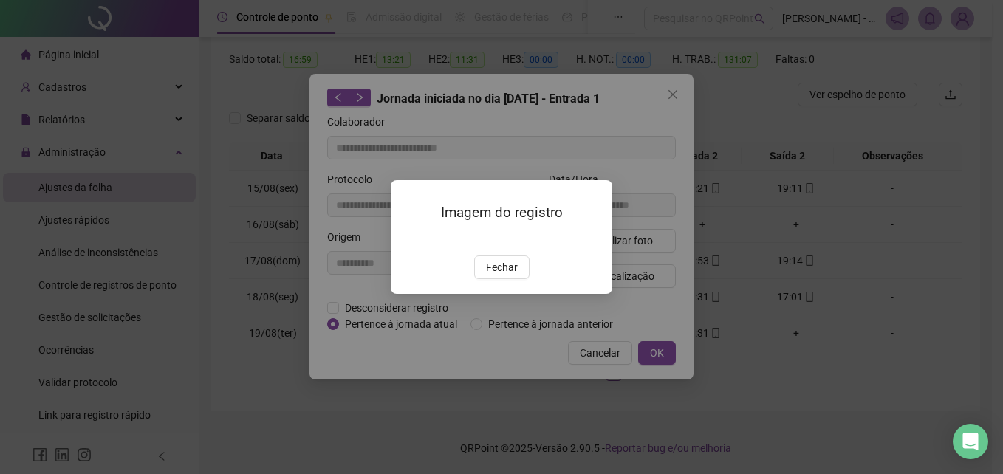
click at [409, 239] on img at bounding box center [409, 239] width 0 height 0
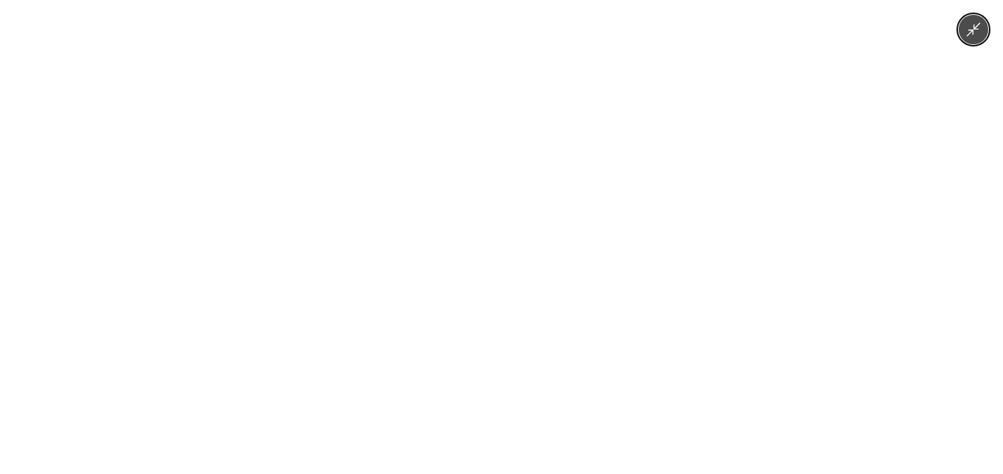
click at [672, 252] on img at bounding box center [502, 237] width 356 height 474
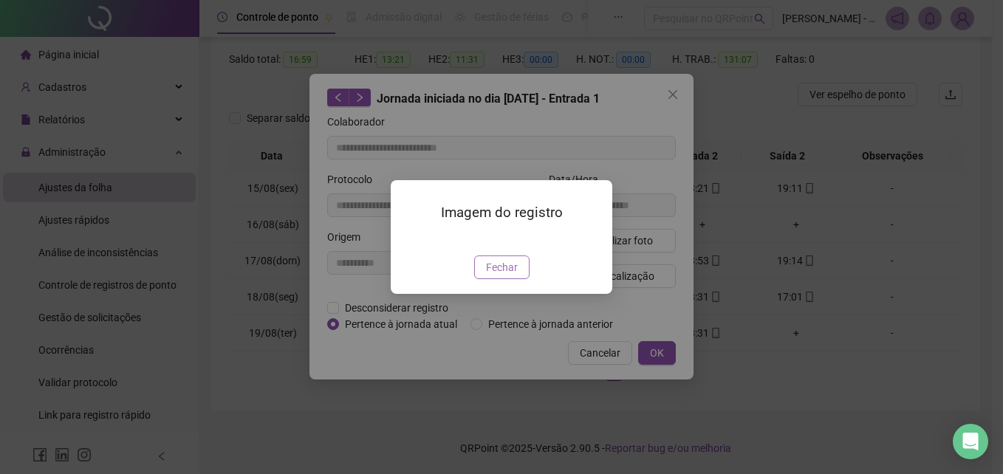
click at [484, 279] on button "Fechar" at bounding box center [501, 268] width 55 height 24
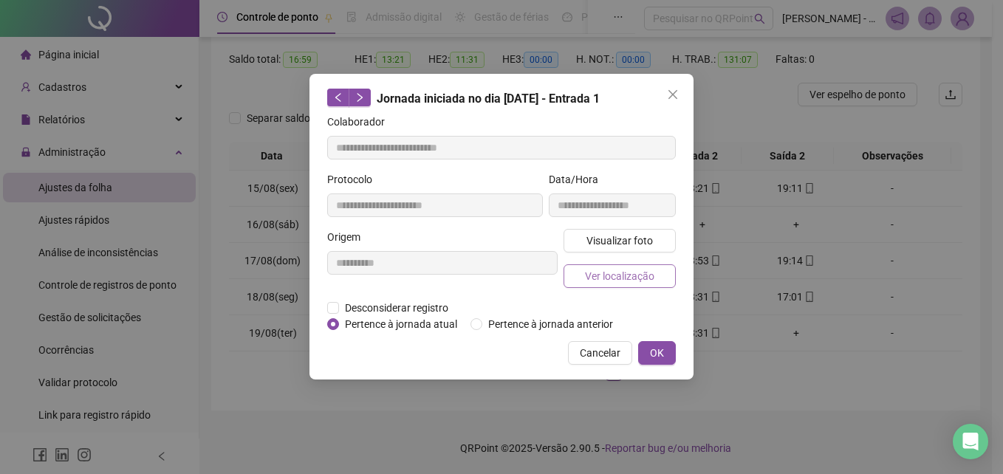
click at [628, 283] on span "Ver localização" at bounding box center [619, 276] width 69 height 16
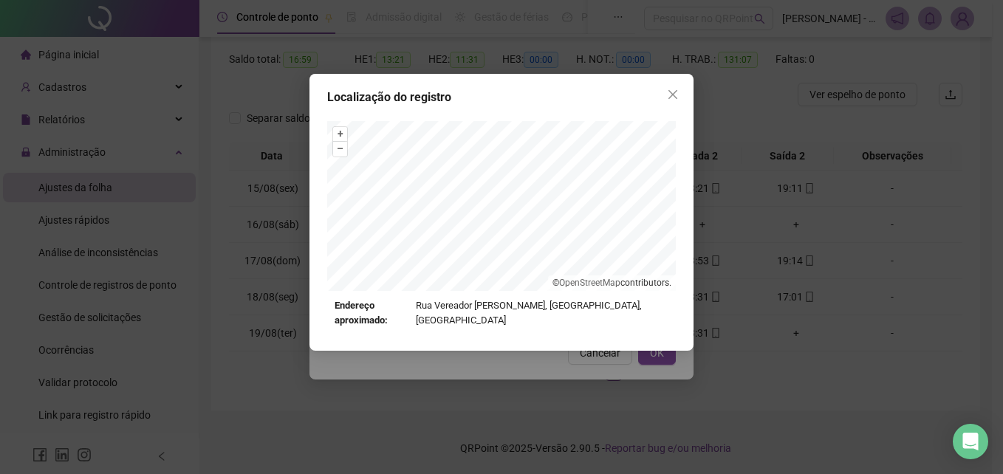
drag, startPoint x: 668, startPoint y: 95, endPoint x: 669, endPoint y: 125, distance: 29.6
click at [669, 95] on icon "close" at bounding box center [673, 95] width 12 height 12
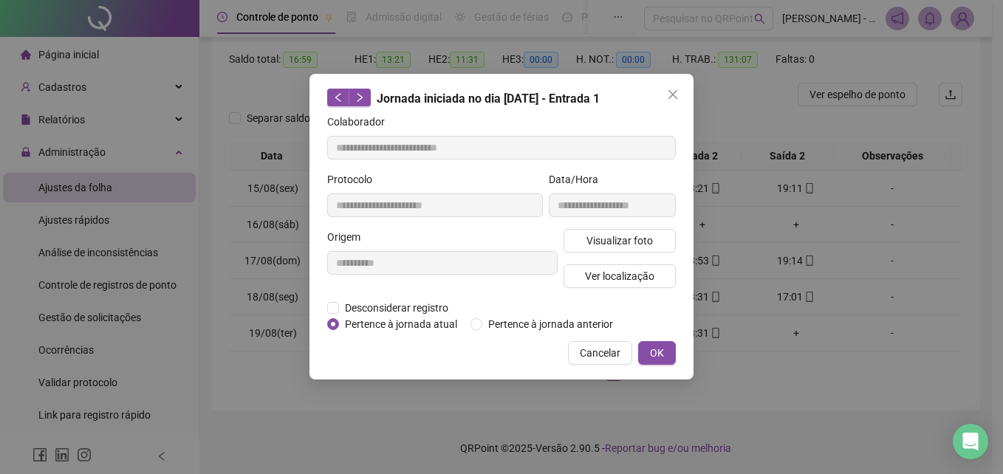
click at [648, 352] on button "OK" at bounding box center [657, 353] width 38 height 24
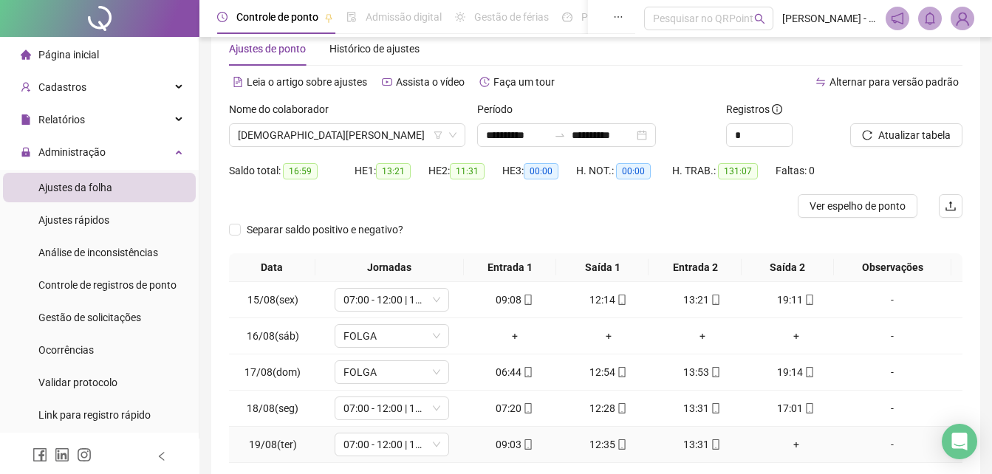
scroll to position [0, 0]
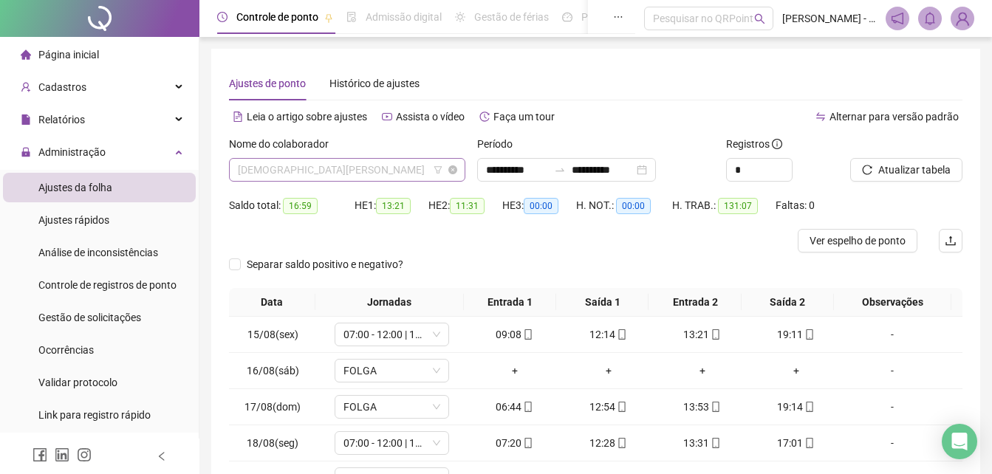
click at [413, 163] on span "[DEMOGRAPHIC_DATA][PERSON_NAME]" at bounding box center [347, 170] width 219 height 22
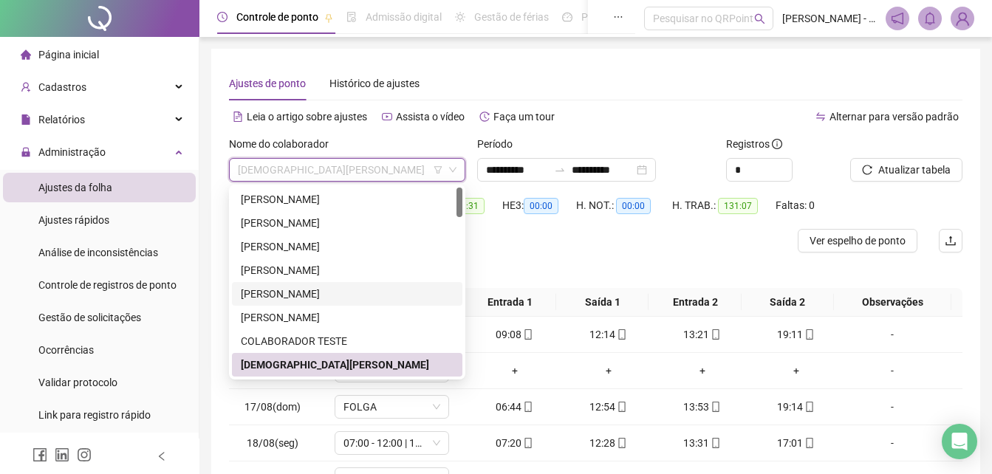
scroll to position [74, 0]
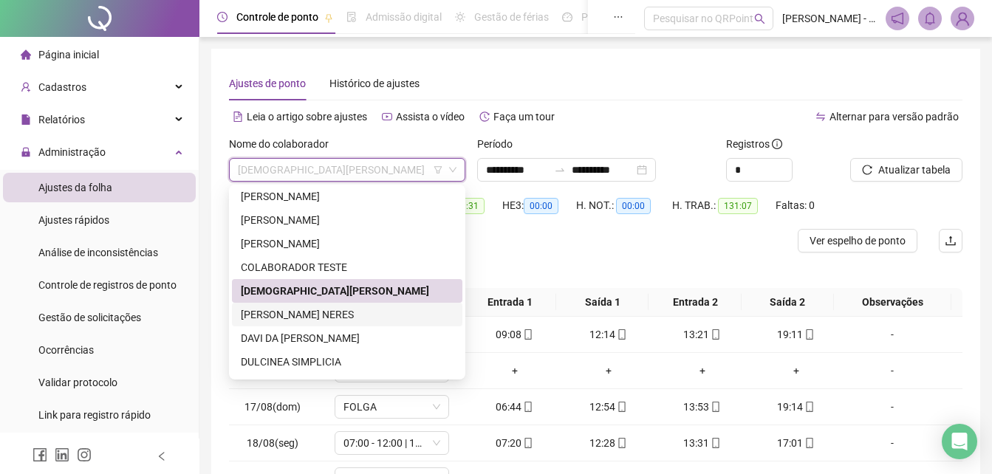
click at [336, 317] on div "[PERSON_NAME] NERES" at bounding box center [347, 315] width 213 height 16
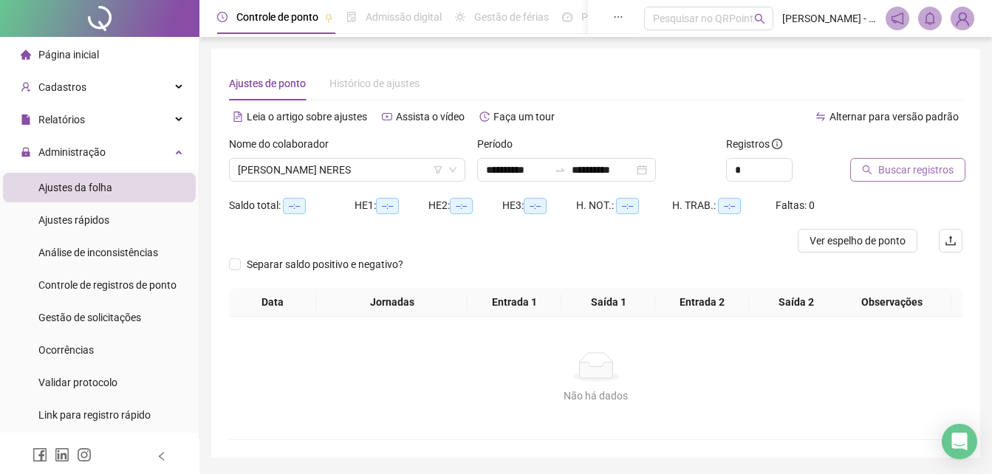
click at [909, 169] on span "Buscar registros" at bounding box center [915, 170] width 75 height 16
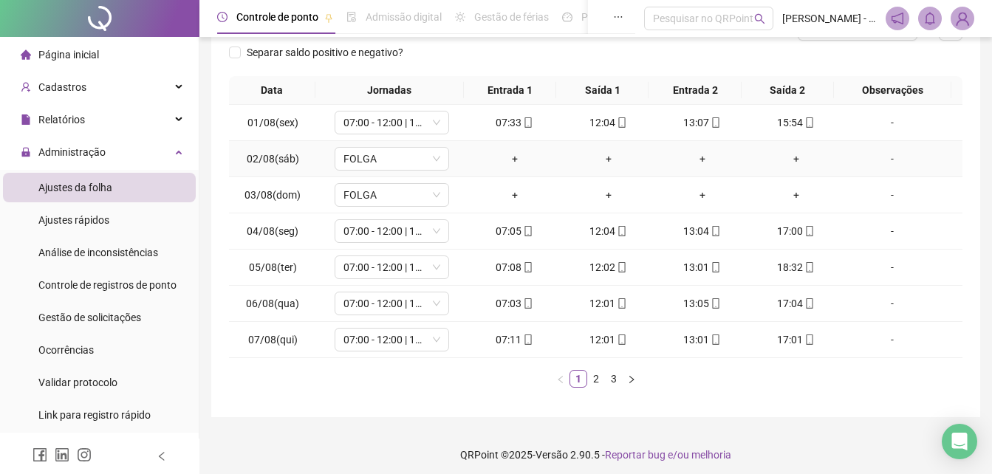
scroll to position [219, 0]
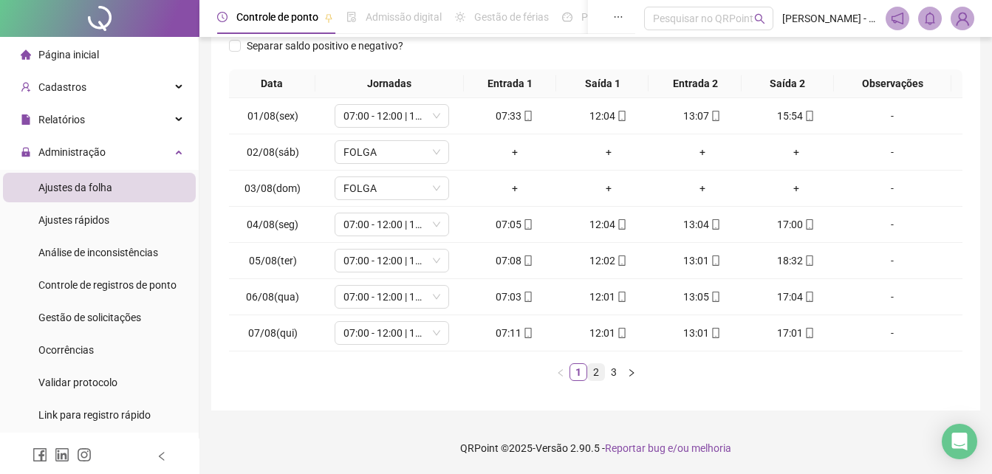
click at [592, 376] on link "2" at bounding box center [596, 372] width 16 height 16
click at [615, 374] on link "3" at bounding box center [614, 372] width 16 height 16
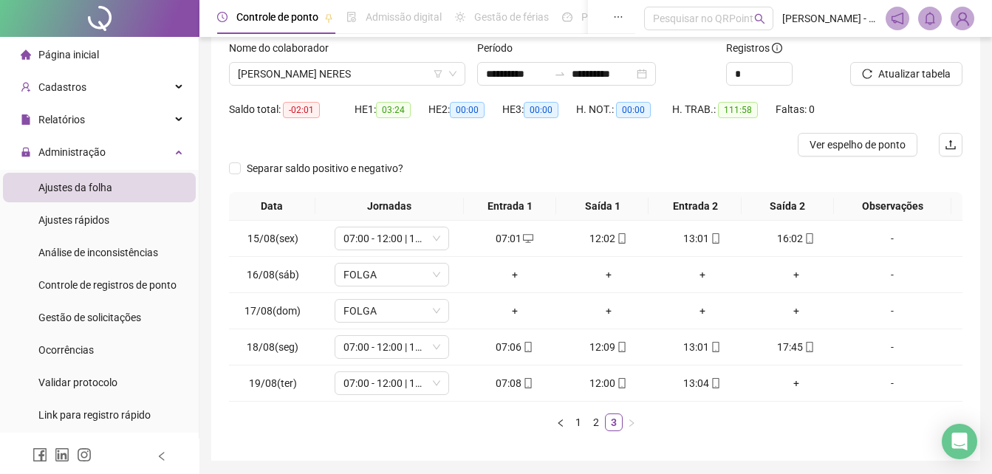
scroll to position [0, 0]
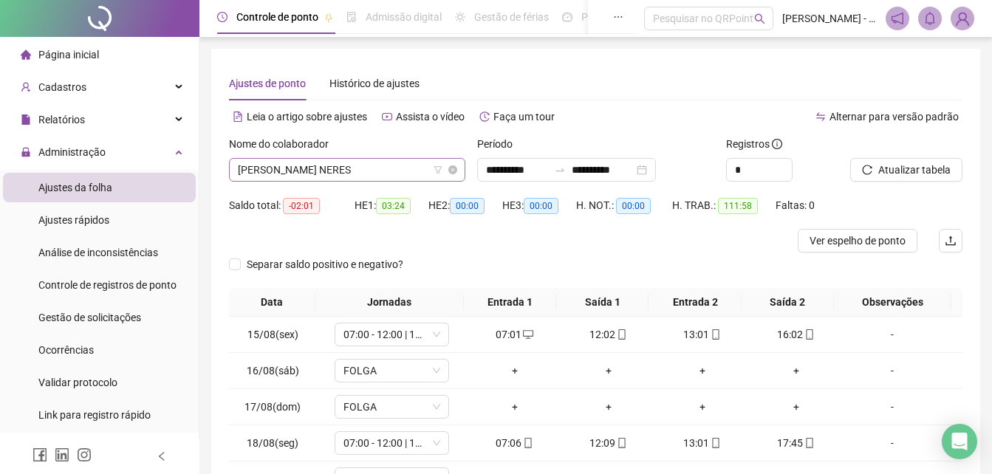
click at [388, 167] on span "[PERSON_NAME] NERES" at bounding box center [347, 170] width 219 height 22
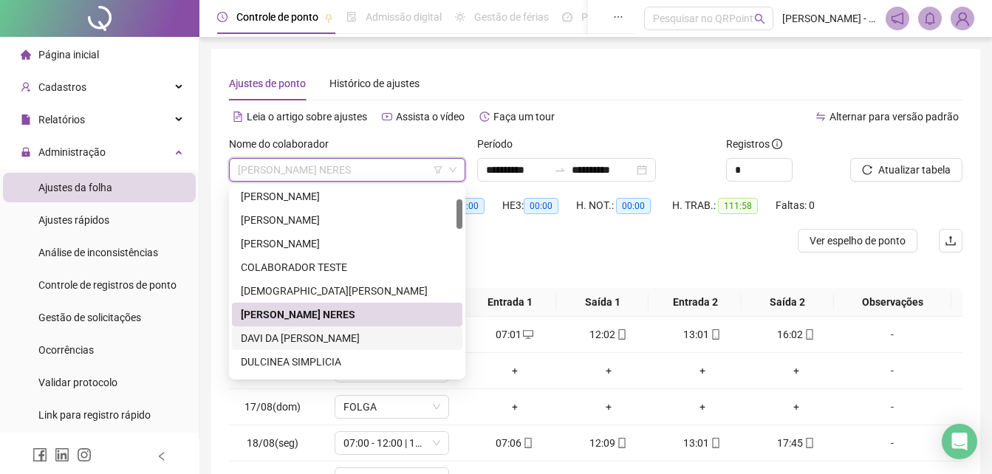
scroll to position [148, 0]
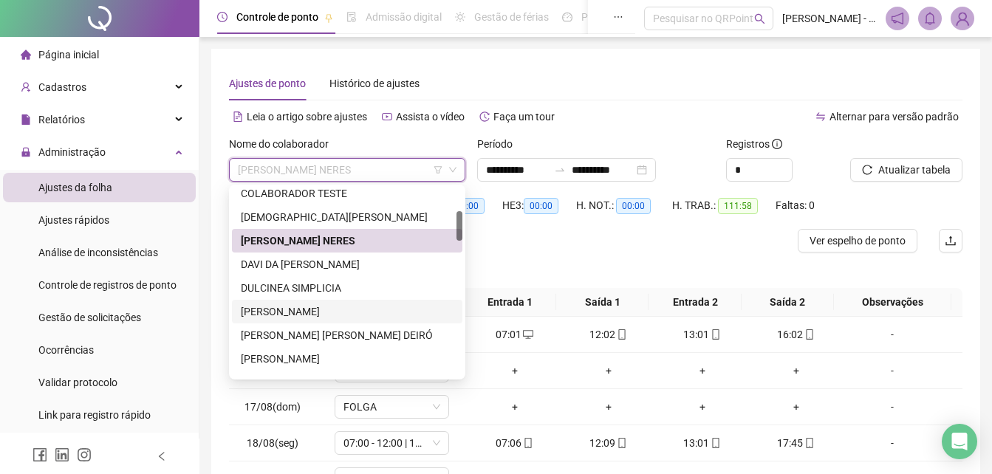
click at [296, 312] on div "[PERSON_NAME]" at bounding box center [347, 312] width 213 height 16
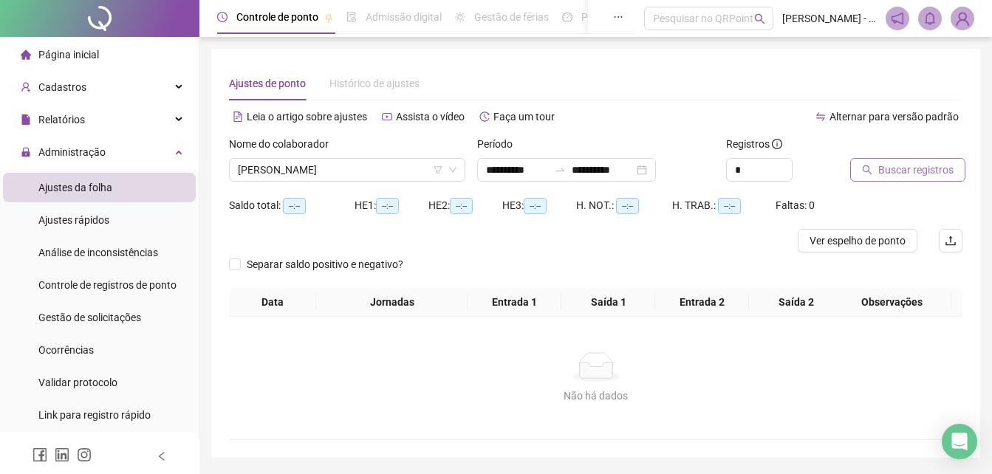
click at [916, 170] on span "Buscar registros" at bounding box center [915, 170] width 75 height 16
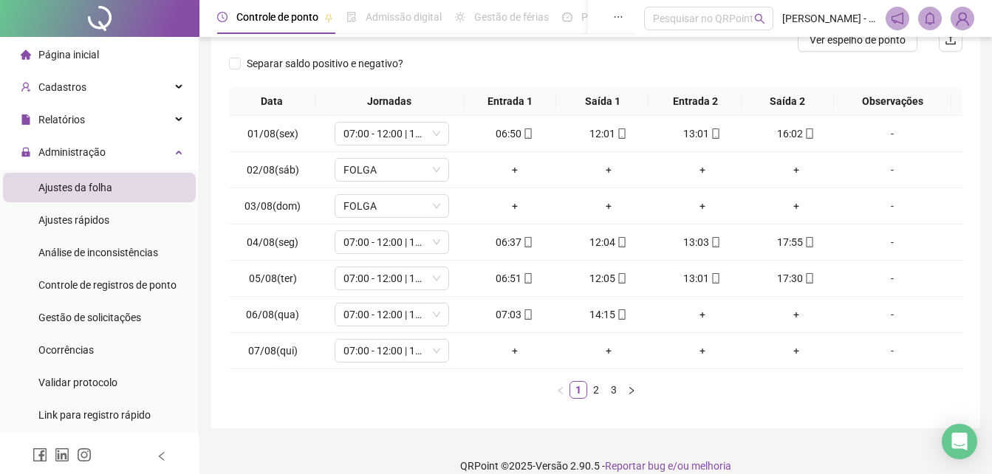
scroll to position [219, 0]
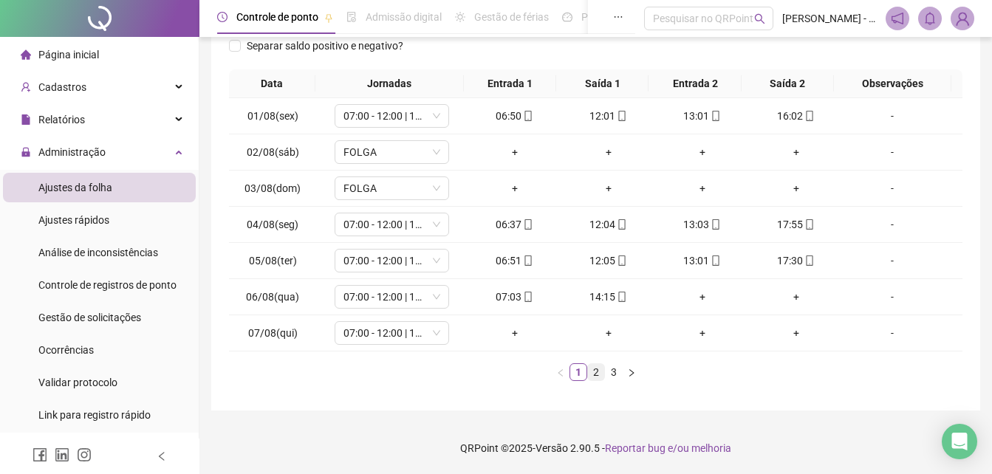
click at [592, 374] on link "2" at bounding box center [596, 372] width 16 height 16
click at [617, 375] on link "3" at bounding box center [614, 372] width 16 height 16
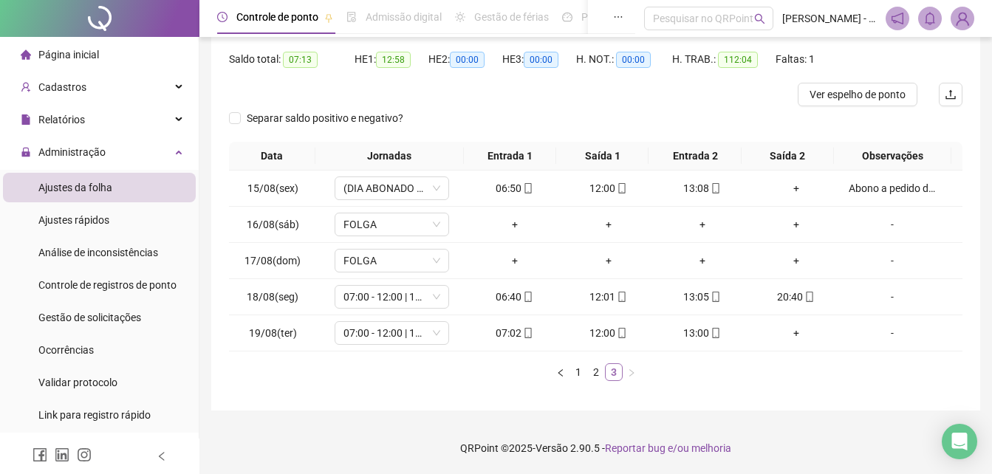
scroll to position [146, 0]
click at [883, 195] on div "Abono a pedido do encarregado da obra" at bounding box center [892, 188] width 87 height 16
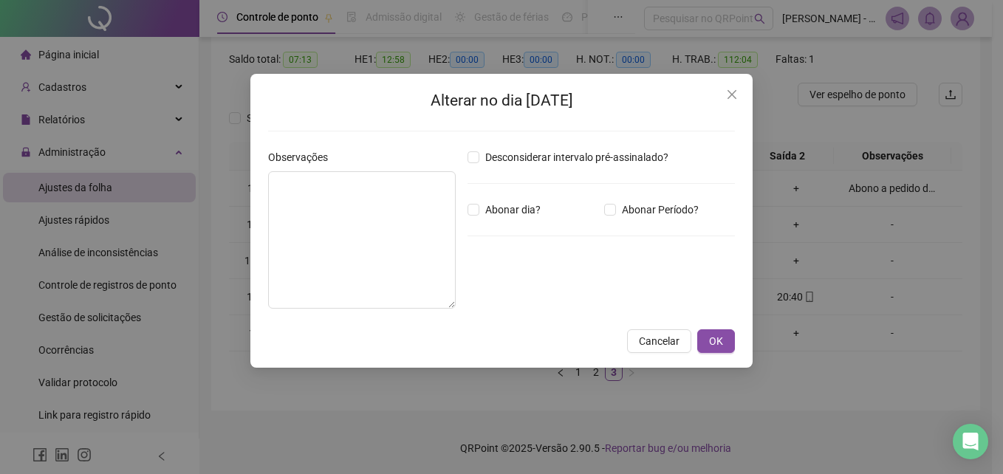
type textarea "**********"
type input "*****"
click at [736, 92] on icon "close" at bounding box center [732, 94] width 9 height 9
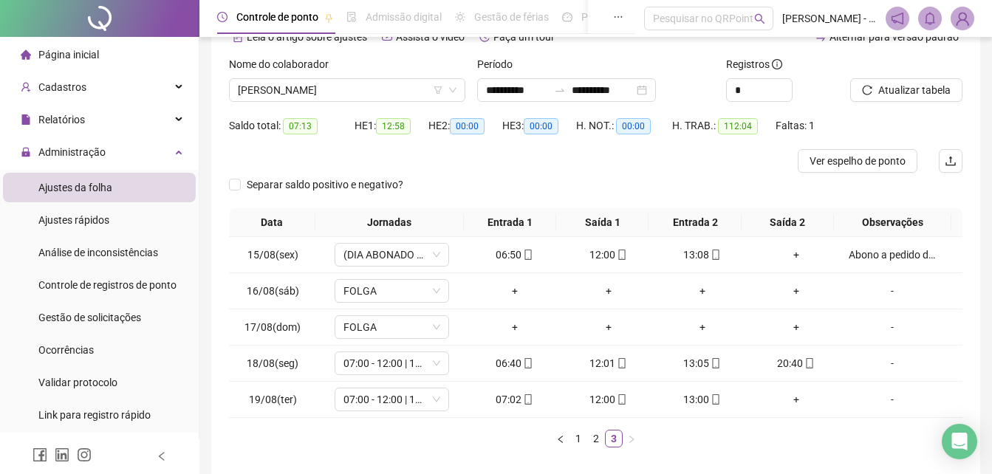
scroll to position [0, 0]
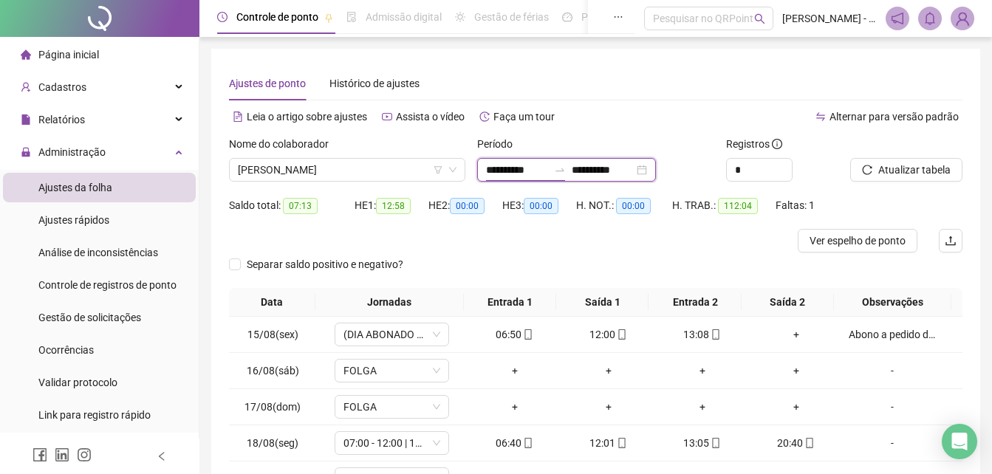
click at [536, 169] on input "**********" at bounding box center [517, 170] width 62 height 16
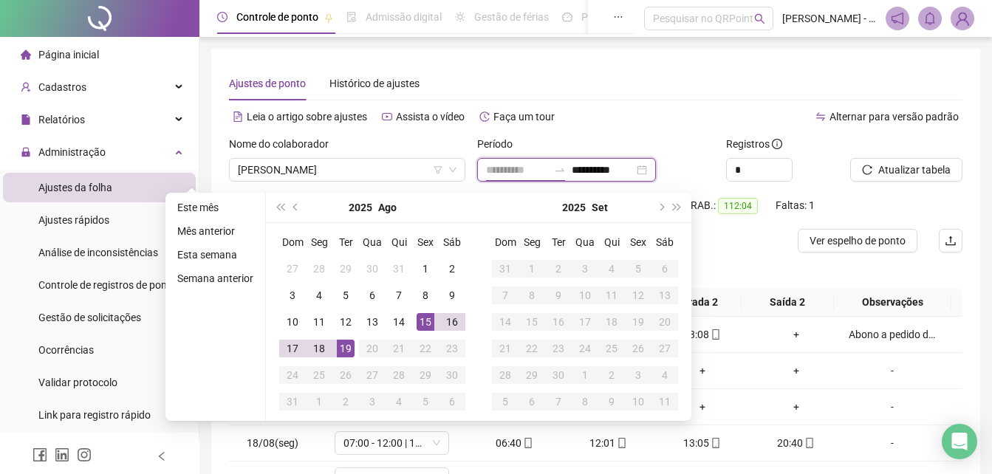
type input "**********"
click at [424, 328] on div "15" at bounding box center [426, 322] width 18 height 18
click at [426, 327] on div "15" at bounding box center [426, 322] width 18 height 18
type input "**********"
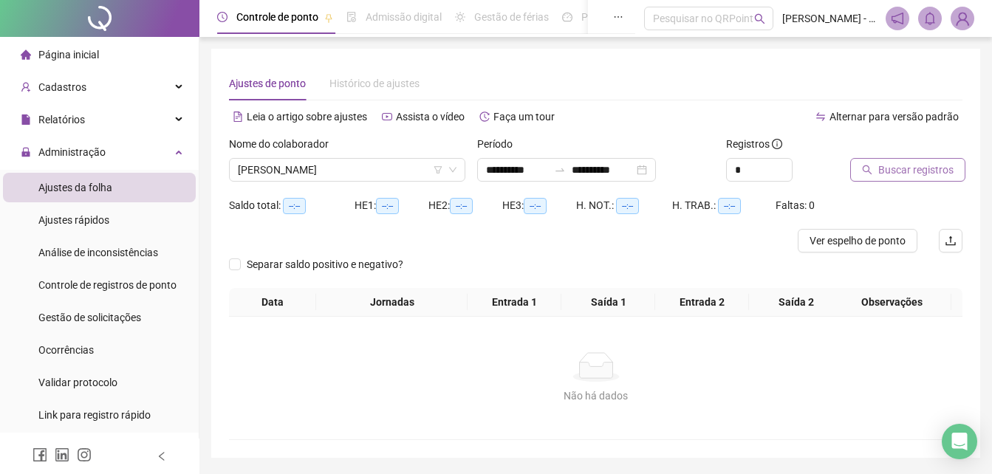
click at [917, 167] on span "Buscar registros" at bounding box center [915, 170] width 75 height 16
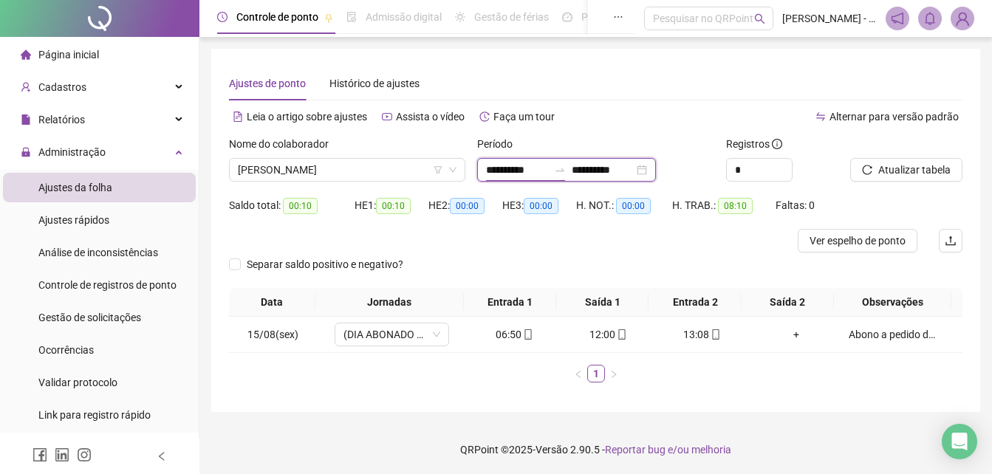
click at [502, 171] on input "**********" at bounding box center [517, 170] width 62 height 16
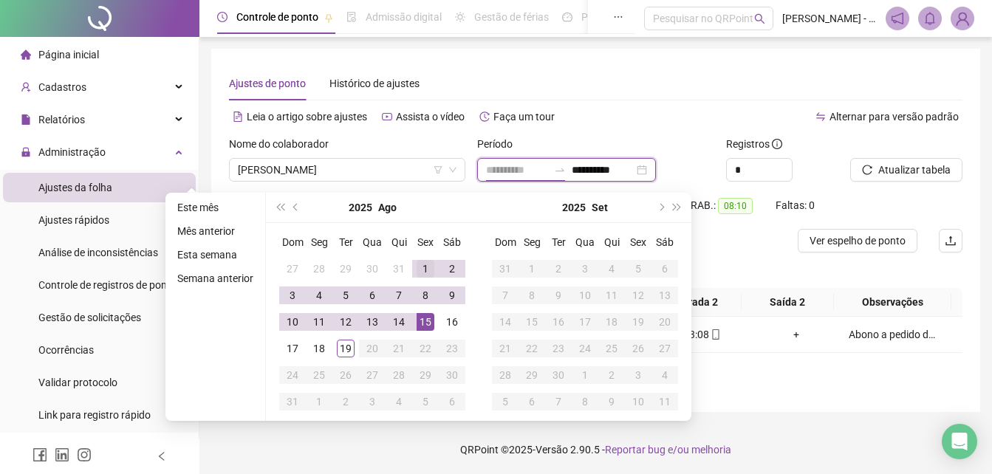
type input "**********"
click at [423, 270] on div "1" at bounding box center [426, 269] width 18 height 18
type input "**********"
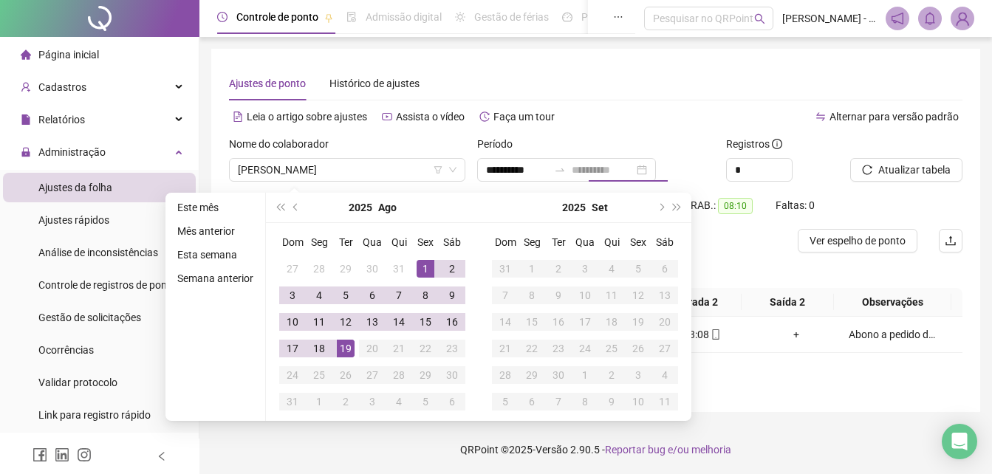
click at [340, 352] on div "19" at bounding box center [346, 349] width 18 height 18
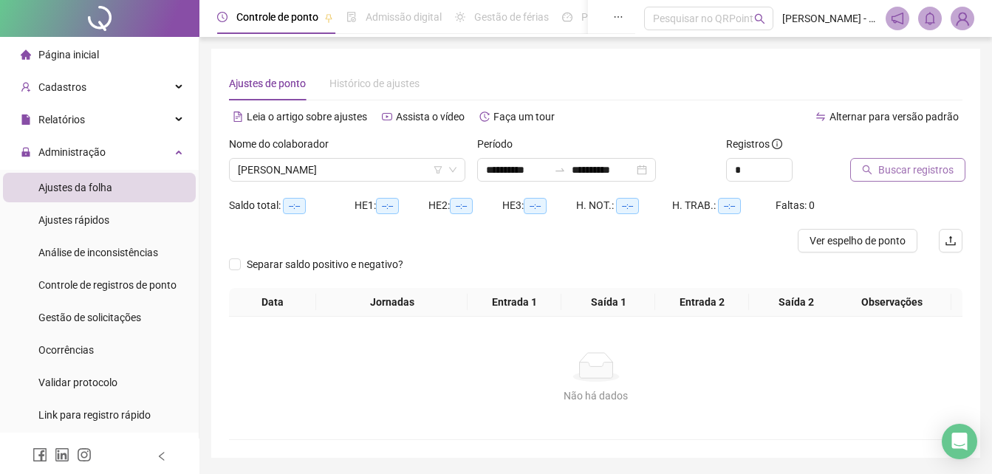
click at [881, 172] on span "Buscar registros" at bounding box center [915, 170] width 75 height 16
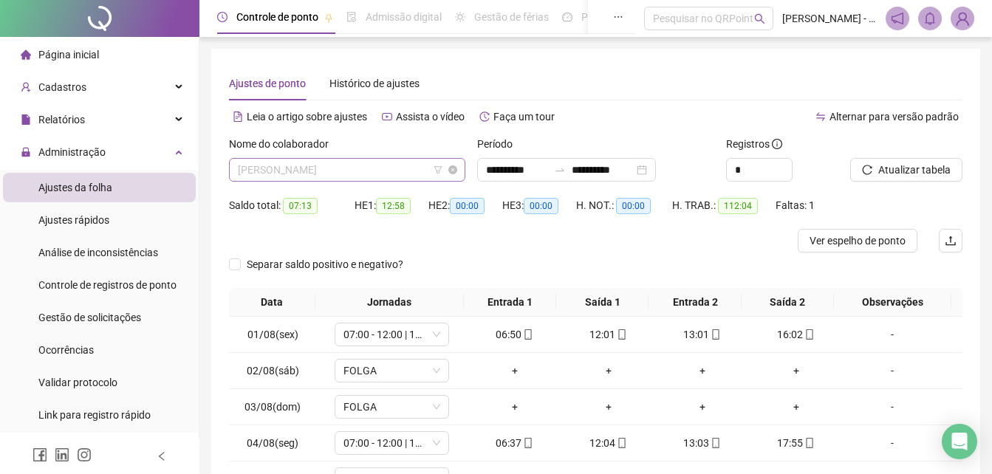
click at [395, 168] on span "[PERSON_NAME]" at bounding box center [347, 170] width 219 height 22
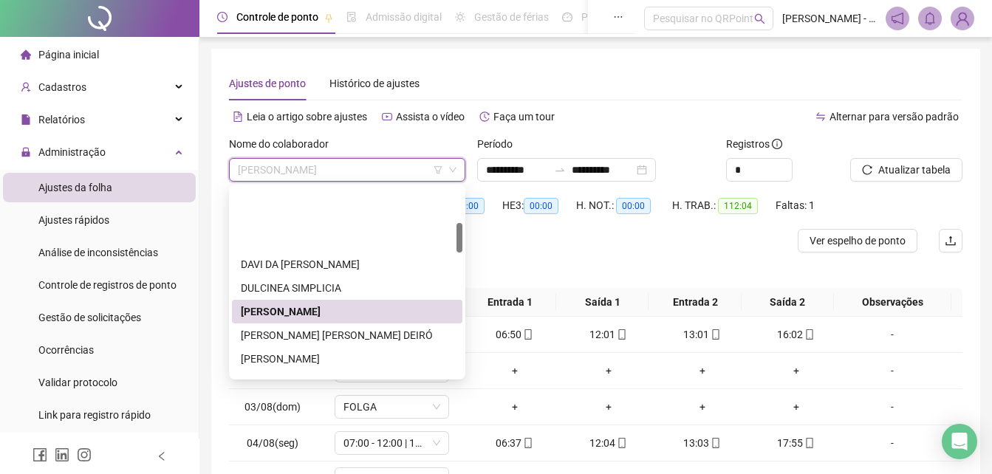
scroll to position [222, 0]
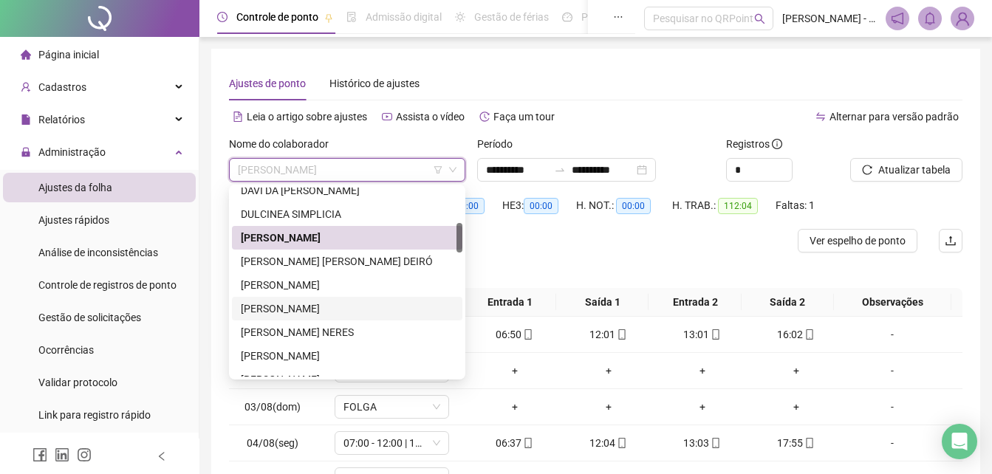
click at [296, 312] on div "[PERSON_NAME]" at bounding box center [347, 309] width 213 height 16
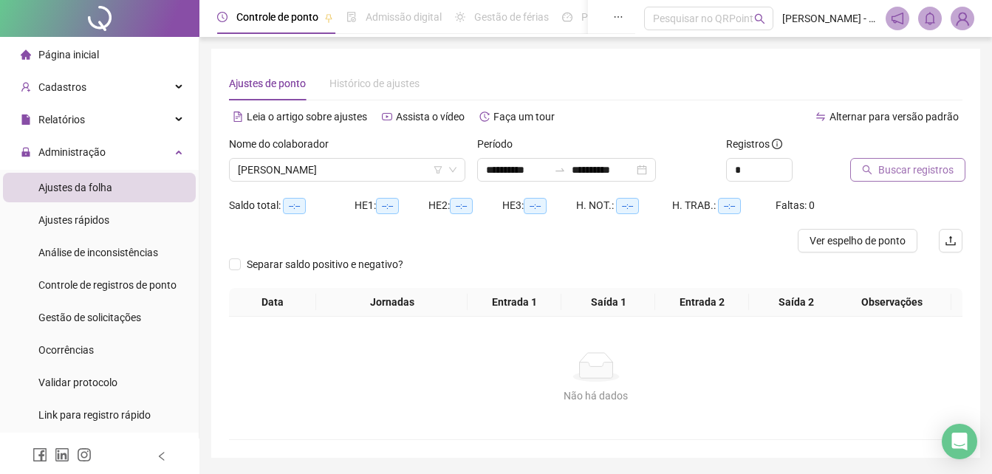
click at [910, 160] on button "Buscar registros" at bounding box center [907, 170] width 115 height 24
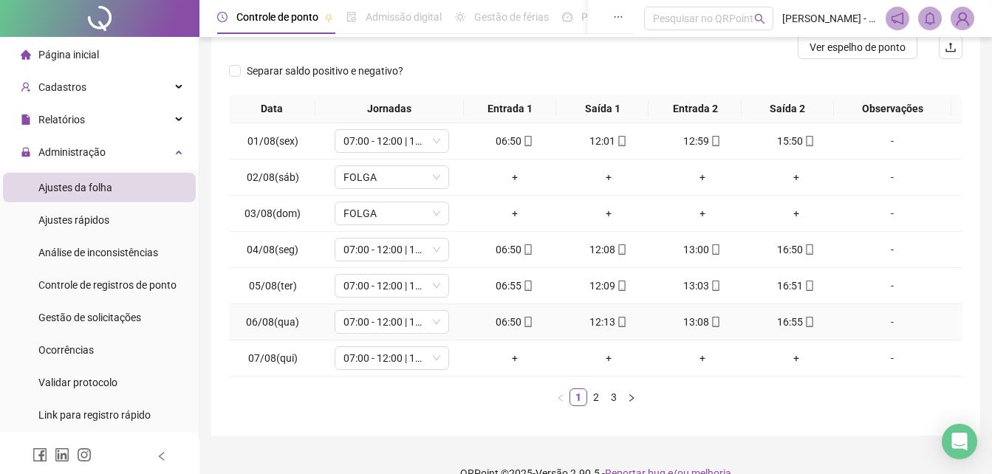
scroll to position [219, 0]
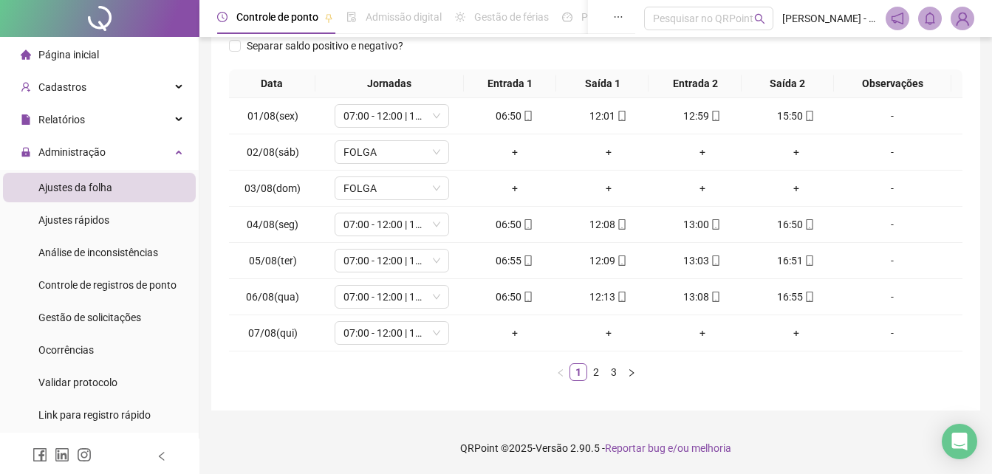
drag, startPoint x: 835, startPoint y: 395, endPoint x: 826, endPoint y: 390, distance: 9.9
click at [834, 395] on div "**********" at bounding box center [595, 120] width 769 height 581
click at [432, 334] on icon "down" at bounding box center [436, 333] width 9 height 9
click at [416, 331] on span "07:00 - 12:00 | 13:00 - 17:00" at bounding box center [392, 333] width 97 height 22
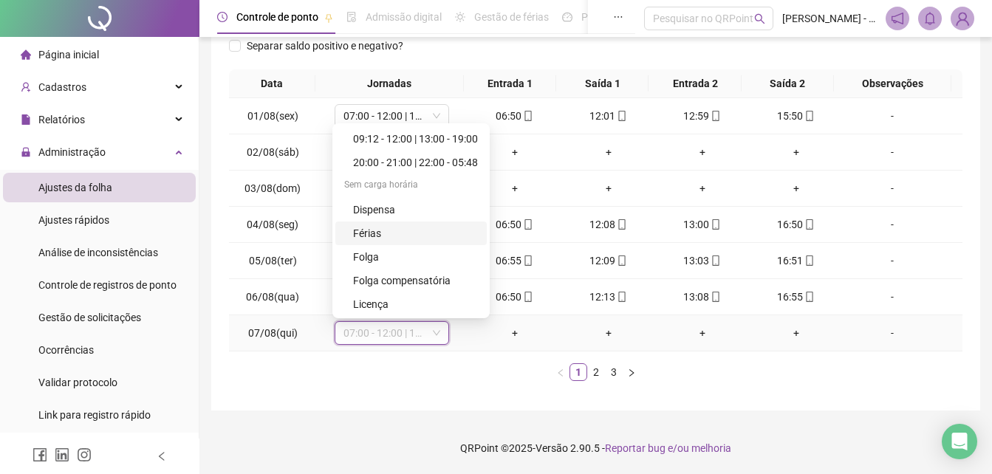
scroll to position [331, 0]
click at [441, 277] on div "Folga compensatória" at bounding box center [415, 280] width 125 height 16
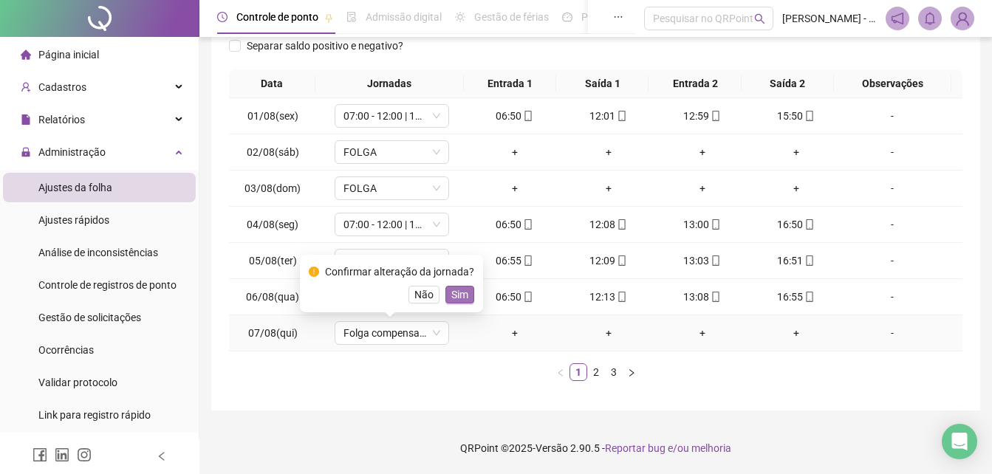
click at [453, 296] on span "Sim" at bounding box center [459, 295] width 17 height 16
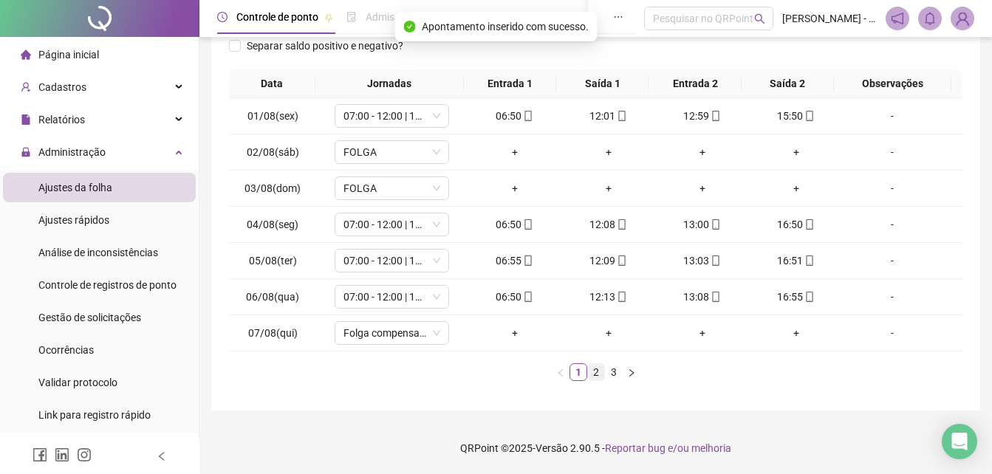
click at [592, 378] on link "2" at bounding box center [596, 372] width 16 height 16
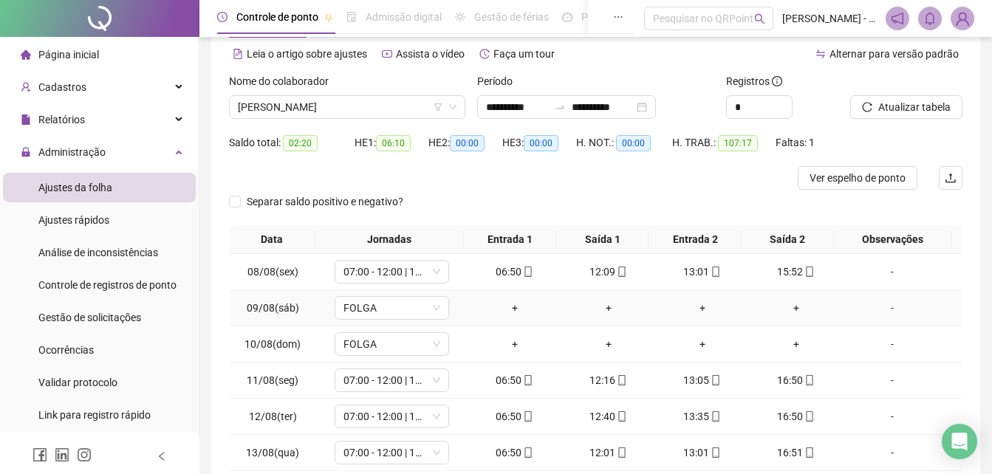
scroll to position [219, 0]
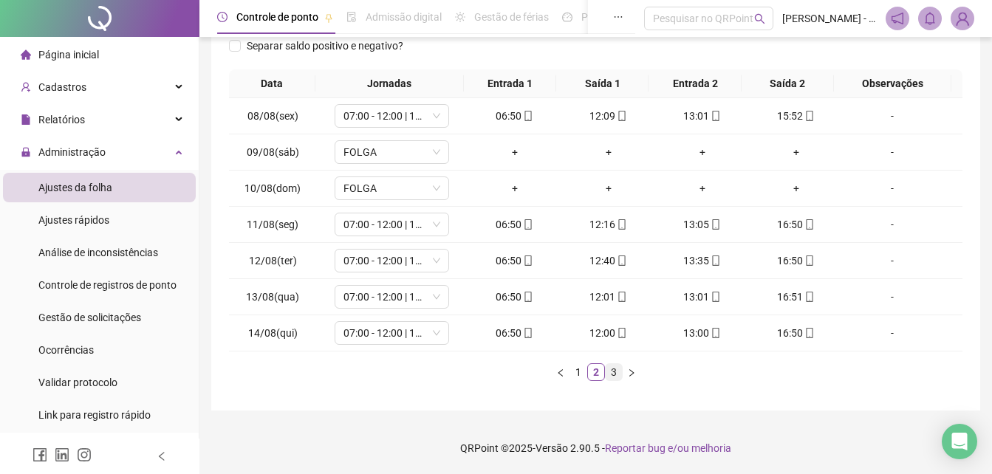
click at [612, 371] on link "3" at bounding box center [614, 372] width 16 height 16
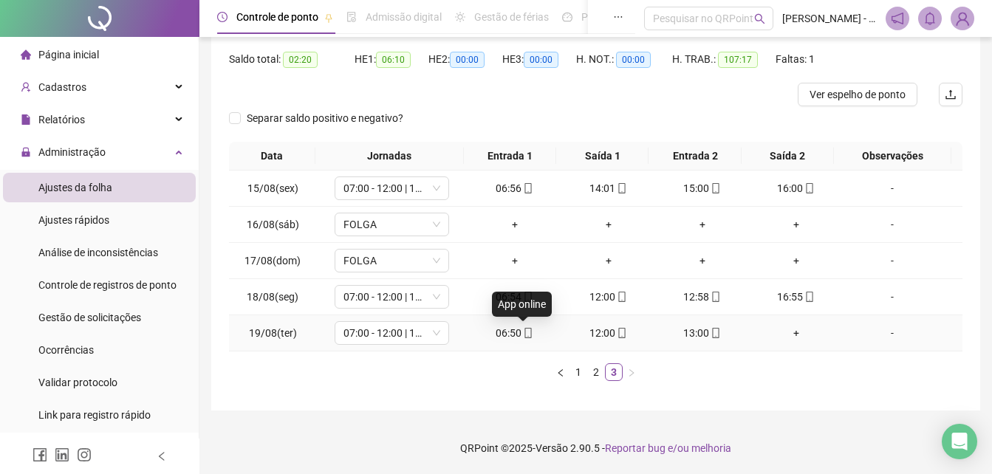
click at [523, 337] on icon "mobile" at bounding box center [528, 333] width 10 height 10
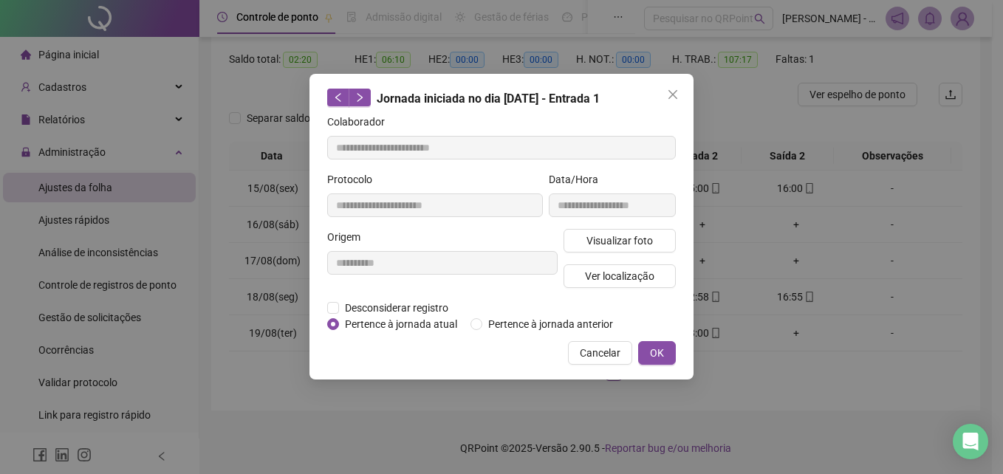
type input "**********"
click at [608, 239] on span "Visualizar foto" at bounding box center [620, 241] width 66 height 16
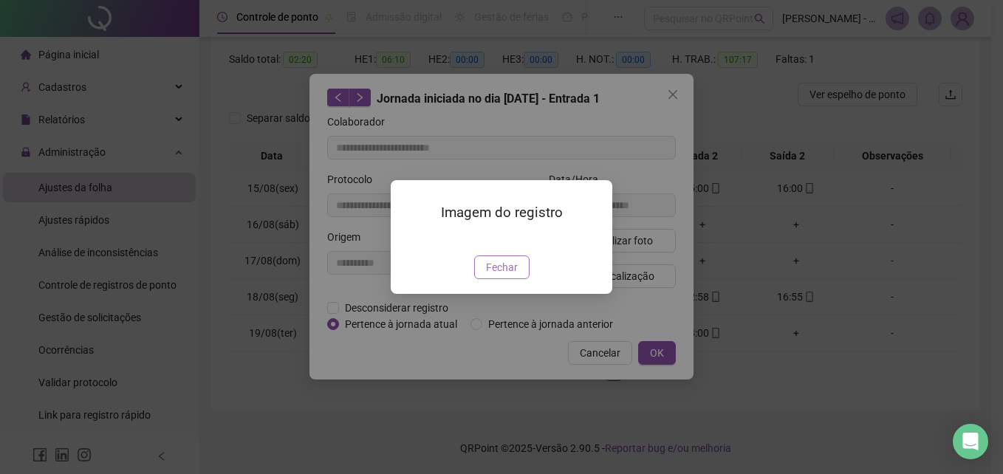
click at [500, 270] on span "Fechar" at bounding box center [502, 267] width 32 height 16
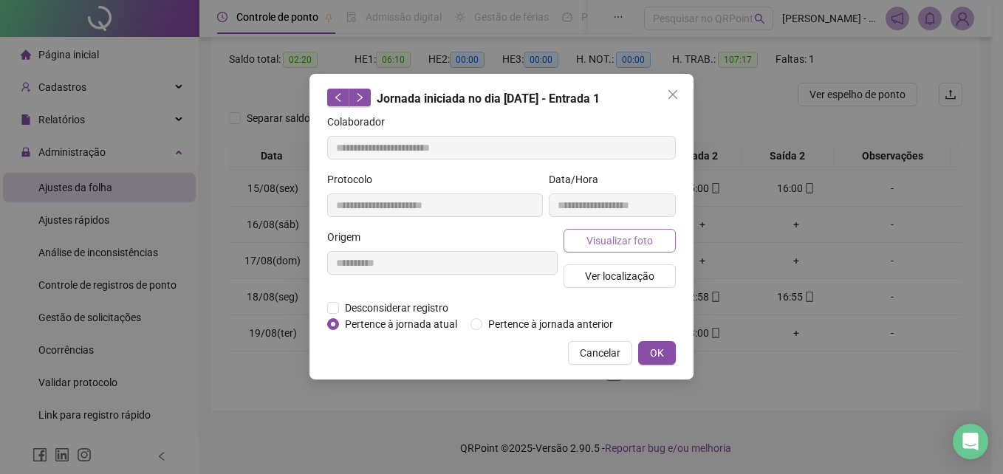
click at [597, 236] on span "Visualizar foto" at bounding box center [620, 241] width 66 height 16
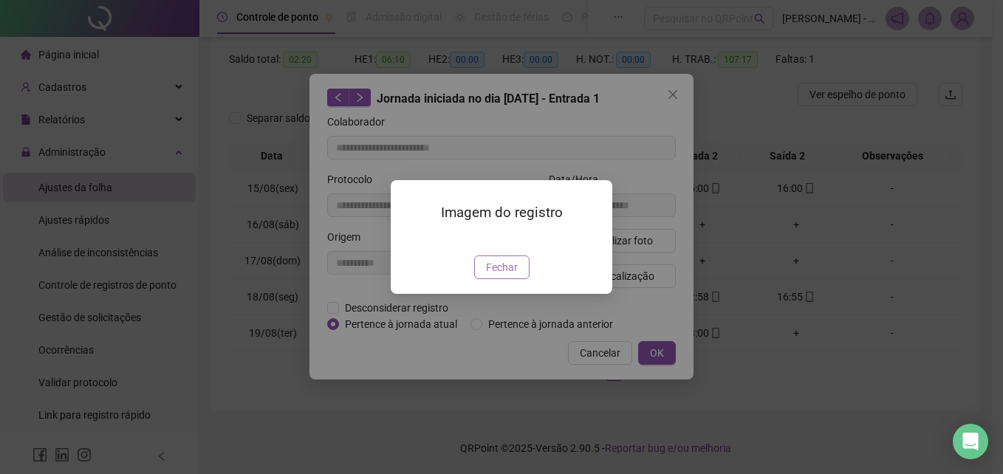
drag, startPoint x: 513, startPoint y: 352, endPoint x: 681, endPoint y: 375, distance: 169.2
click at [515, 276] on span "Fechar" at bounding box center [502, 267] width 32 height 16
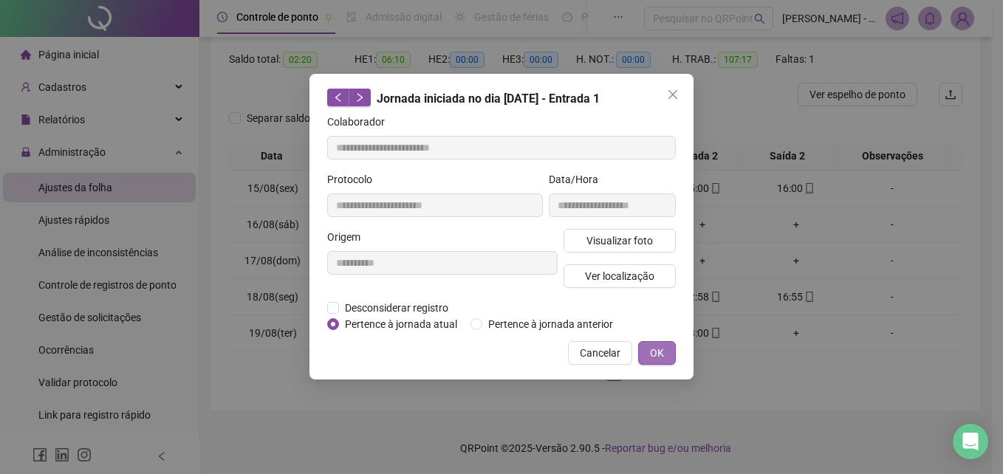
click at [661, 355] on span "OK" at bounding box center [657, 353] width 14 height 16
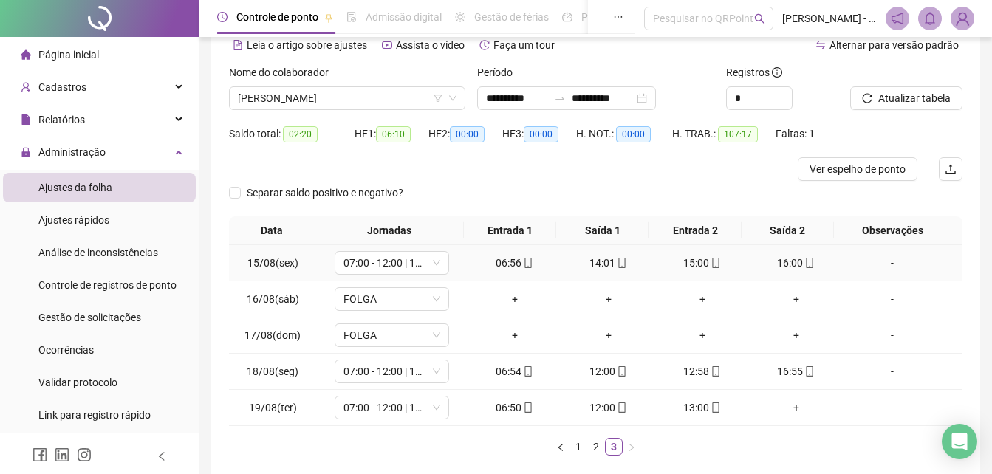
scroll to position [0, 0]
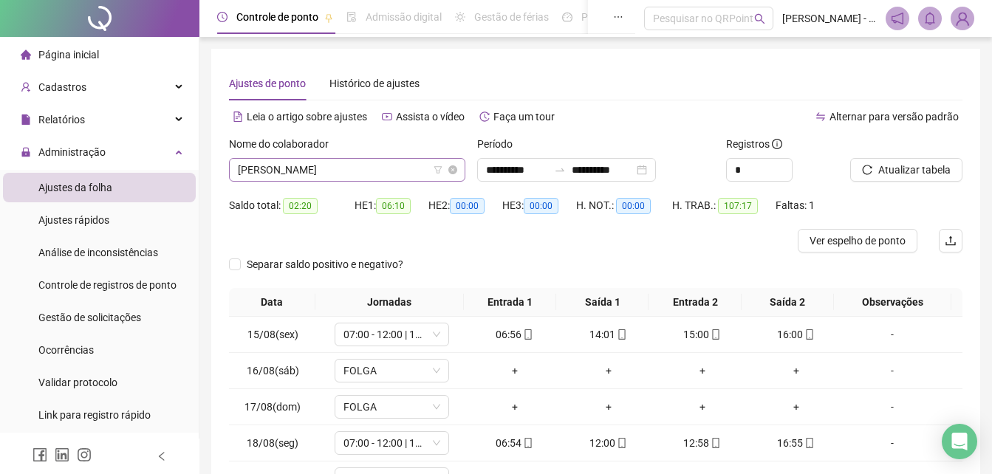
click at [399, 169] on span "[PERSON_NAME]" at bounding box center [347, 170] width 219 height 22
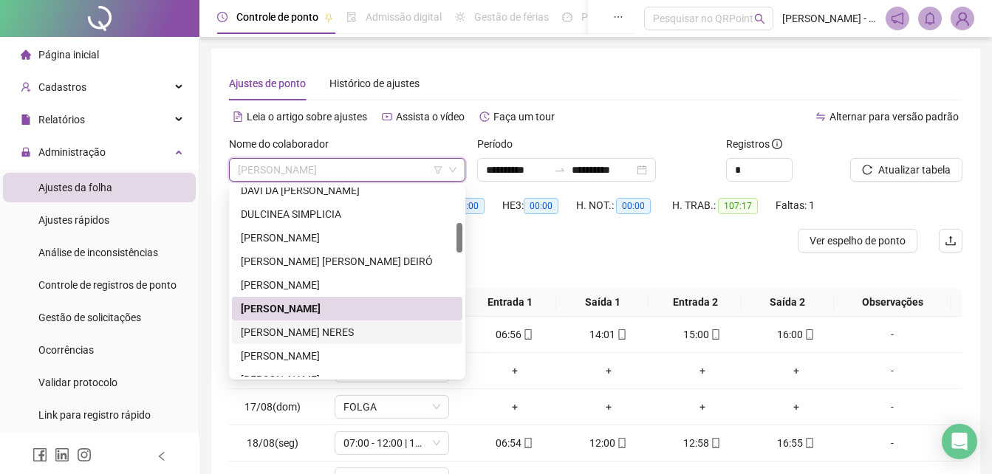
click at [329, 335] on div "FLORISVALDO DOS SANTOS NERES" at bounding box center [347, 332] width 213 height 16
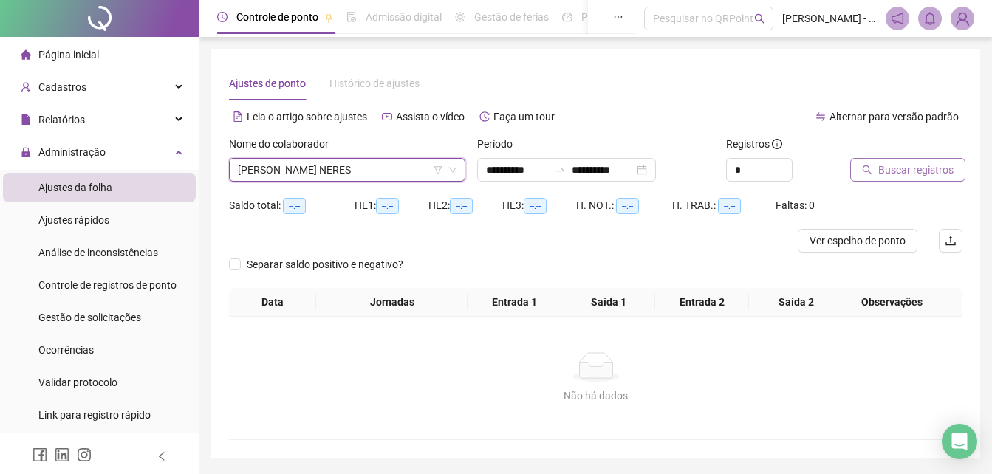
click at [933, 171] on span "Buscar registros" at bounding box center [915, 170] width 75 height 16
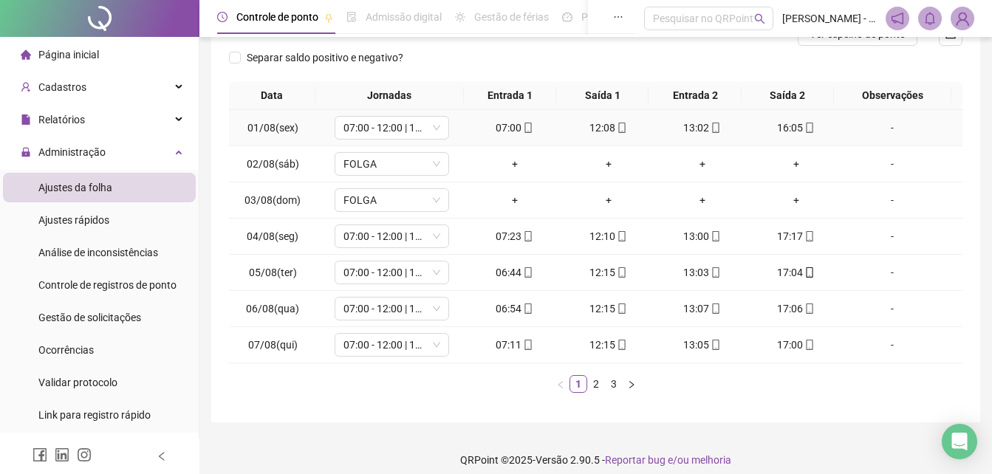
scroll to position [219, 0]
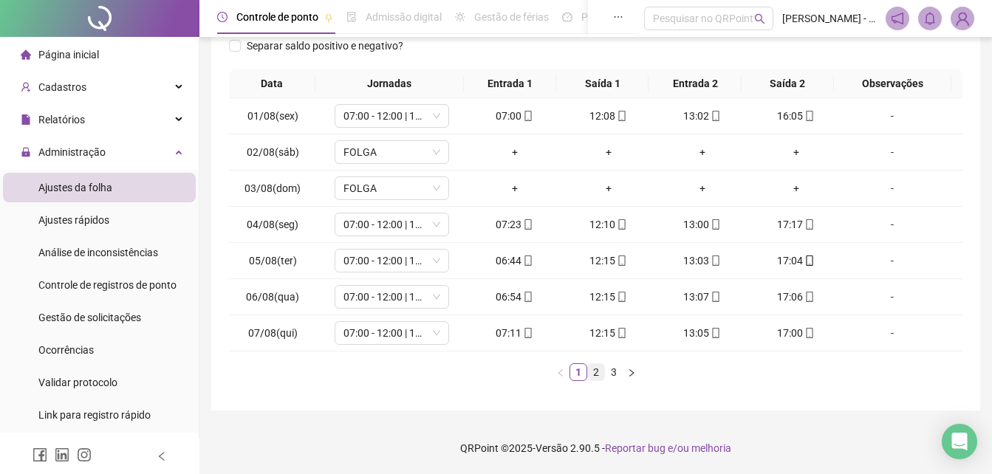
click at [592, 369] on link "2" at bounding box center [596, 372] width 16 height 16
click at [611, 378] on link "3" at bounding box center [614, 372] width 16 height 16
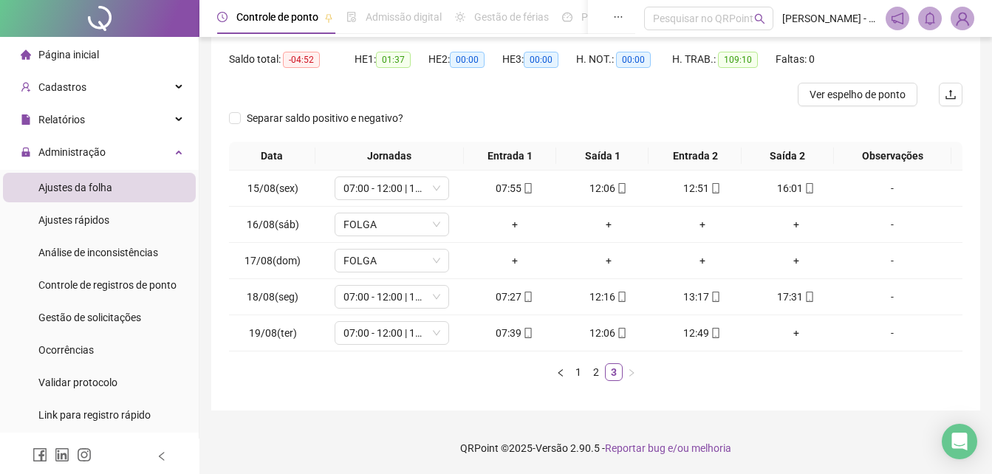
scroll to position [0, 0]
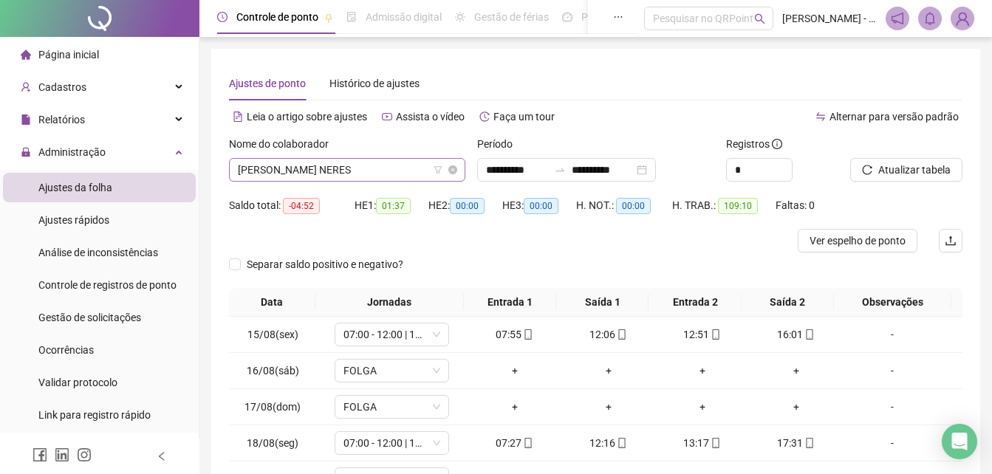
click at [367, 169] on span "FLORISVALDO DOS SANTOS NERES" at bounding box center [347, 170] width 219 height 22
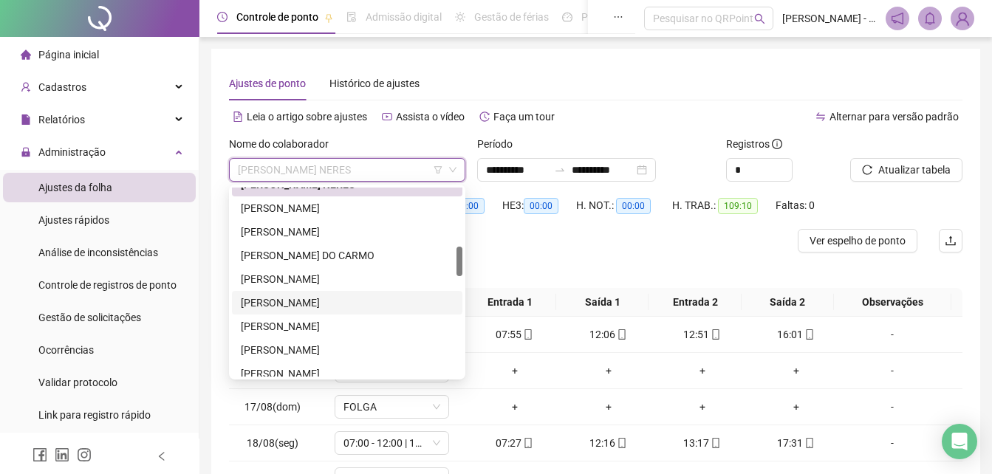
scroll to position [443, 0]
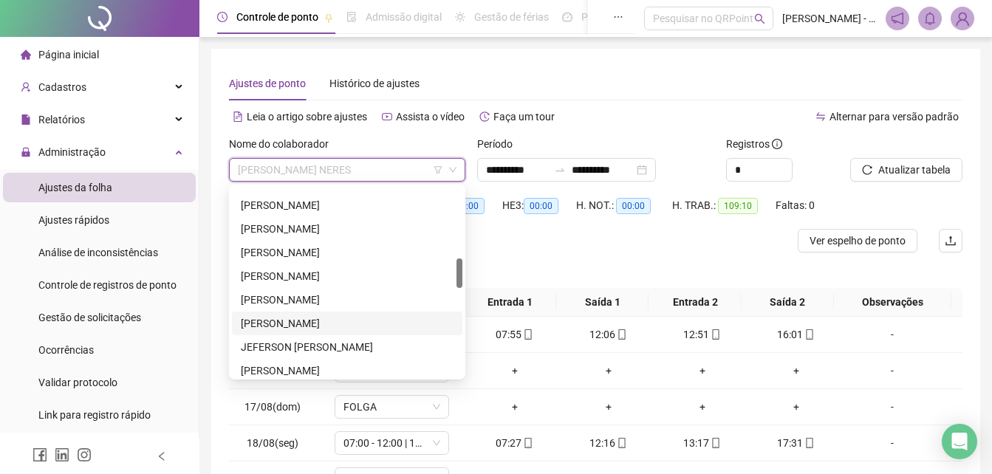
drag, startPoint x: 304, startPoint y: 322, endPoint x: 638, endPoint y: 308, distance: 333.5
click at [303, 322] on div "JEAN CRUZ DE SANTANA" at bounding box center [347, 323] width 213 height 16
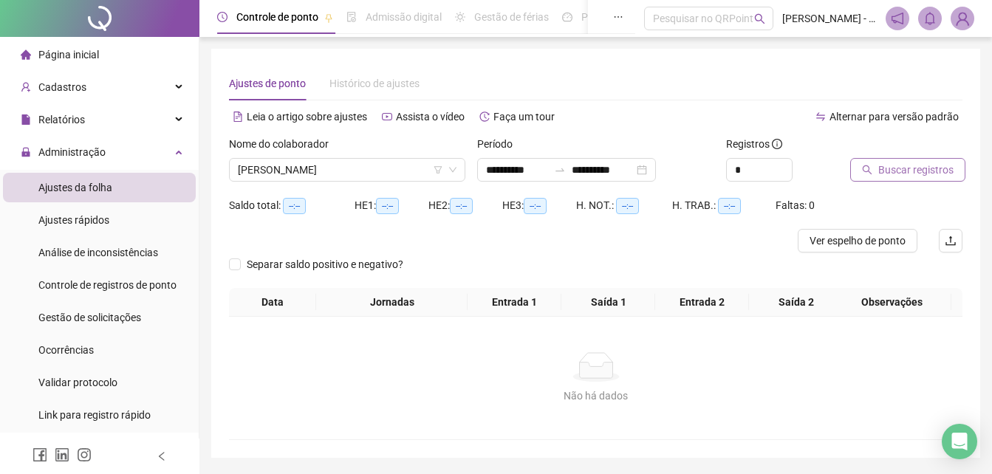
click at [886, 172] on span "Buscar registros" at bounding box center [915, 170] width 75 height 16
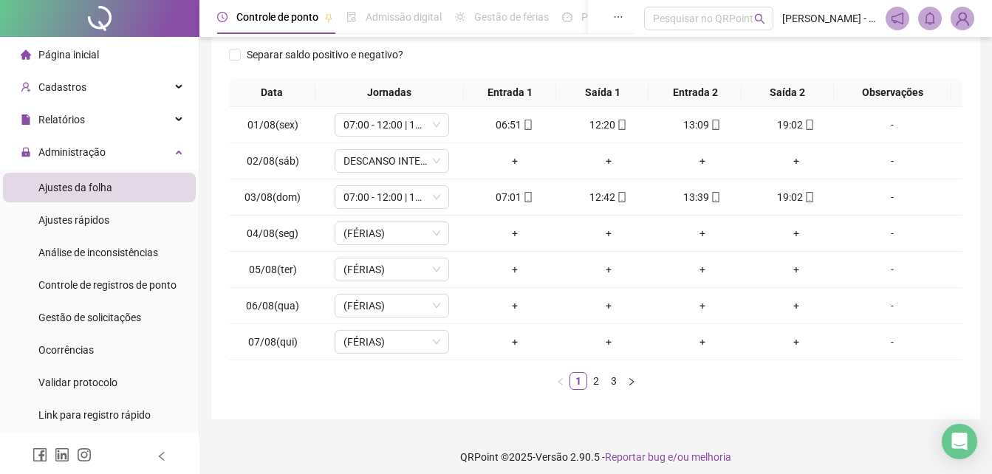
scroll to position [230, 0]
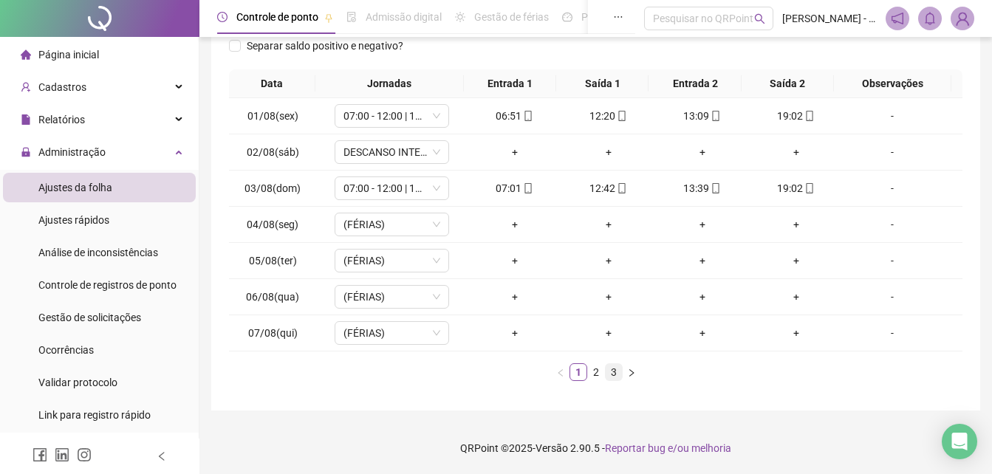
click at [620, 377] on link "3" at bounding box center [614, 372] width 16 height 16
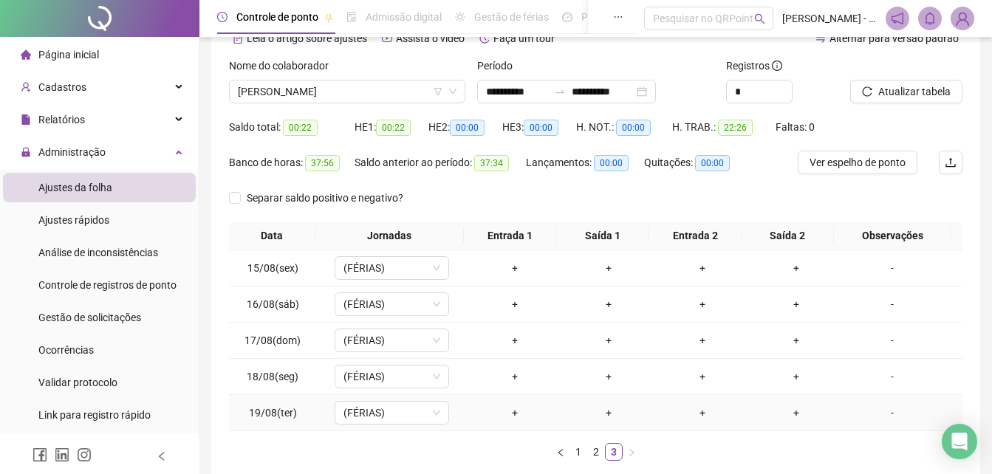
scroll to position [0, 0]
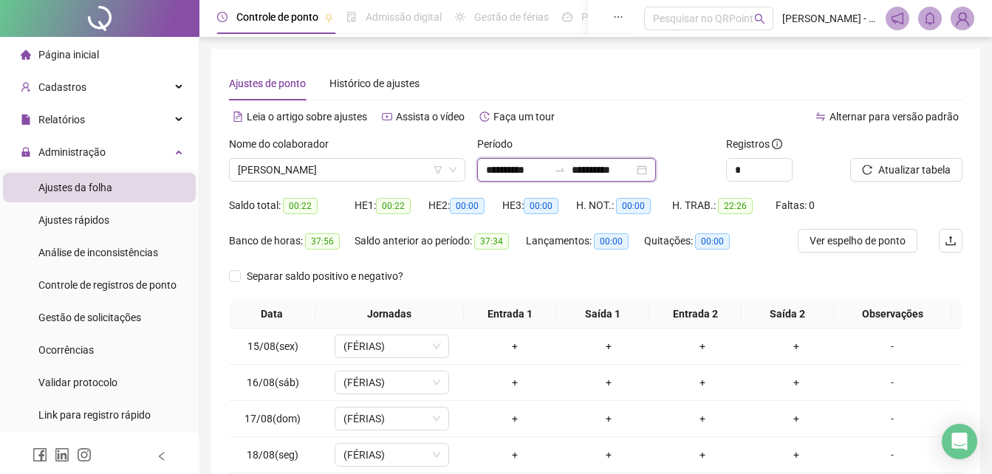
click at [524, 170] on input "**********" at bounding box center [517, 170] width 62 height 16
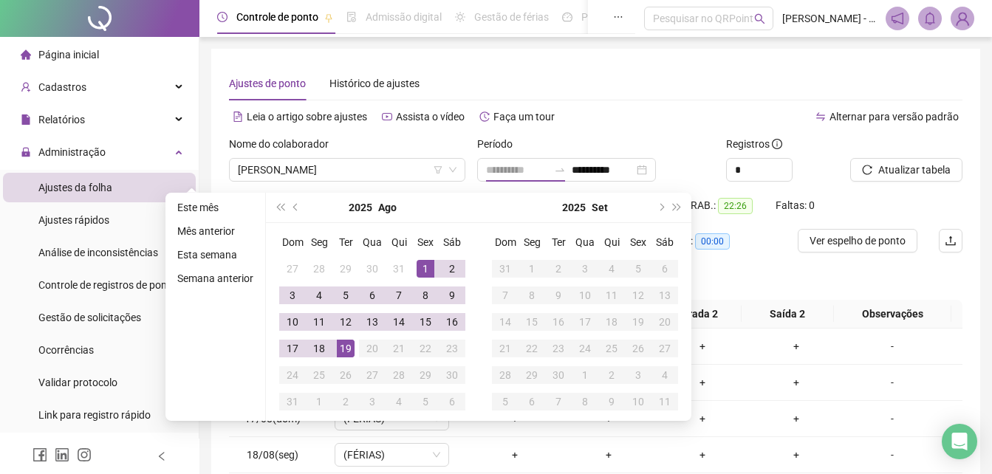
click at [421, 268] on div "1" at bounding box center [426, 269] width 18 height 18
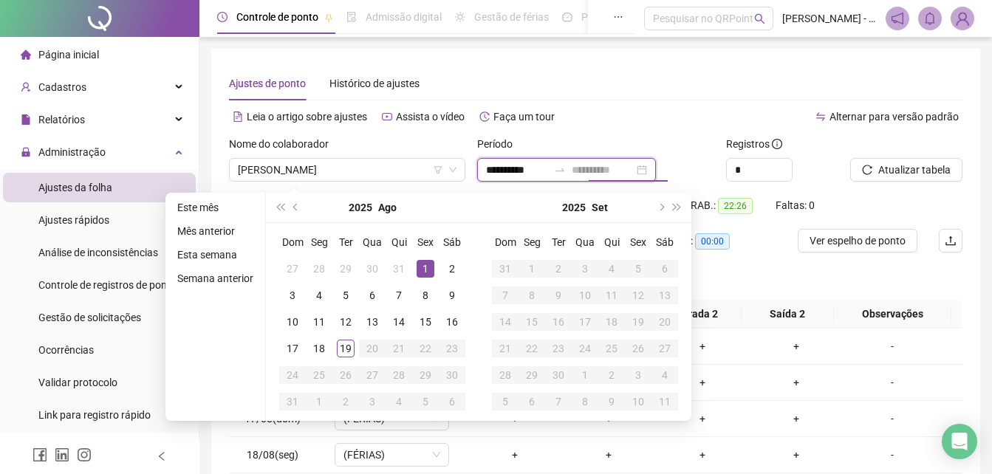
type input "**********"
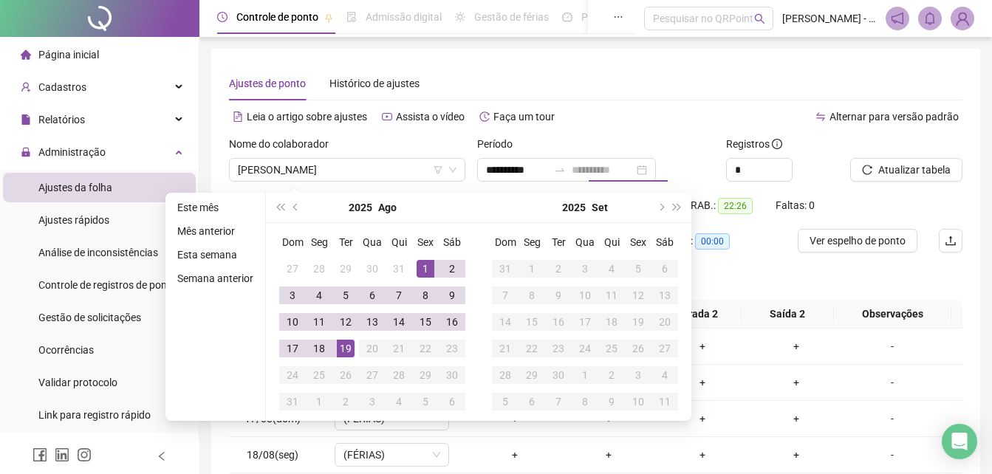
click at [349, 346] on div "19" at bounding box center [346, 349] width 18 height 18
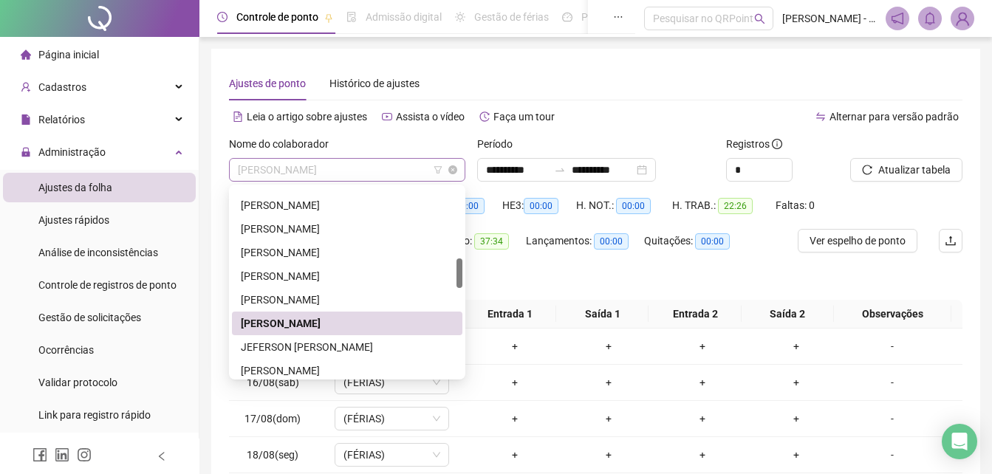
click at [403, 158] on div "JEAN CRUZ DE SANTANA" at bounding box center [347, 170] width 236 height 24
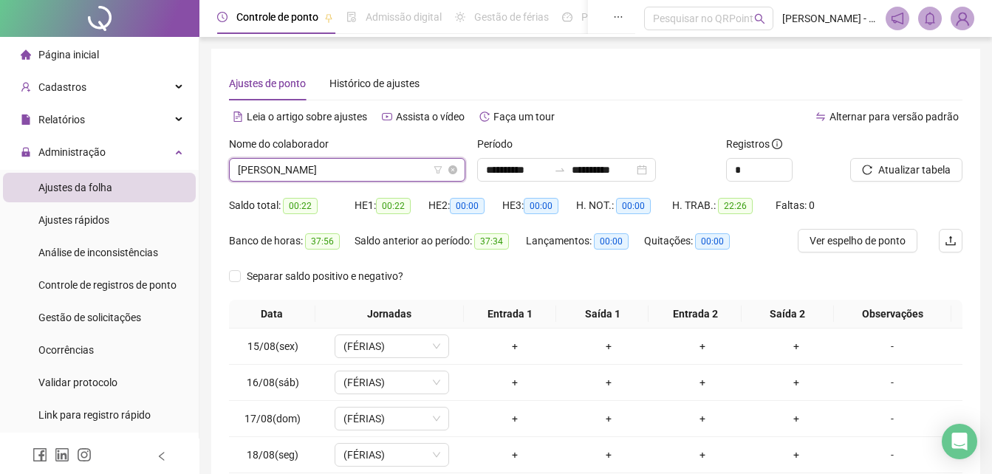
click at [411, 171] on span "JEAN CRUZ DE SANTANA" at bounding box center [347, 170] width 219 height 22
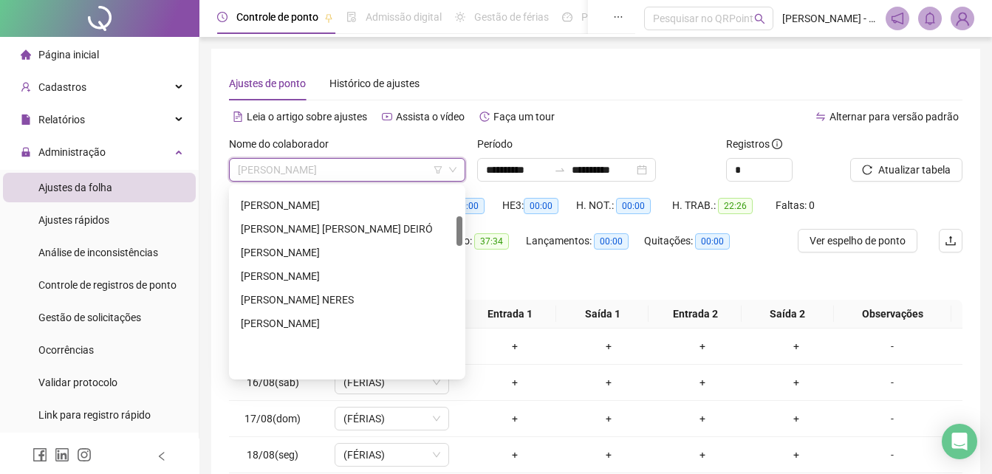
scroll to position [180, 0]
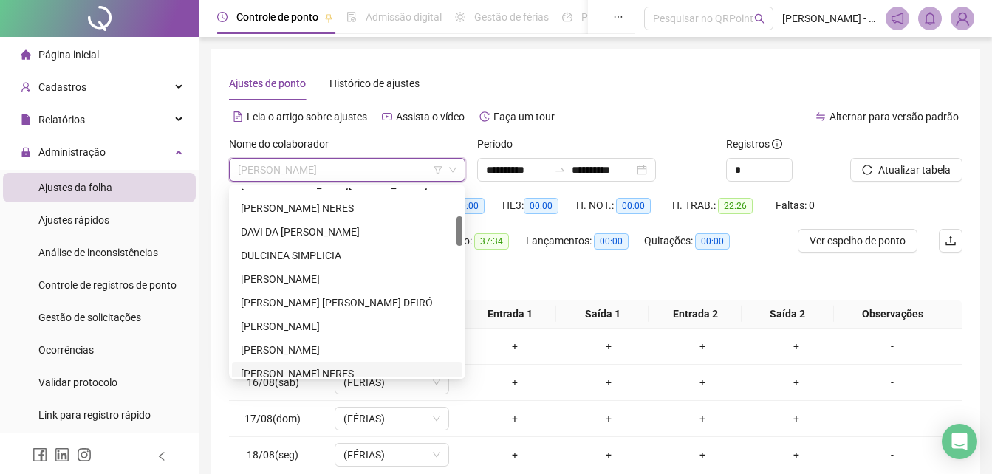
click at [306, 373] on div "FLORISVALDO DOS SANTOS NERES" at bounding box center [347, 374] width 213 height 16
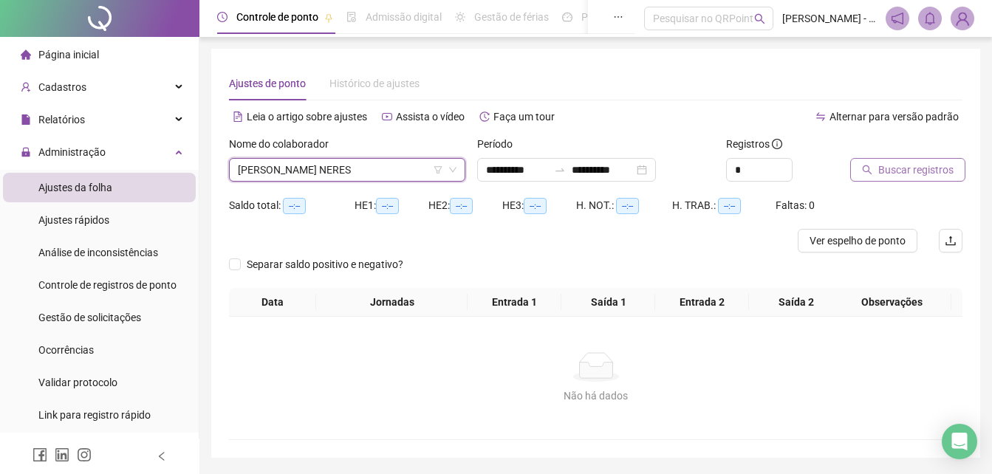
click at [901, 165] on span "Buscar registros" at bounding box center [915, 170] width 75 height 16
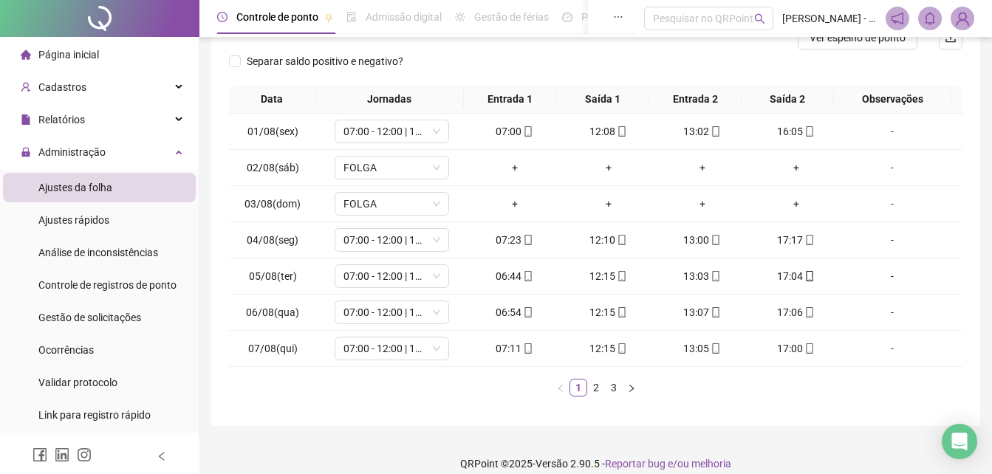
scroll to position [219, 0]
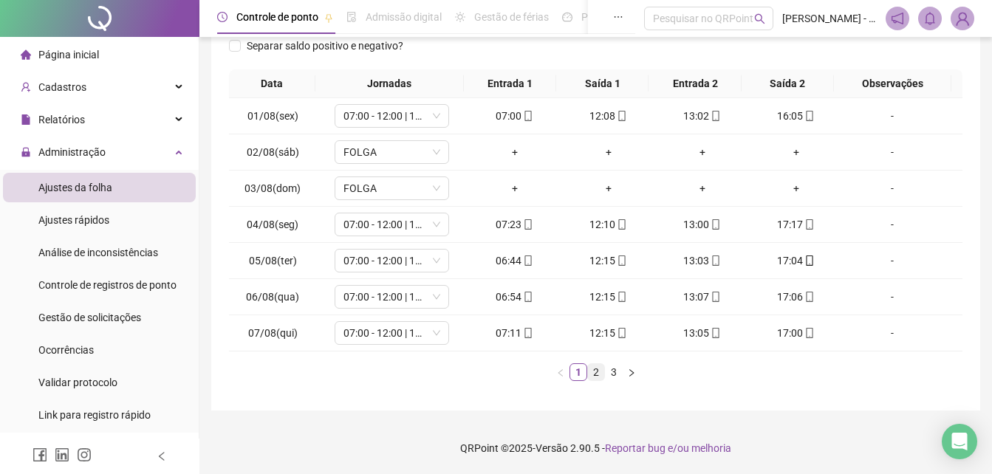
click at [598, 376] on link "2" at bounding box center [596, 372] width 16 height 16
click at [610, 375] on link "3" at bounding box center [614, 372] width 16 height 16
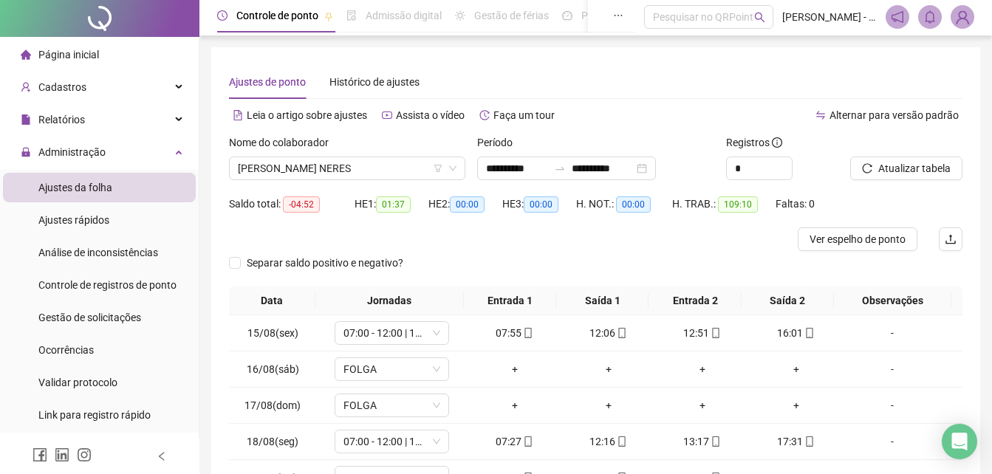
scroll to position [0, 0]
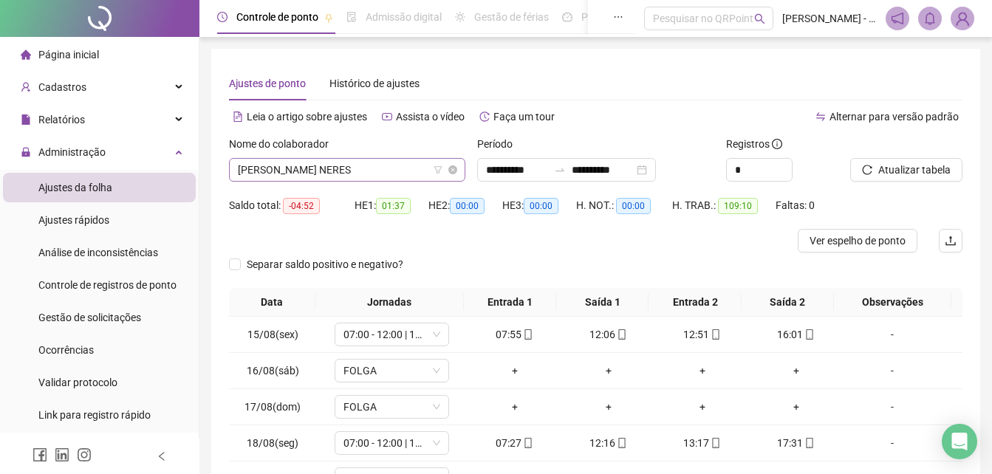
click at [407, 160] on span "FLORISVALDO DOS SANTOS NERES" at bounding box center [347, 170] width 219 height 22
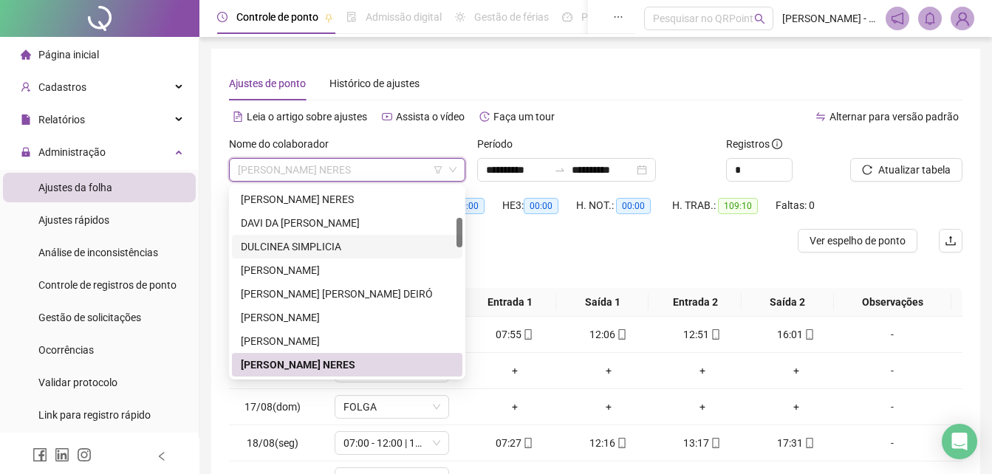
scroll to position [263, 0]
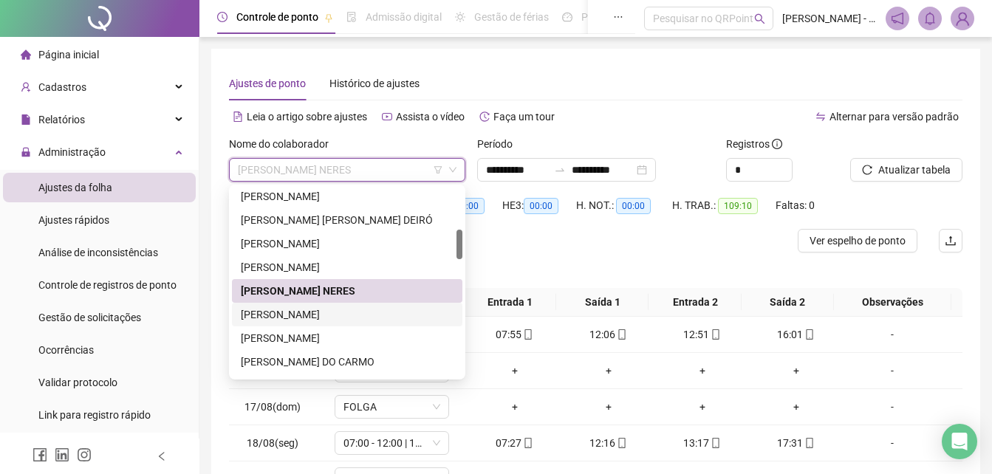
click at [317, 316] on div "[PERSON_NAME]" at bounding box center [347, 315] width 213 height 16
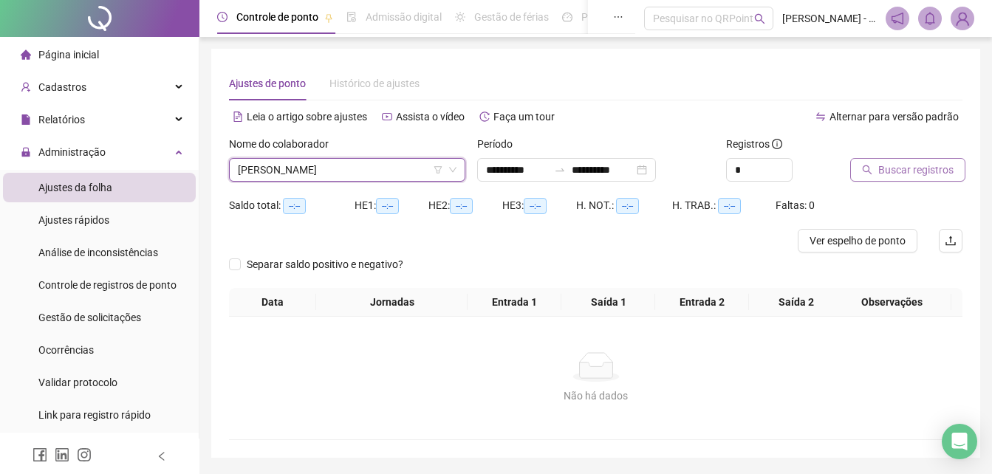
click at [910, 167] on span "Buscar registros" at bounding box center [915, 170] width 75 height 16
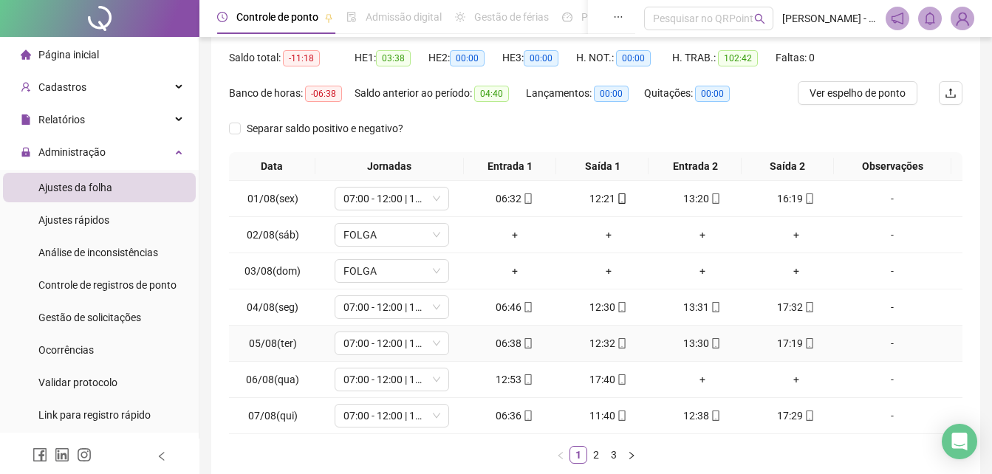
scroll to position [222, 0]
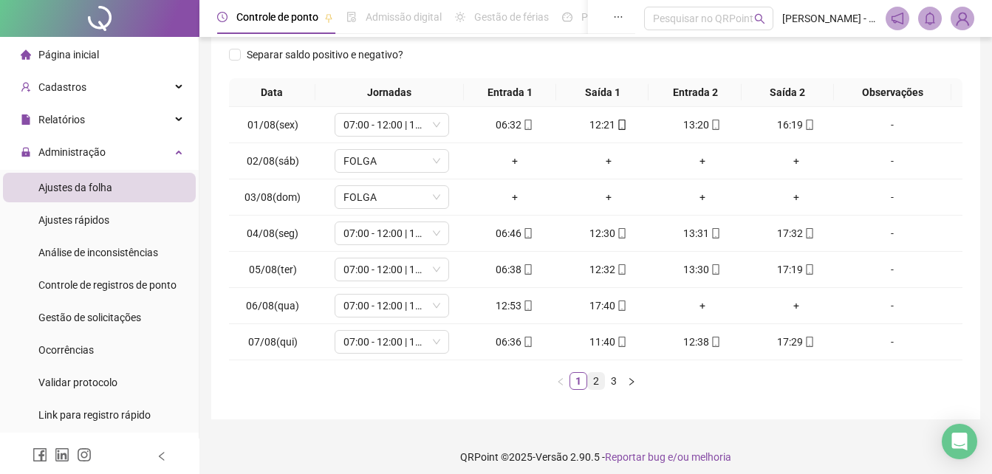
click at [596, 378] on link "2" at bounding box center [596, 381] width 16 height 16
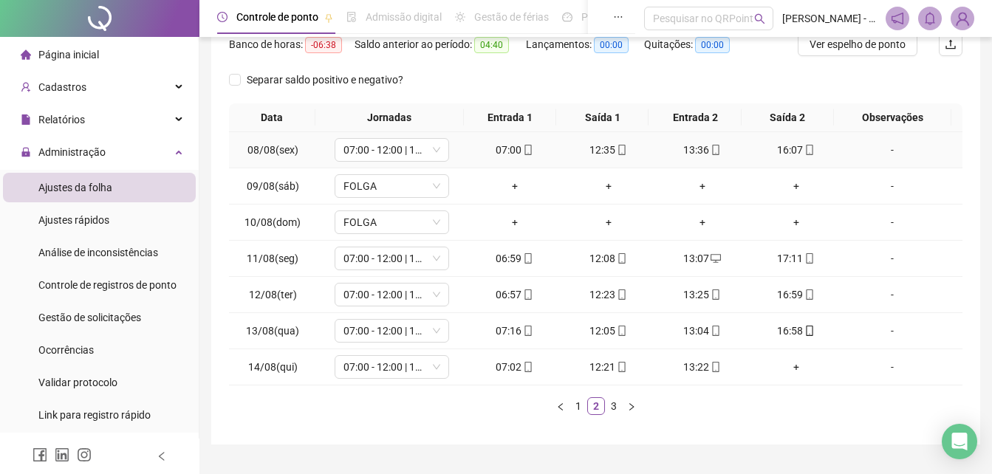
scroll to position [230, 0]
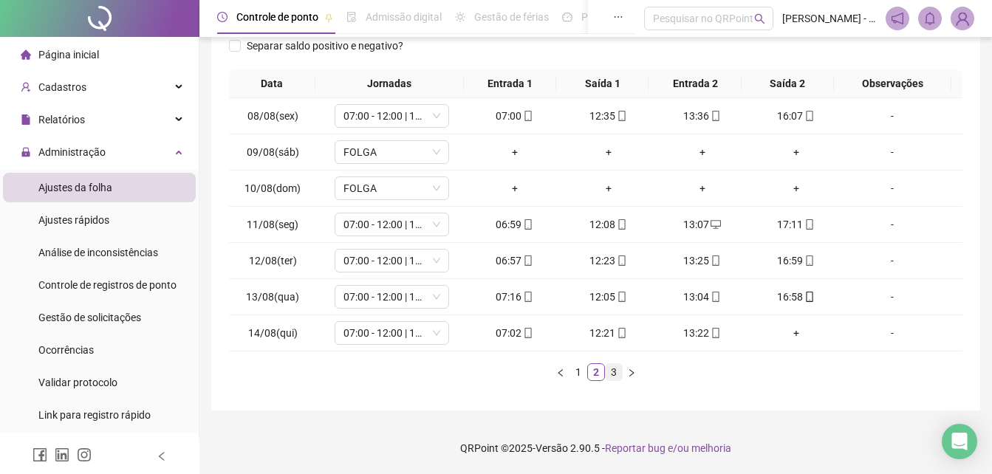
click at [609, 368] on link "3" at bounding box center [614, 372] width 16 height 16
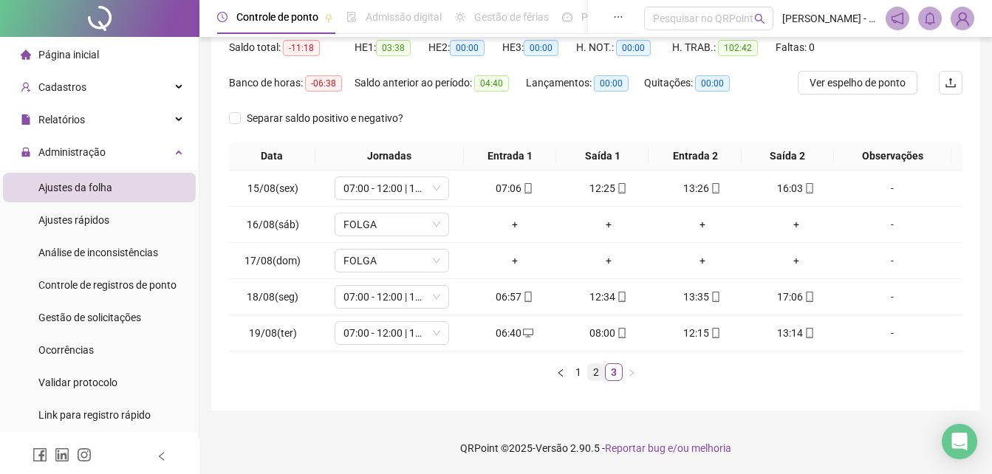
click at [599, 374] on link "2" at bounding box center [596, 372] width 16 height 16
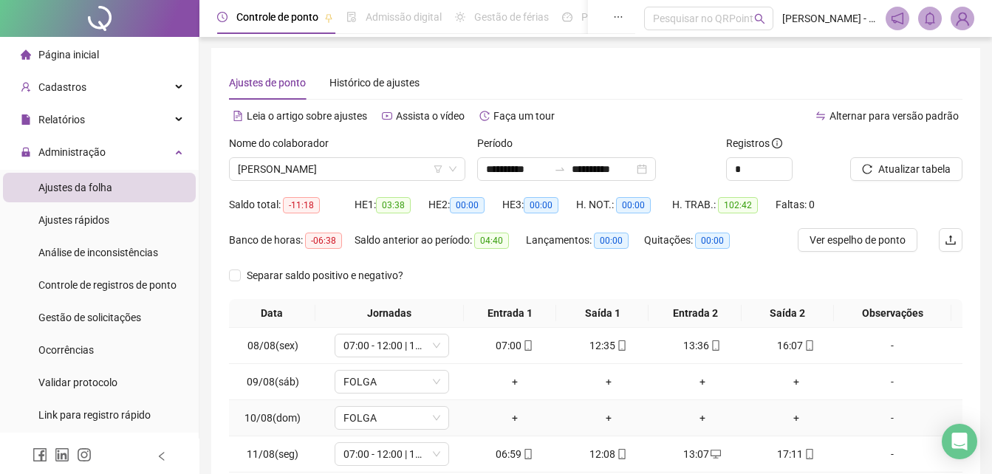
scroll to position [0, 0]
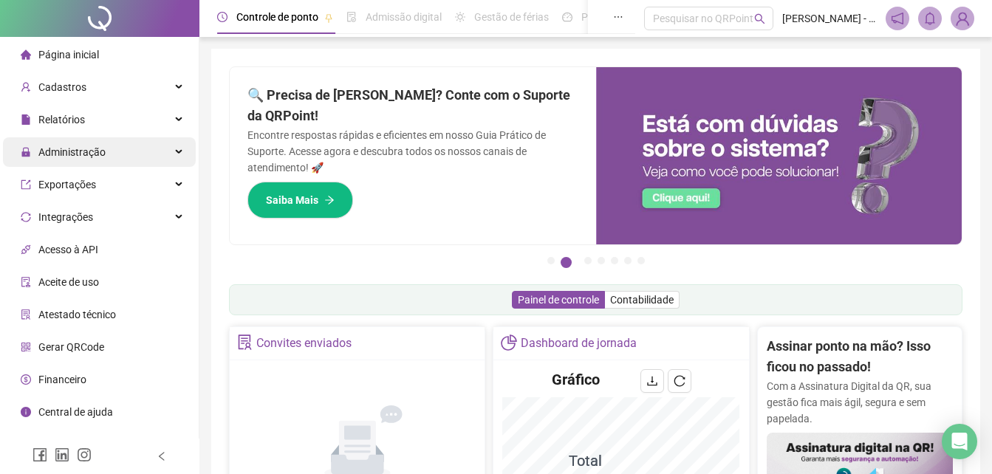
click at [93, 157] on span "Administração" at bounding box center [71, 152] width 67 height 12
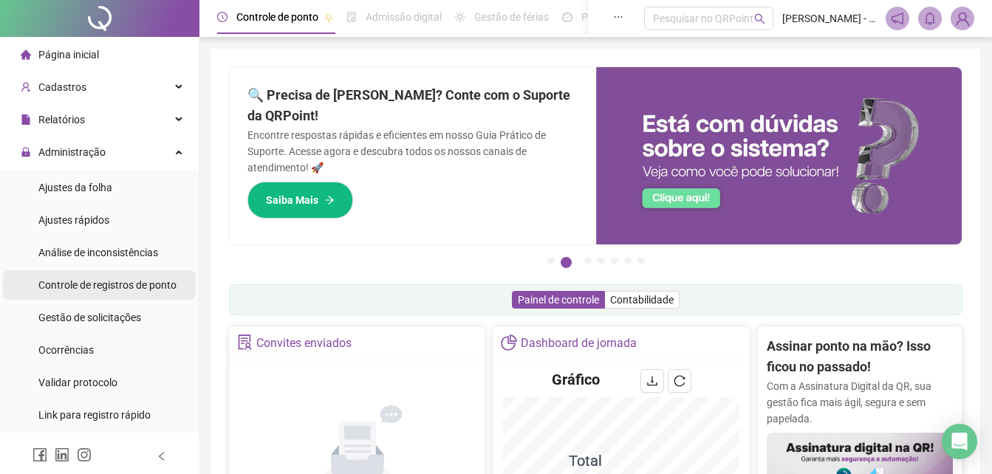
drag, startPoint x: 140, startPoint y: 281, endPoint x: 152, endPoint y: 277, distance: 12.4
click at [139, 281] on span "Controle de registros de ponto" at bounding box center [107, 285] width 138 height 12
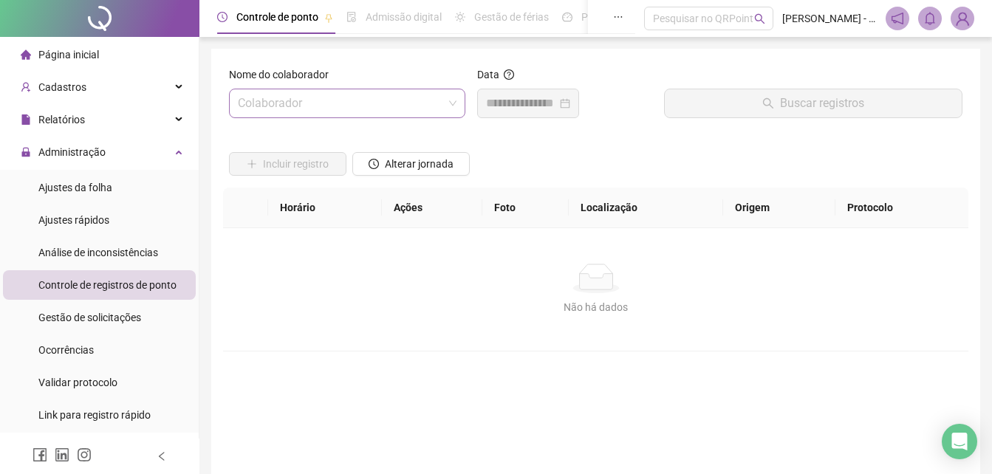
click at [321, 109] on input "search" at bounding box center [340, 103] width 205 height 28
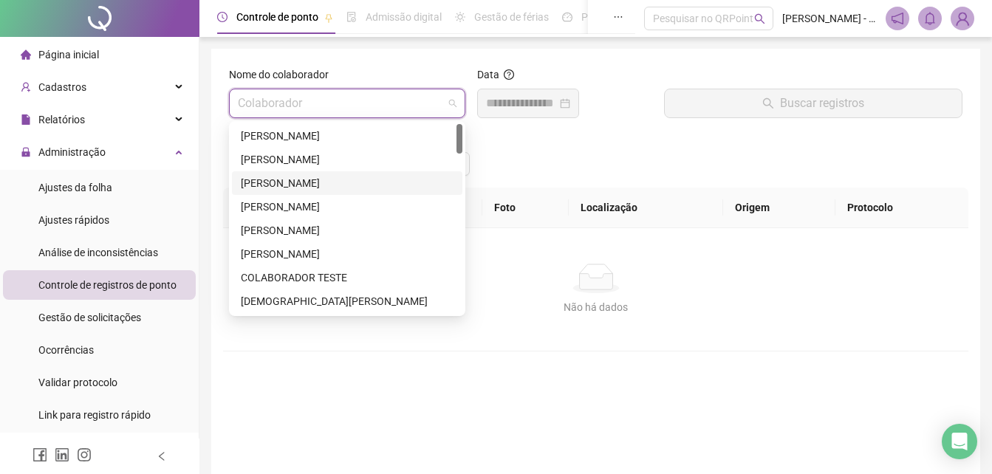
click at [313, 185] on div "[PERSON_NAME]" at bounding box center [347, 183] width 213 height 16
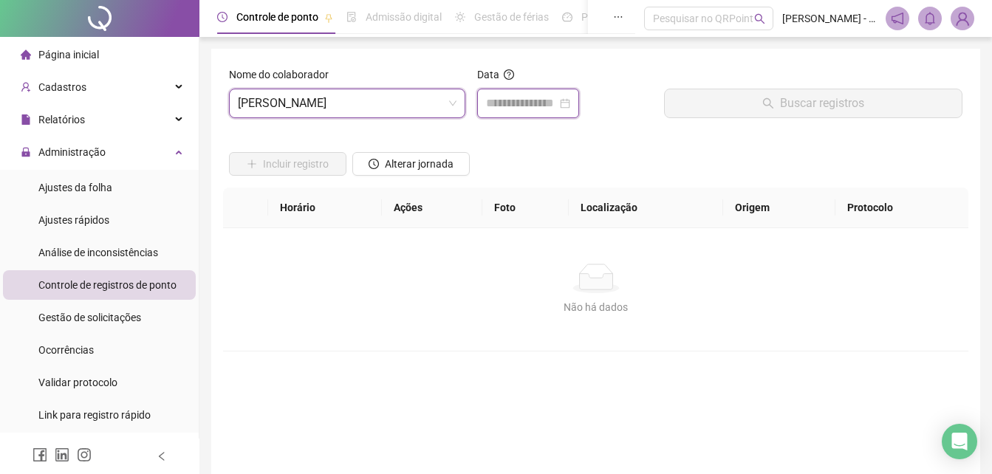
click at [518, 97] on input at bounding box center [521, 104] width 71 height 18
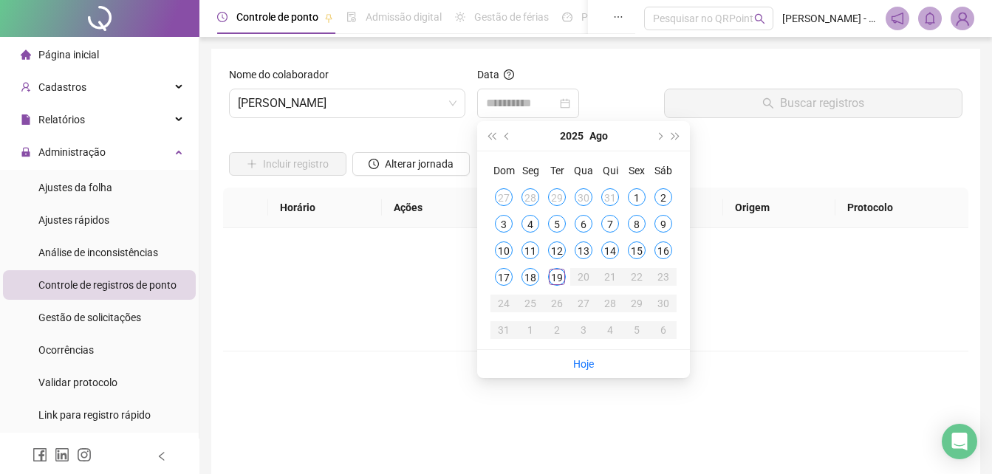
click at [502, 247] on div "10" at bounding box center [504, 251] width 18 height 18
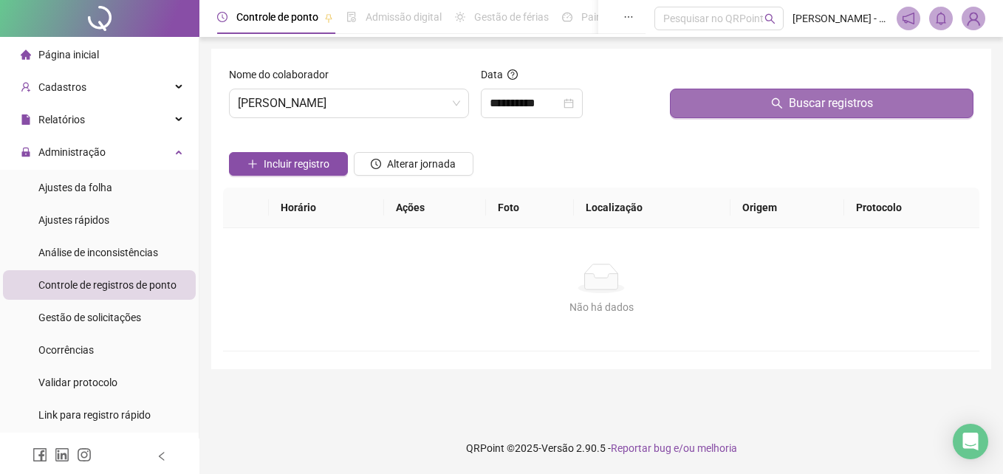
click at [762, 99] on button "Buscar registros" at bounding box center [822, 104] width 304 height 30
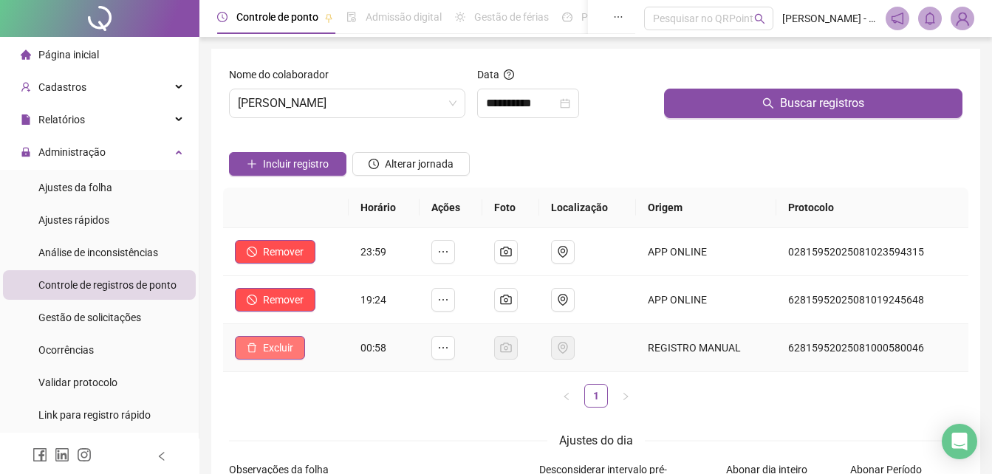
click at [269, 347] on span "Excluir" at bounding box center [278, 348] width 30 height 16
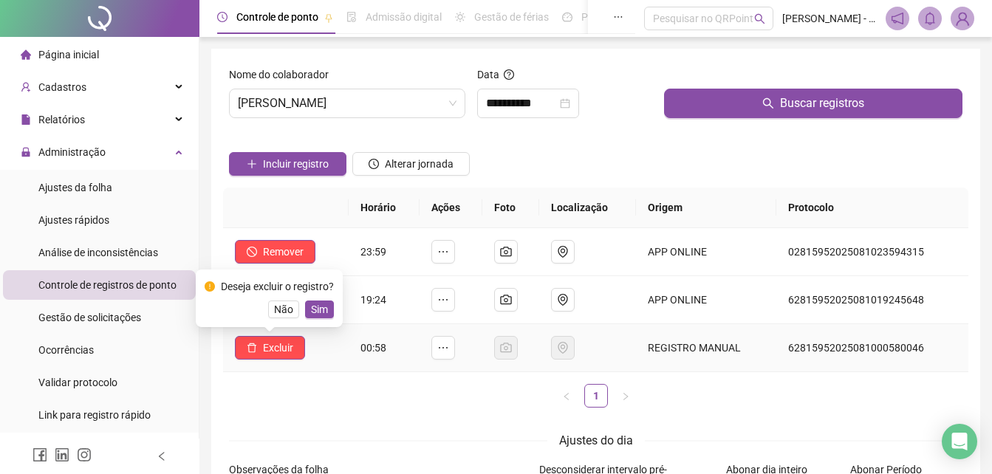
click at [324, 310] on span "Sim" at bounding box center [319, 309] width 17 height 16
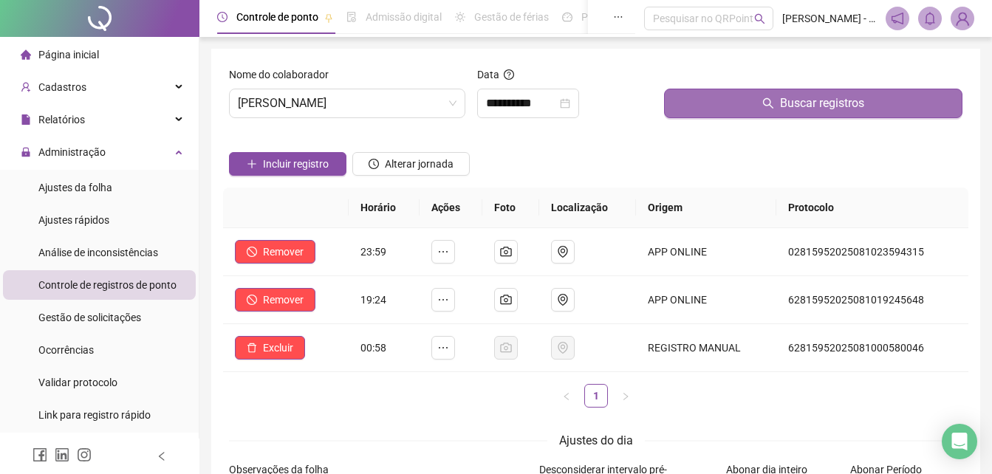
click at [824, 98] on span "Buscar registros" at bounding box center [822, 104] width 84 height 18
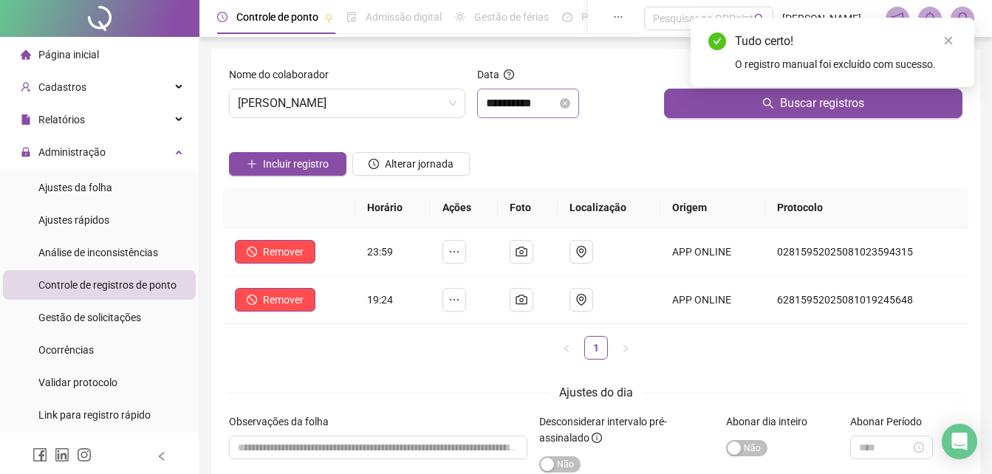
click at [514, 115] on div "**********" at bounding box center [528, 104] width 102 height 30
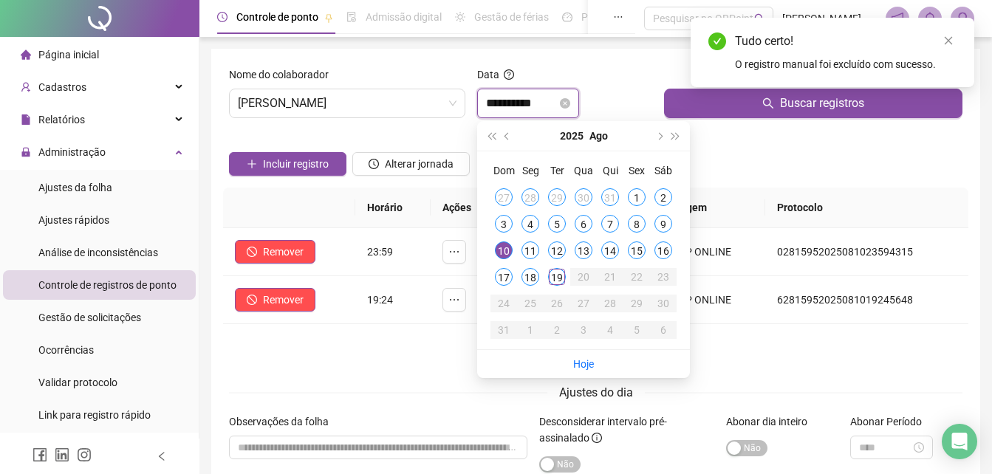
click at [514, 107] on input "**********" at bounding box center [521, 104] width 71 height 18
type input "**********"
drag, startPoint x: 527, startPoint y: 248, endPoint x: 570, endPoint y: 218, distance: 51.9
click at [524, 245] on div "11" at bounding box center [531, 251] width 18 height 18
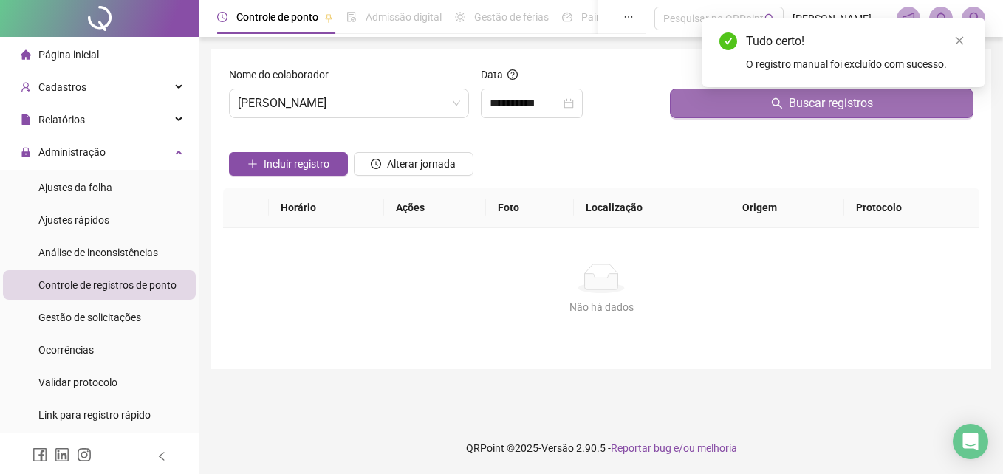
click at [685, 113] on button "Buscar registros" at bounding box center [822, 104] width 304 height 30
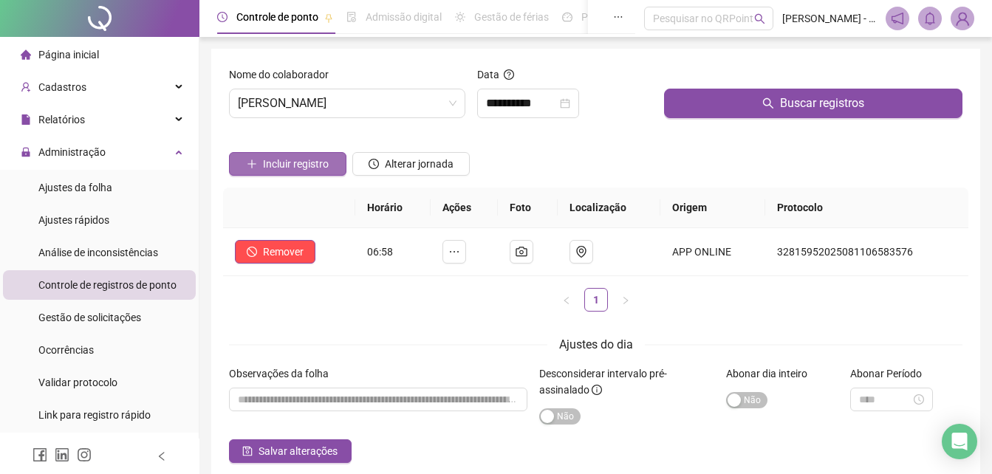
click at [264, 169] on span "Incluir registro" at bounding box center [296, 164] width 66 height 16
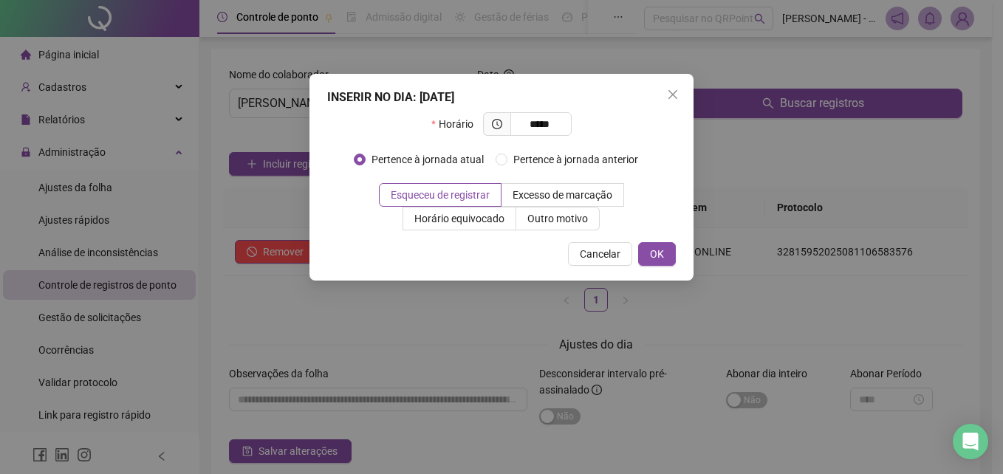
type input "*****"
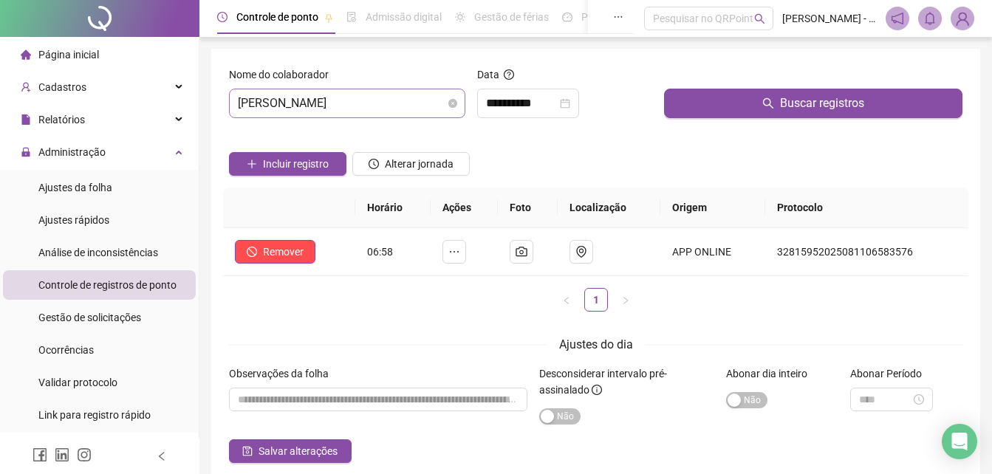
click at [417, 104] on span "[PERSON_NAME]" at bounding box center [347, 103] width 219 height 28
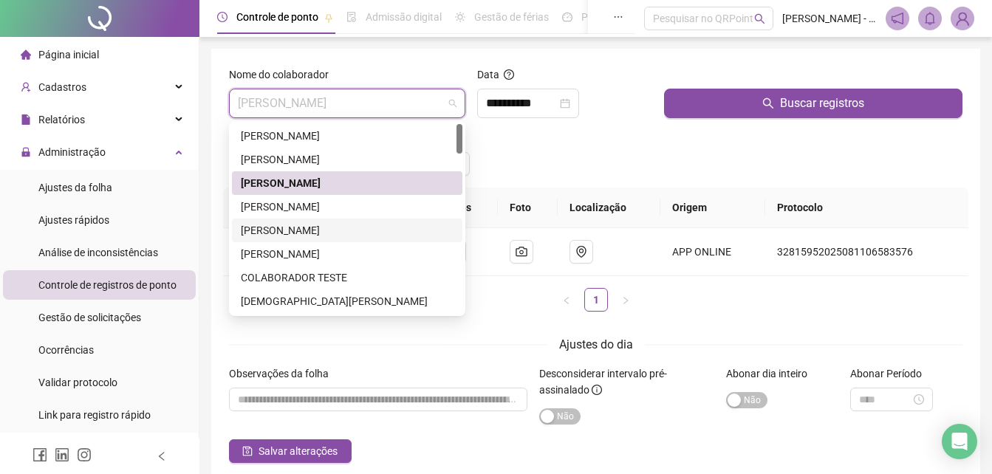
click at [298, 229] on div "[PERSON_NAME]" at bounding box center [347, 230] width 213 height 16
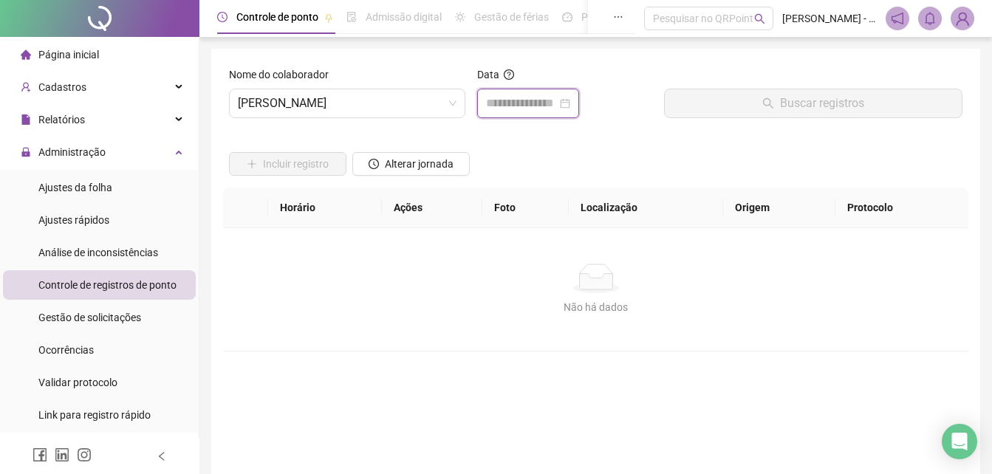
click at [496, 103] on input at bounding box center [521, 104] width 71 height 18
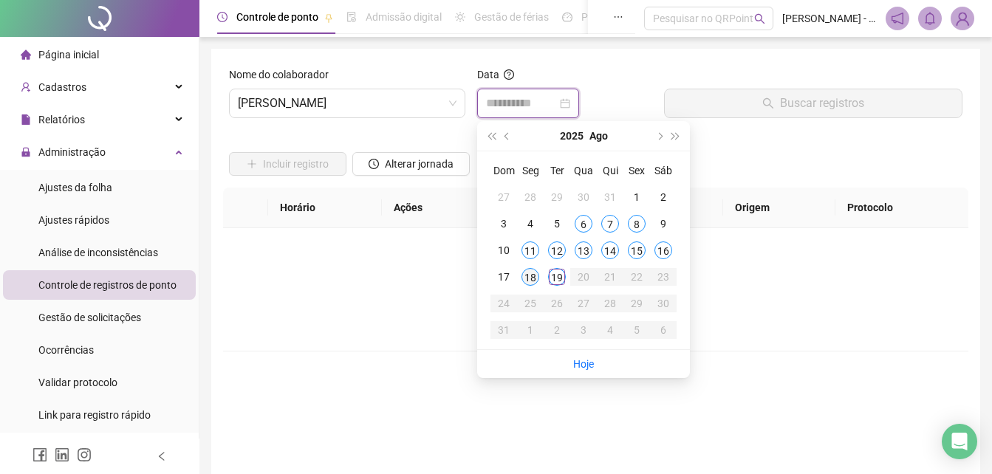
type input "**********"
drag, startPoint x: 527, startPoint y: 275, endPoint x: 551, endPoint y: 247, distance: 37.2
click at [525, 271] on div "18" at bounding box center [531, 277] width 18 height 18
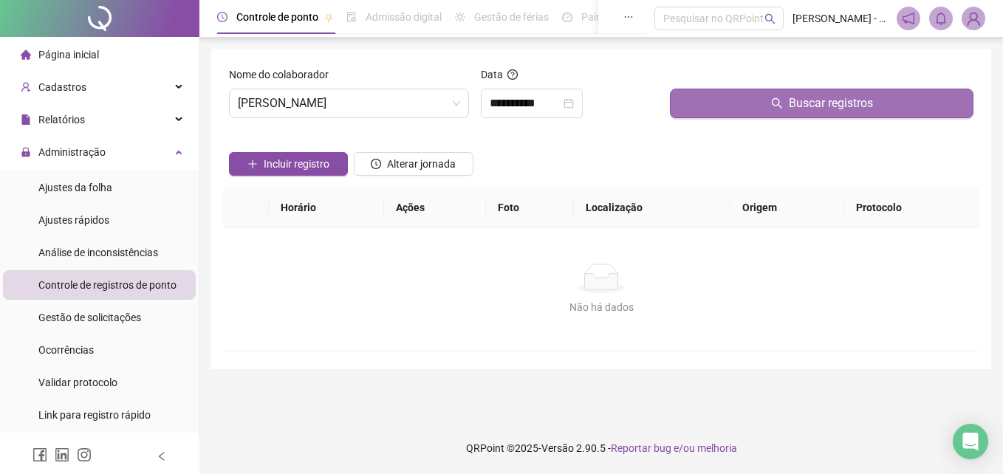
click at [703, 95] on button "Buscar registros" at bounding box center [822, 104] width 304 height 30
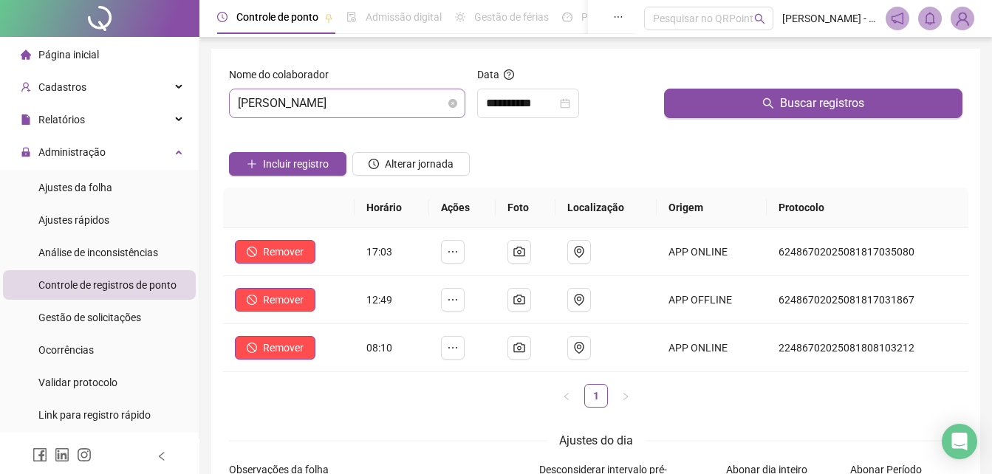
click at [305, 104] on span "[PERSON_NAME]" at bounding box center [347, 103] width 219 height 28
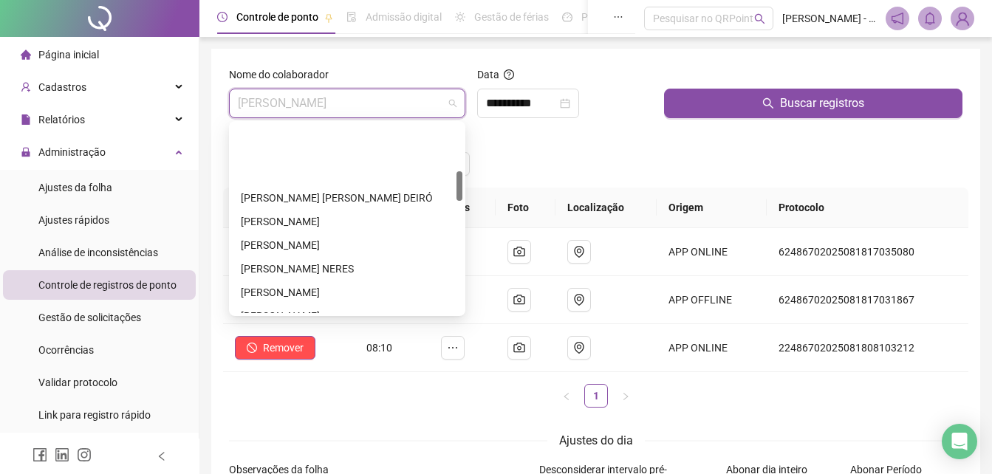
scroll to position [296, 0]
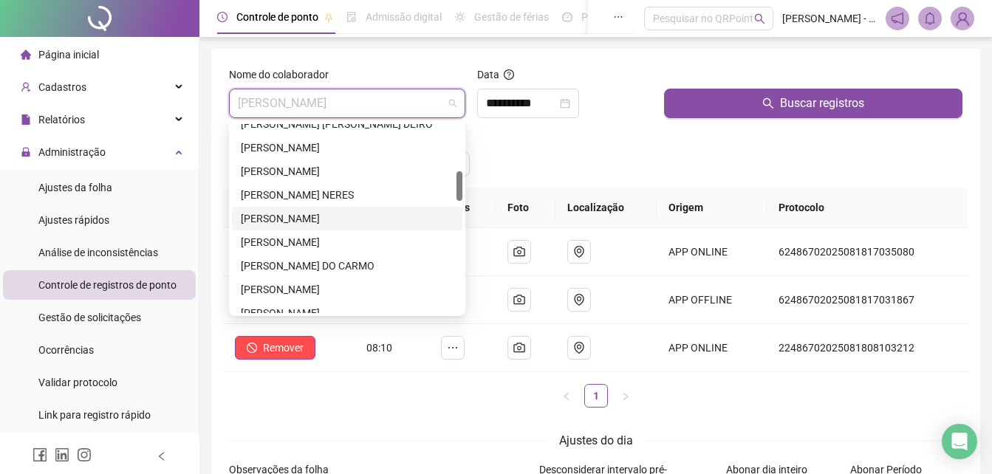
click at [301, 214] on div "[PERSON_NAME]" at bounding box center [347, 219] width 213 height 16
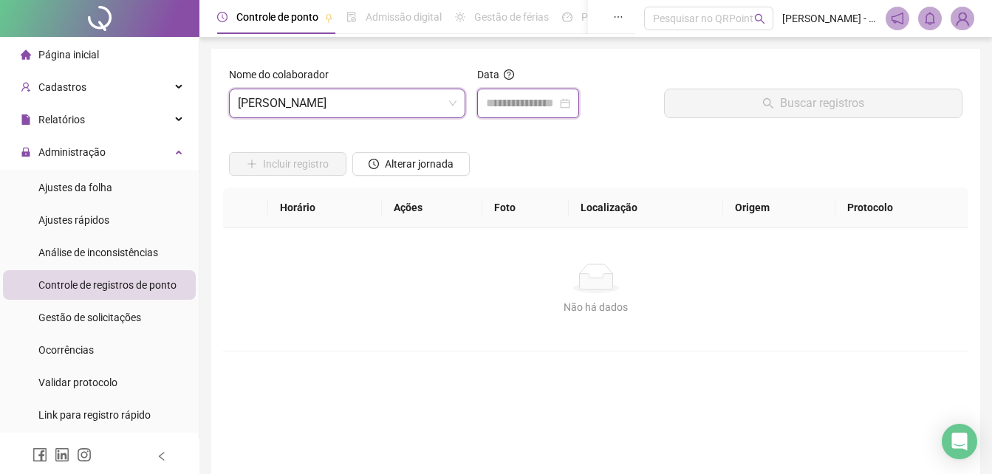
click at [530, 104] on input at bounding box center [521, 104] width 71 height 18
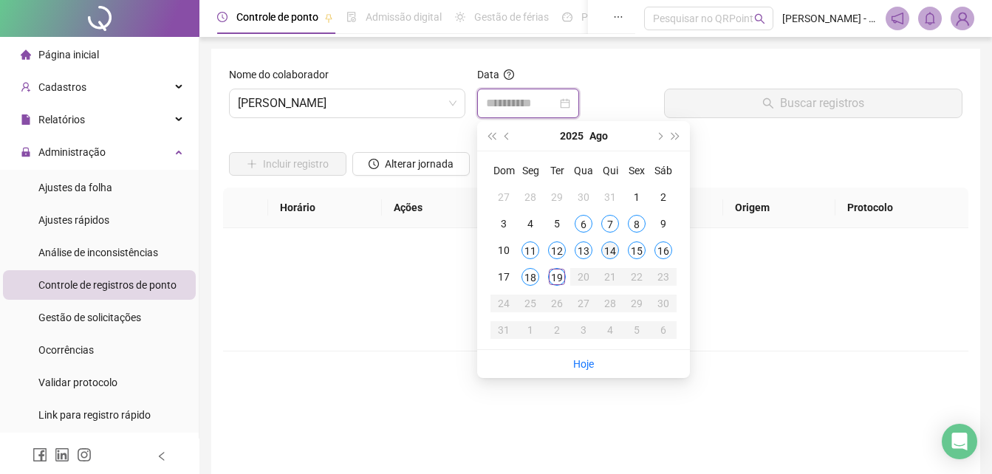
type input "**********"
click at [608, 249] on div "14" at bounding box center [610, 251] width 18 height 18
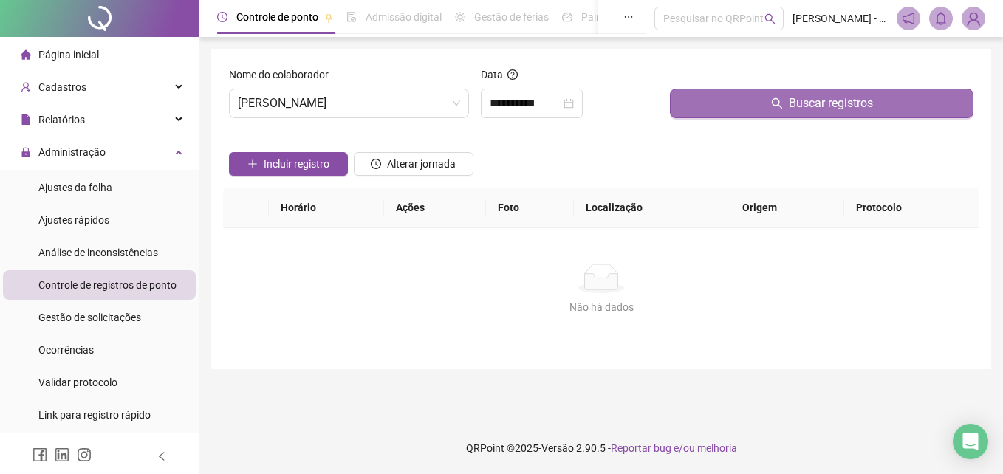
click at [724, 111] on button "Buscar registros" at bounding box center [822, 104] width 304 height 30
